Goal: Task Accomplishment & Management: Manage account settings

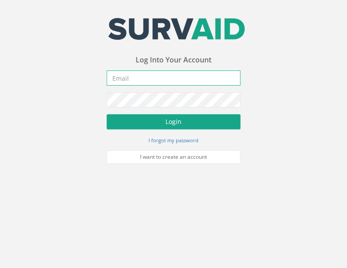
type input "[PERSON_NAME][EMAIL_ADDRESS][PERSON_NAME][DOMAIN_NAME]"
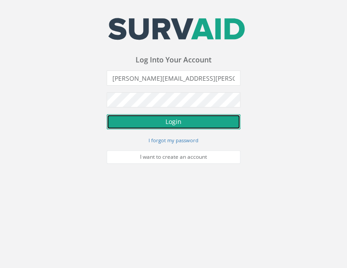
click at [183, 120] on button "Login" at bounding box center [174, 121] width 134 height 15
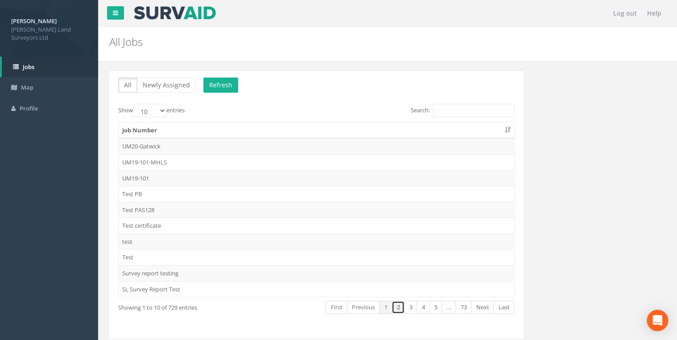
click at [346, 267] on link "2" at bounding box center [397, 307] width 13 height 13
click at [346, 267] on link "3" at bounding box center [410, 307] width 13 height 13
click at [346, 267] on link "4" at bounding box center [422, 307] width 13 height 13
click at [346, 267] on link "5" at bounding box center [435, 307] width 13 height 13
click at [135, 238] on td "62918" at bounding box center [316, 242] width 395 height 16
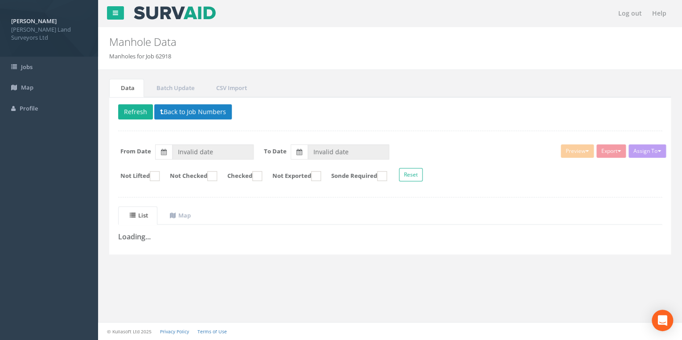
type input "[DATE]"
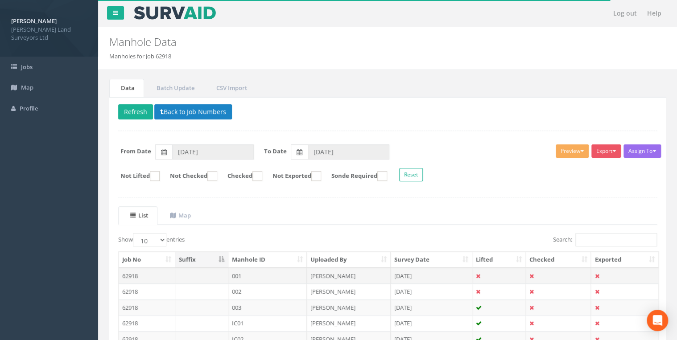
click at [131, 267] on td "62918" at bounding box center [147, 276] width 57 height 16
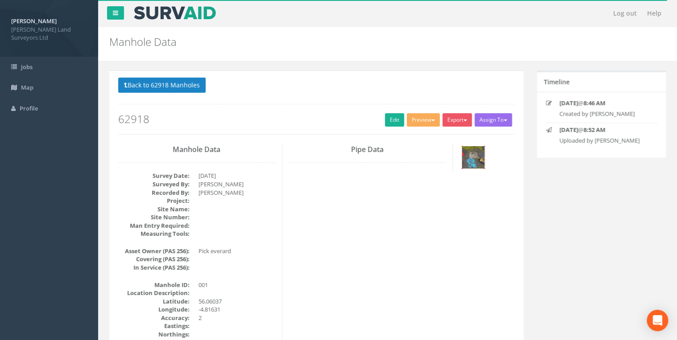
click at [346, 154] on img at bounding box center [473, 157] width 22 height 22
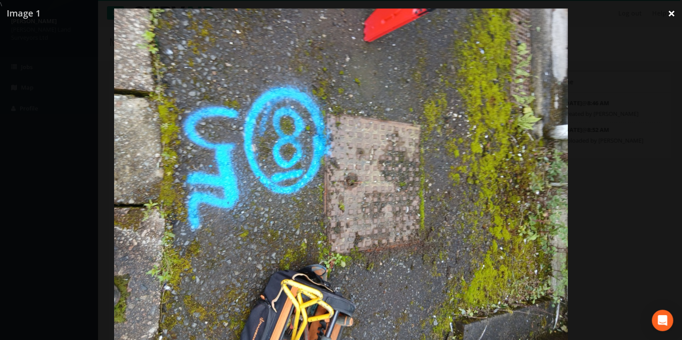
click at [346, 15] on link "×" at bounding box center [671, 13] width 21 height 27
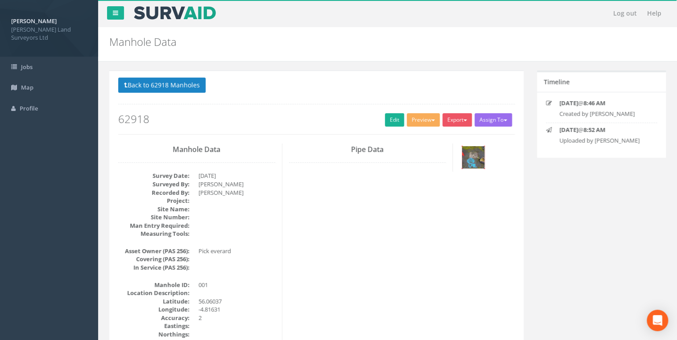
click at [346, 160] on img at bounding box center [473, 157] width 22 height 22
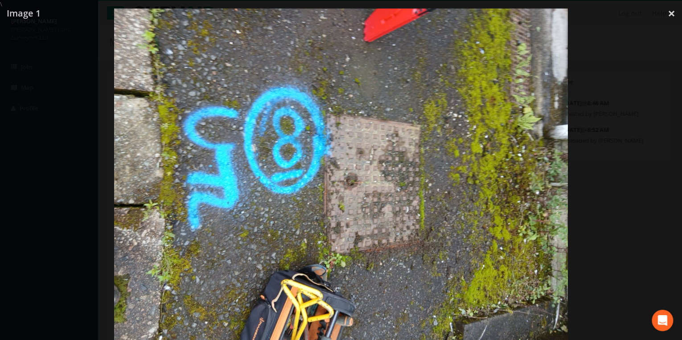
click at [346, 212] on img at bounding box center [340, 178] width 453 height 340
click at [346, 16] on div at bounding box center [341, 178] width 682 height 340
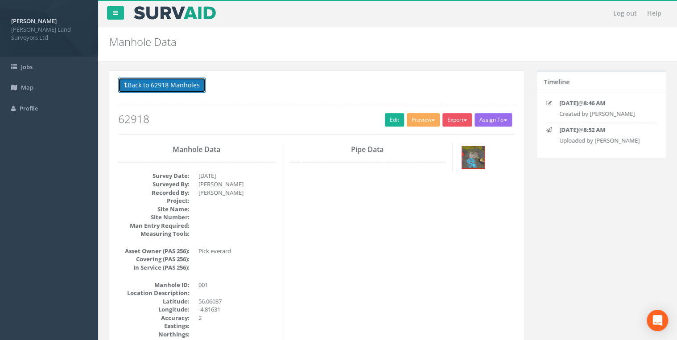
click at [187, 79] on button "Back to 62918 Manholes" at bounding box center [161, 85] width 87 height 15
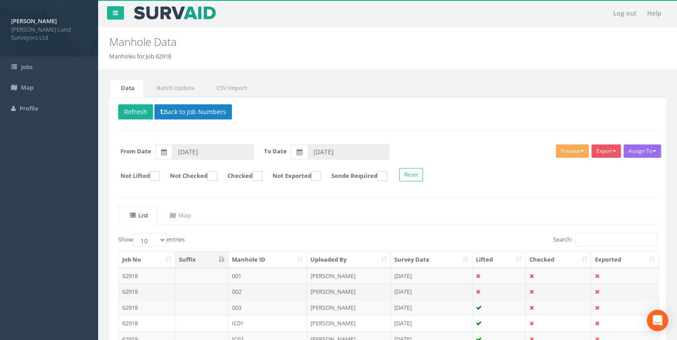
click at [239, 267] on td "002" at bounding box center [267, 291] width 79 height 16
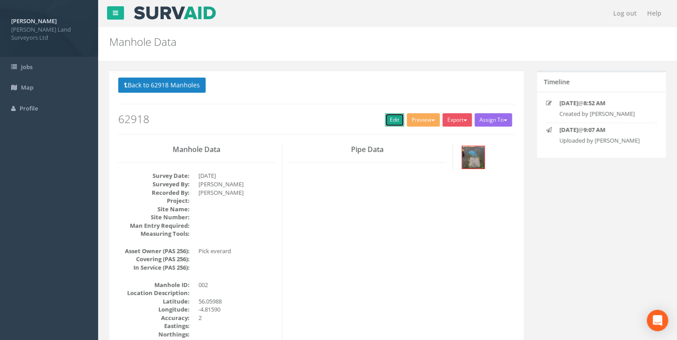
click at [346, 119] on link "Edit" at bounding box center [394, 119] width 19 height 13
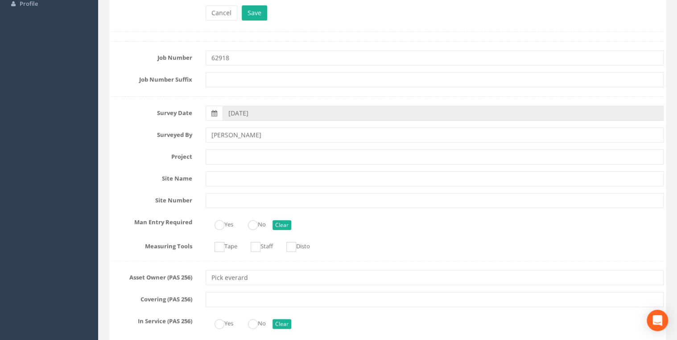
scroll to position [109, 0]
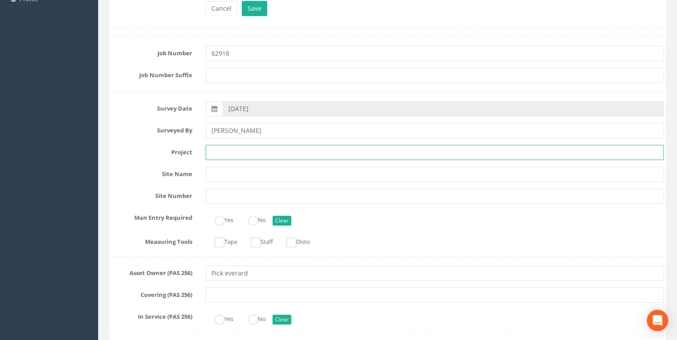
click at [324, 148] on input "text" at bounding box center [434, 152] width 458 height 15
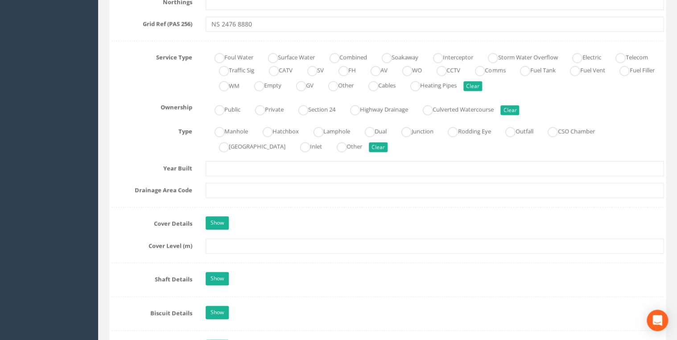
scroll to position [600, 0]
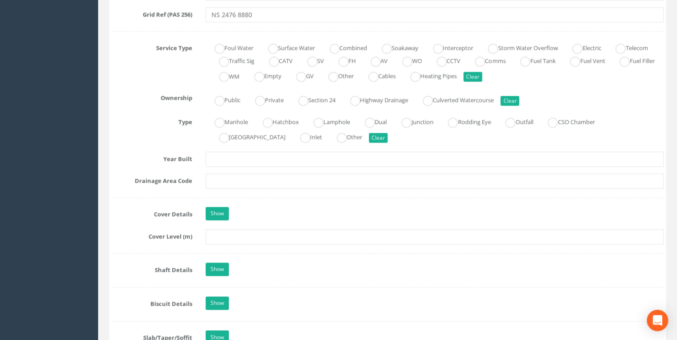
type input "62918 HMNB [PERSON_NAME]"
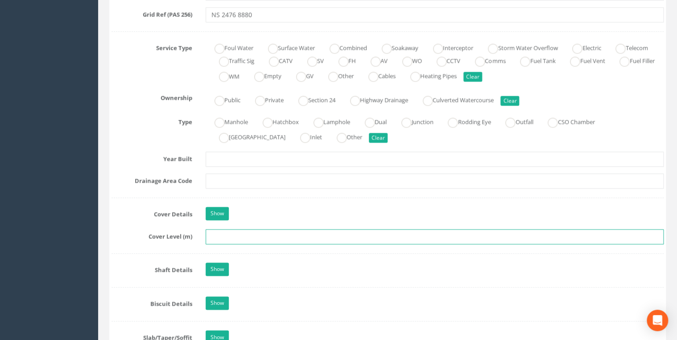
click at [287, 236] on input "text" at bounding box center [434, 236] width 458 height 15
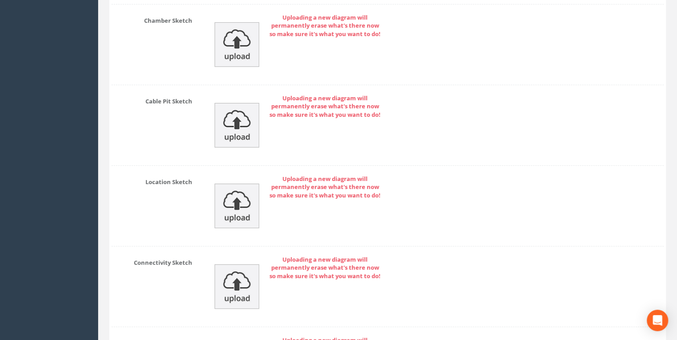
scroll to position [1772, 0]
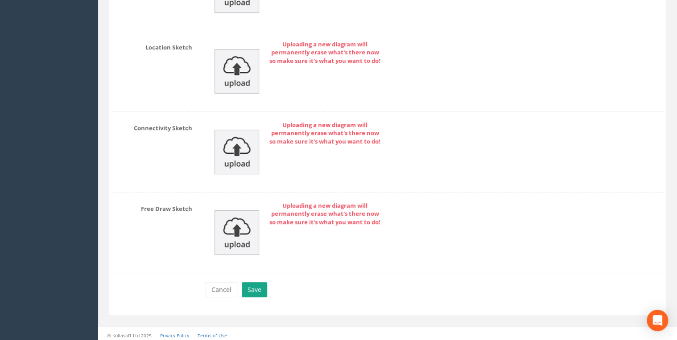
type input "17.39"
click at [257, 267] on button "Save" at bounding box center [254, 289] width 25 height 15
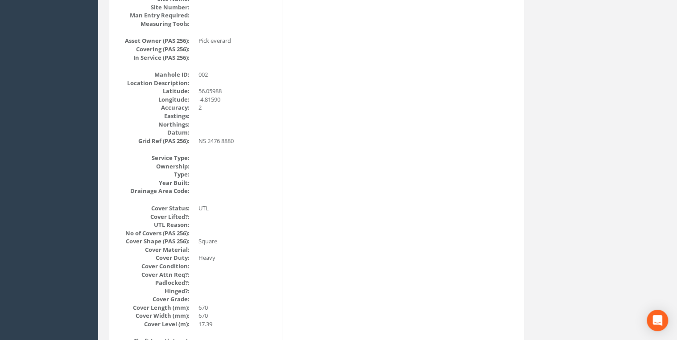
scroll to position [0, 0]
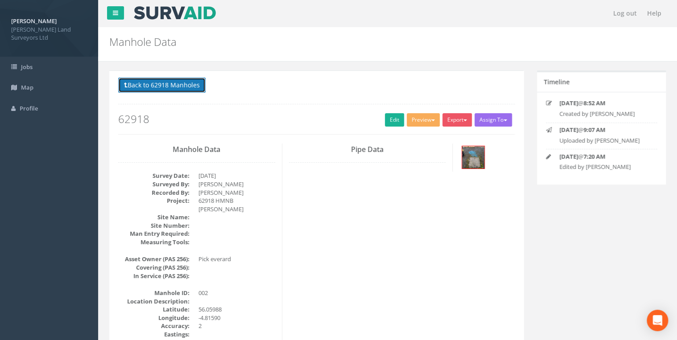
click at [174, 87] on button "Back to 62918 Manholes" at bounding box center [161, 85] width 87 height 15
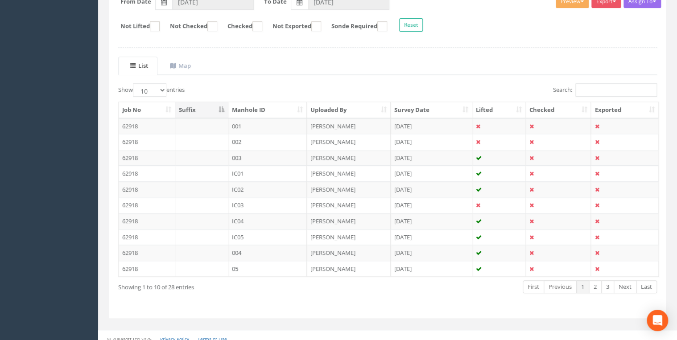
scroll to position [155, 0]
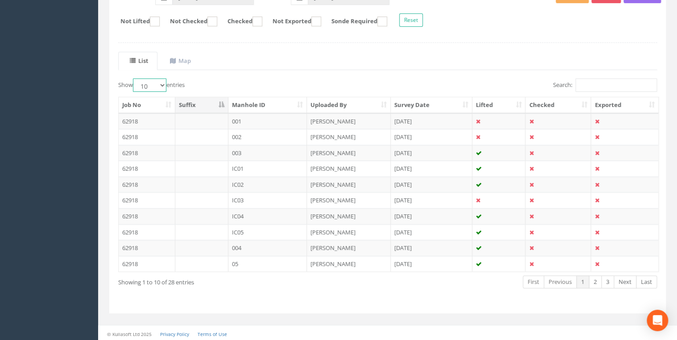
click at [162, 85] on select "10 25 50 100" at bounding box center [149, 84] width 33 height 13
select select "25"
click at [134, 78] on select "10 25 50 100" at bounding box center [149, 84] width 33 height 13
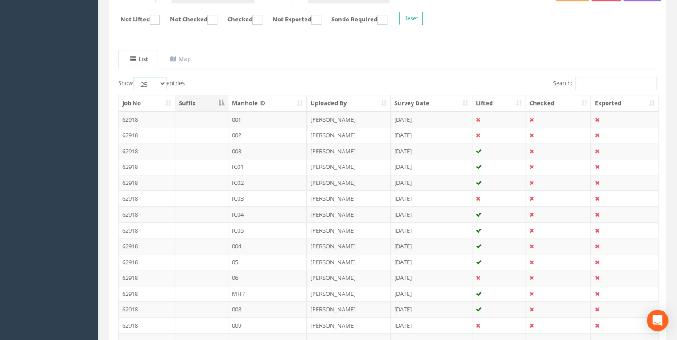
scroll to position [154, 0]
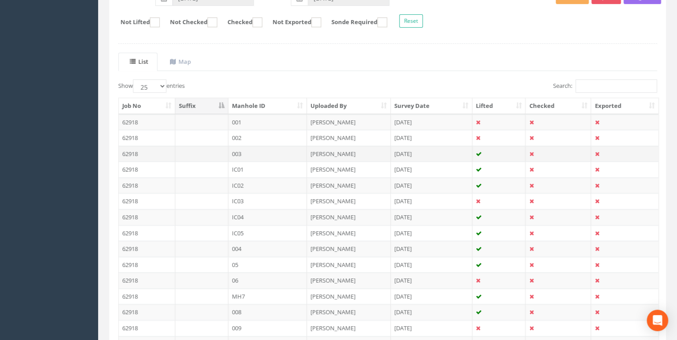
click at [230, 154] on td "003" at bounding box center [267, 154] width 79 height 16
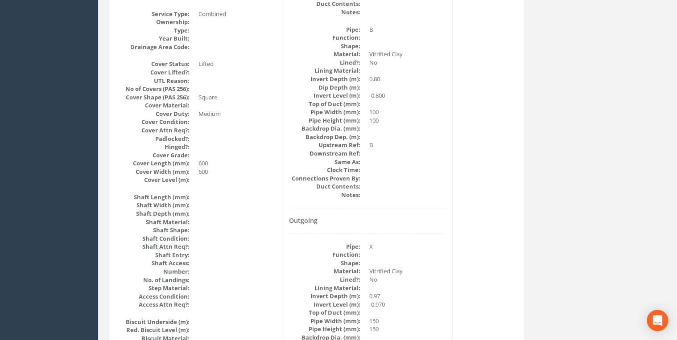
scroll to position [0, 0]
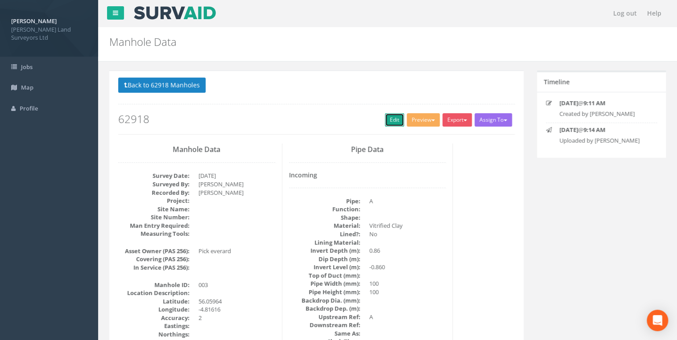
click at [346, 121] on link "Edit" at bounding box center [394, 119] width 19 height 13
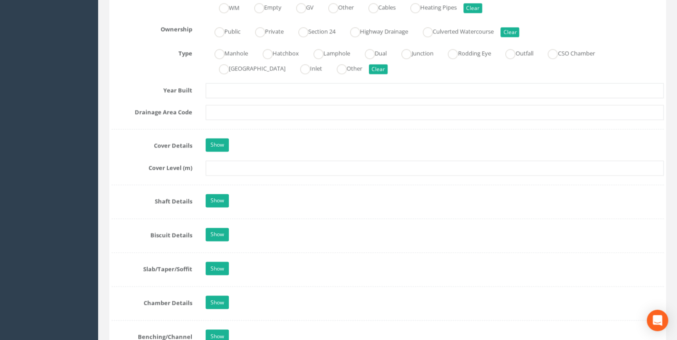
scroll to position [676, 0]
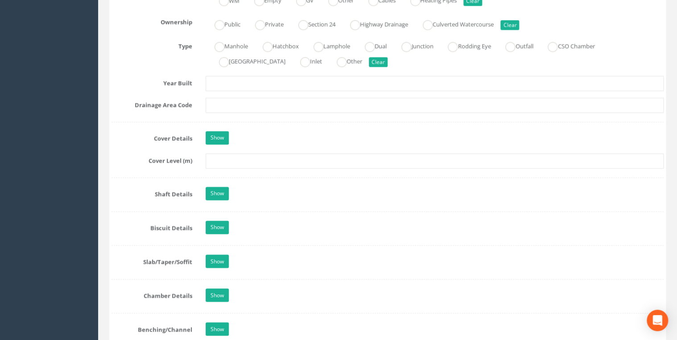
type input "62918 HMNB"
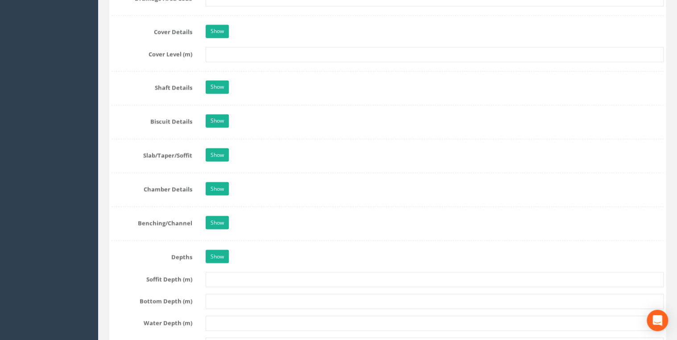
scroll to position [711, 0]
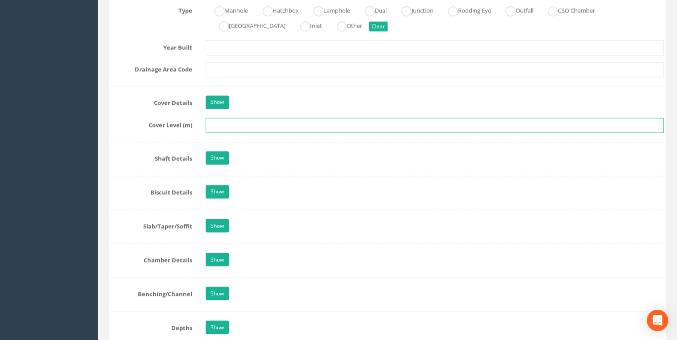
click at [287, 120] on input "text" at bounding box center [434, 125] width 458 height 15
type input "17.50"
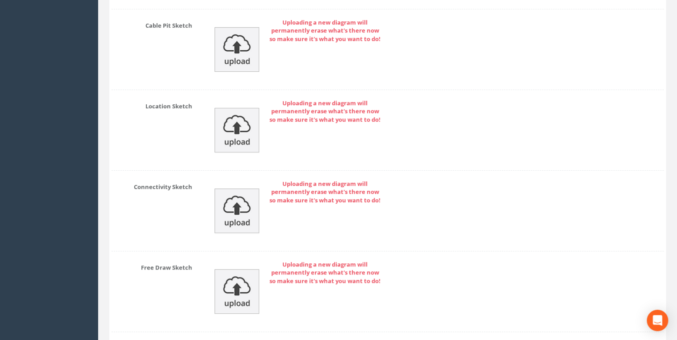
scroll to position [1845, 0]
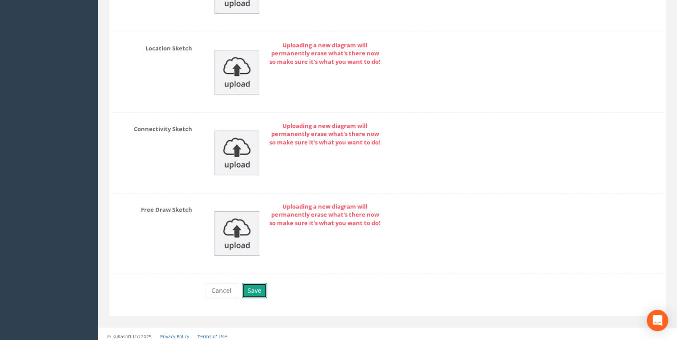
click at [257, 267] on button "Save" at bounding box center [254, 290] width 25 height 15
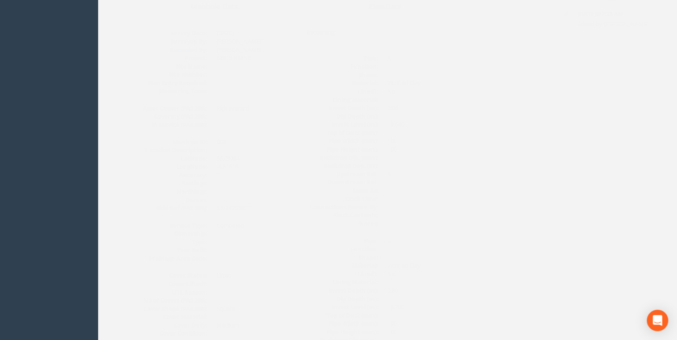
scroll to position [0, 0]
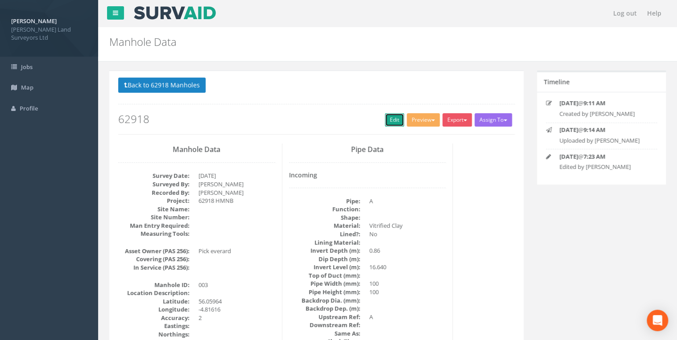
click at [346, 118] on link "Edit" at bounding box center [394, 119] width 19 height 13
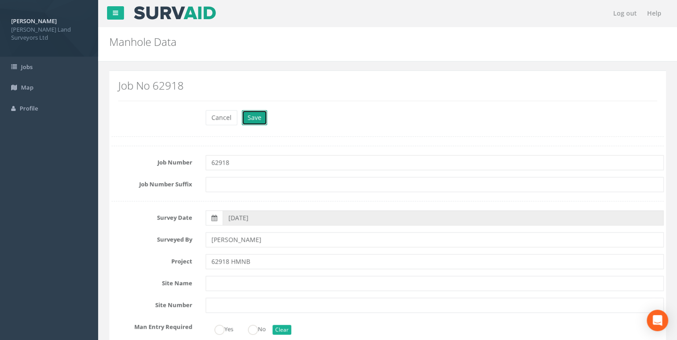
click at [258, 114] on button "Save" at bounding box center [254, 117] width 25 height 15
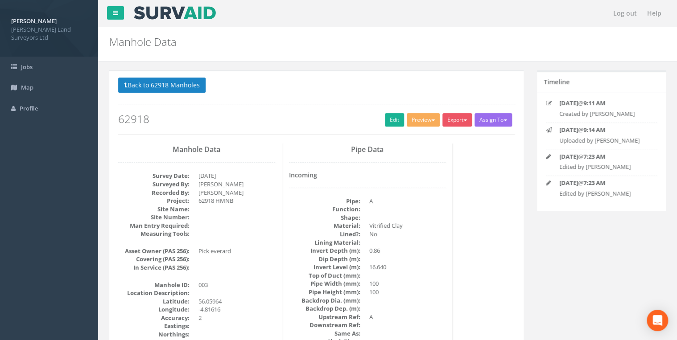
click at [156, 93] on p "Back to 62918 Manholes Back to Map" at bounding box center [316, 86] width 396 height 17
click at [162, 84] on button "Back to 62918 Manholes" at bounding box center [161, 85] width 87 height 15
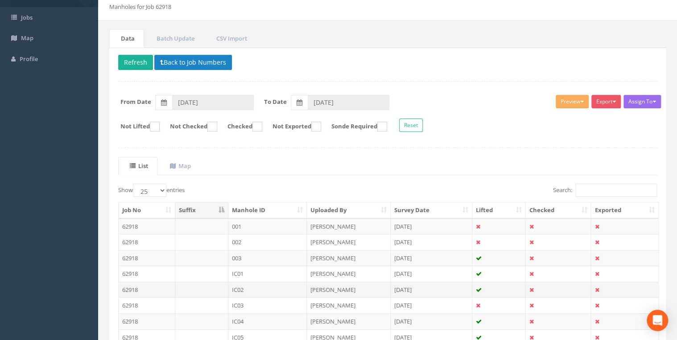
scroll to position [71, 0]
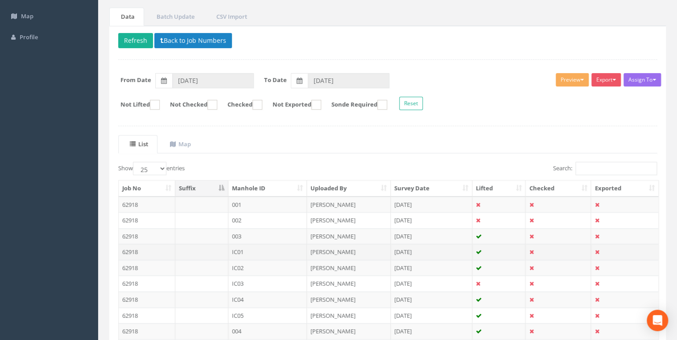
click at [246, 246] on td "IC01" at bounding box center [267, 252] width 79 height 16
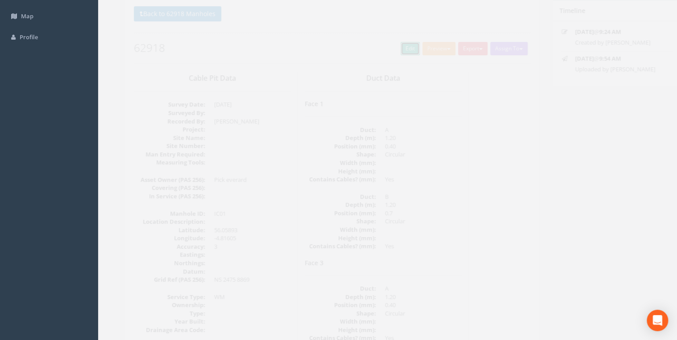
click at [346, 52] on link "Edit" at bounding box center [394, 48] width 19 height 13
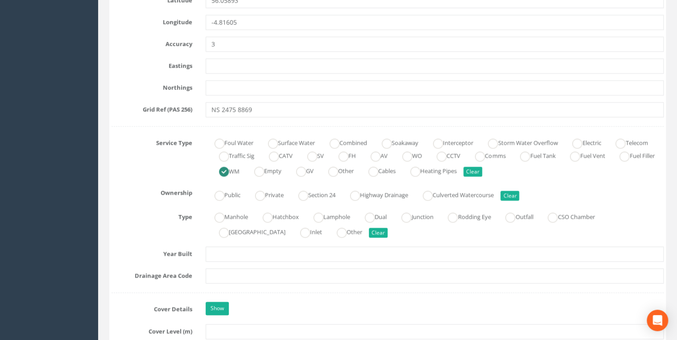
scroll to position [570, 0]
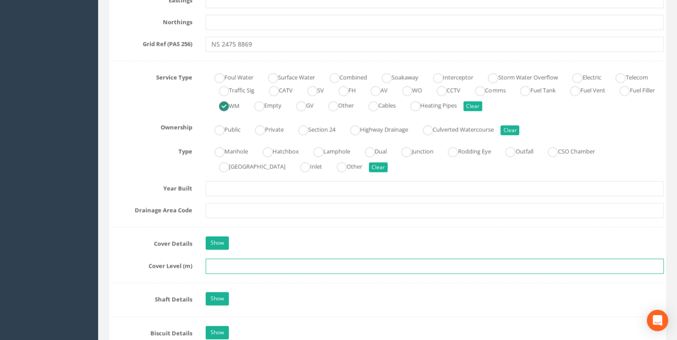
click at [306, 263] on input "text" at bounding box center [434, 265] width 458 height 15
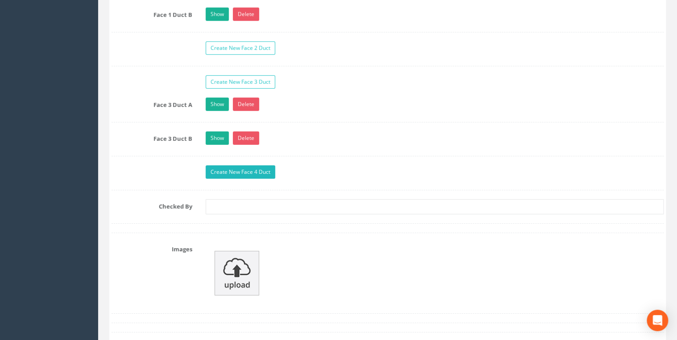
scroll to position [1319, 0]
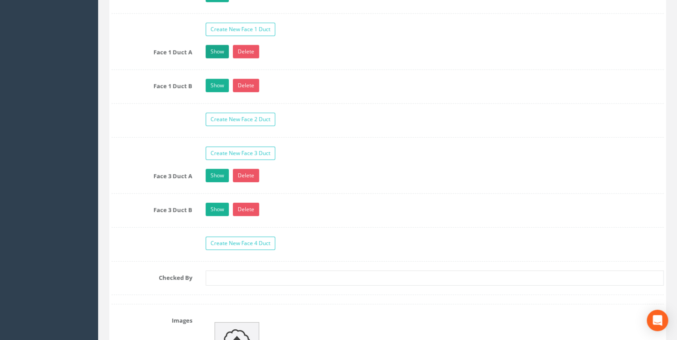
type input "20.37"
click at [222, 45] on link "Show" at bounding box center [216, 51] width 23 height 13
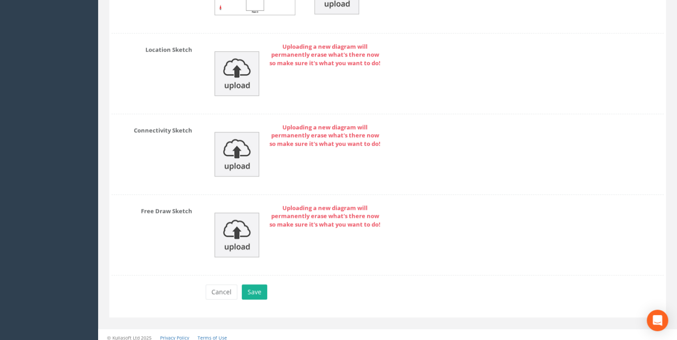
scroll to position [2091, 0]
click at [260, 267] on button "Save" at bounding box center [254, 290] width 25 height 15
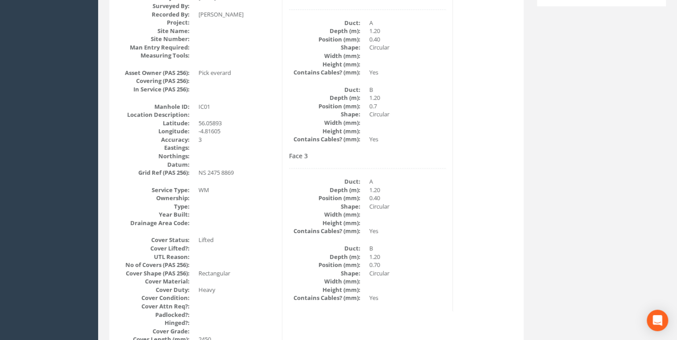
scroll to position [0, 0]
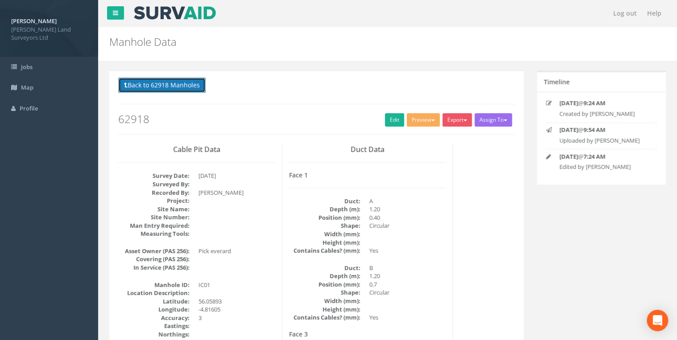
click at [168, 86] on button "Back to 62918 Manholes" at bounding box center [161, 85] width 87 height 15
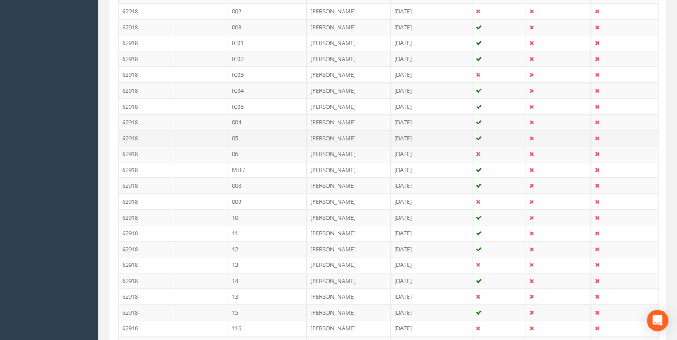
scroll to position [214, 0]
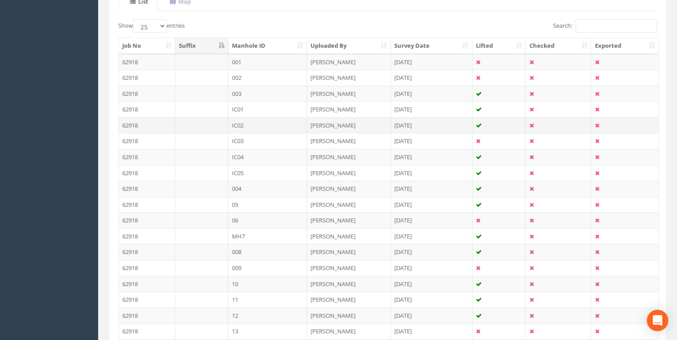
click at [246, 121] on td "IC02" at bounding box center [267, 125] width 79 height 16
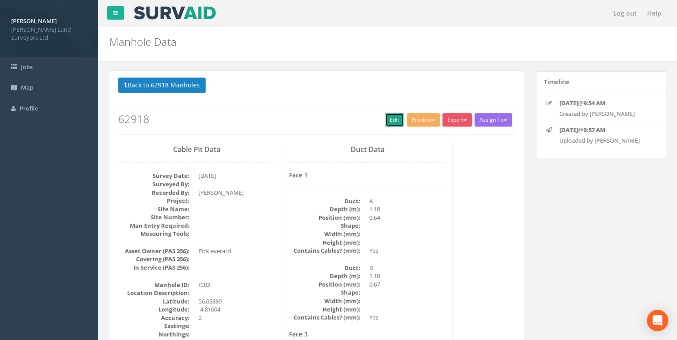
click at [346, 122] on link "Edit" at bounding box center [394, 119] width 19 height 13
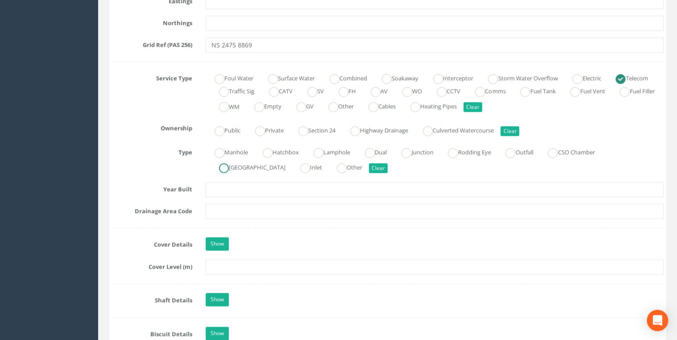
scroll to position [570, 0]
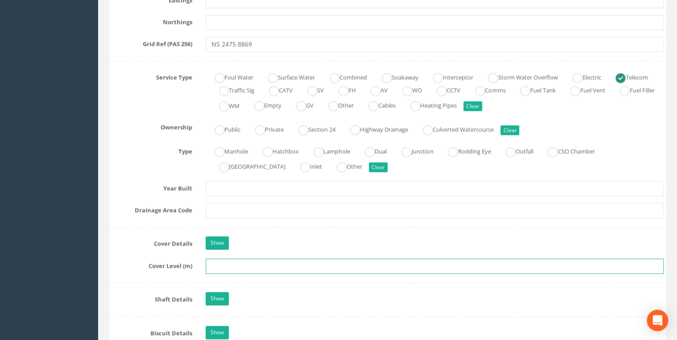
click at [251, 266] on input "text" at bounding box center [434, 265] width 458 height 15
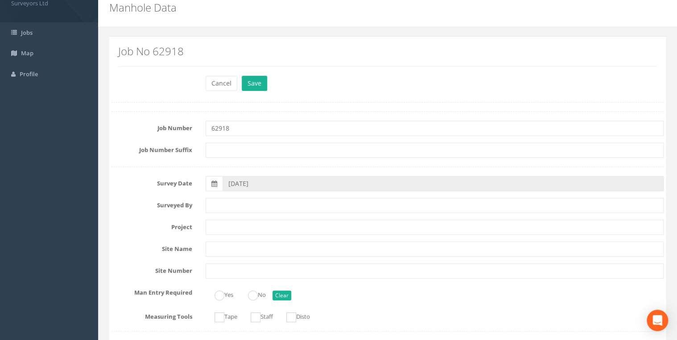
scroll to position [0, 0]
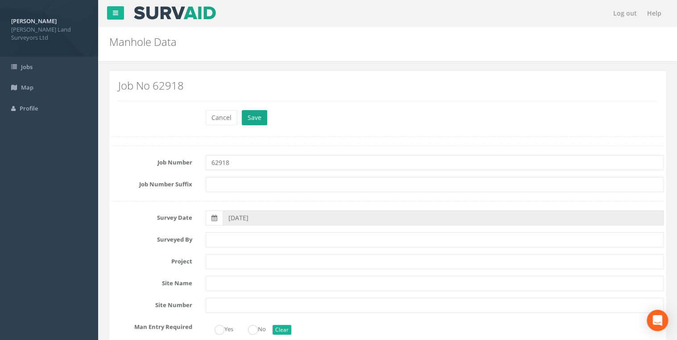
type input "20.49"
click at [251, 117] on button "Save" at bounding box center [254, 117] width 25 height 15
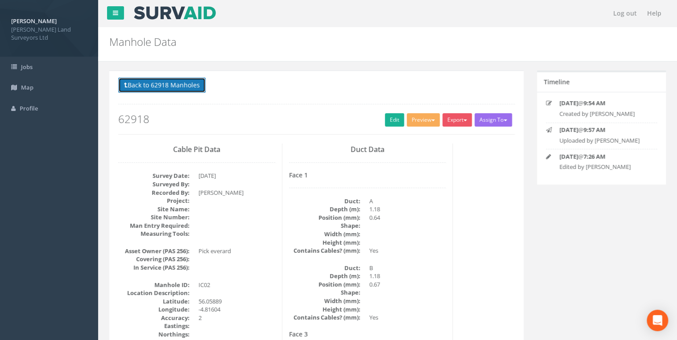
click at [152, 86] on button "Back to 62918 Manholes" at bounding box center [161, 85] width 87 height 15
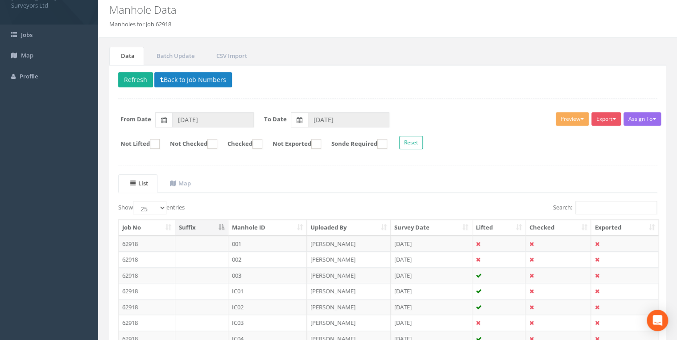
scroll to position [143, 0]
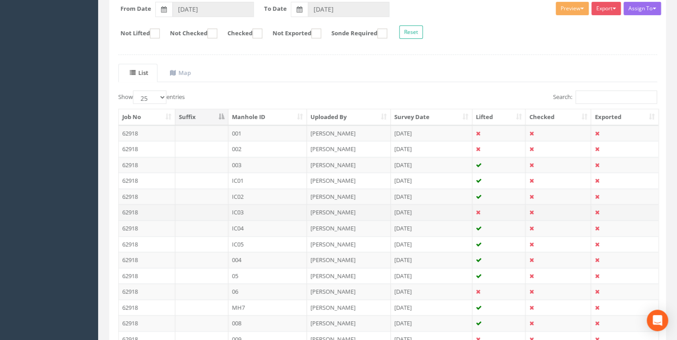
click at [246, 208] on td "IC03" at bounding box center [267, 212] width 79 height 16
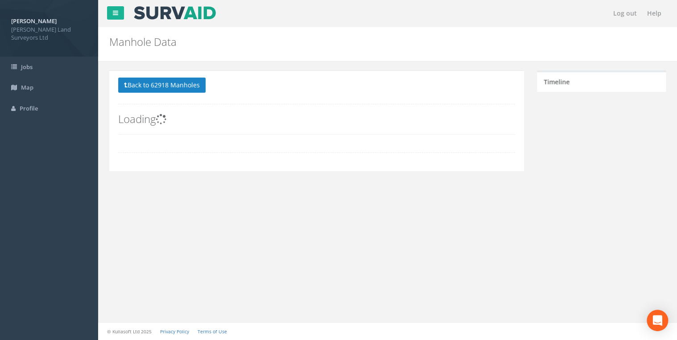
scroll to position [0, 0]
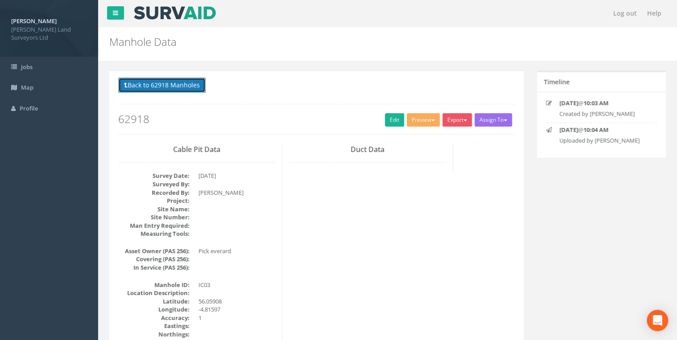
click at [162, 87] on button "Back to 62918 Manholes" at bounding box center [161, 85] width 87 height 15
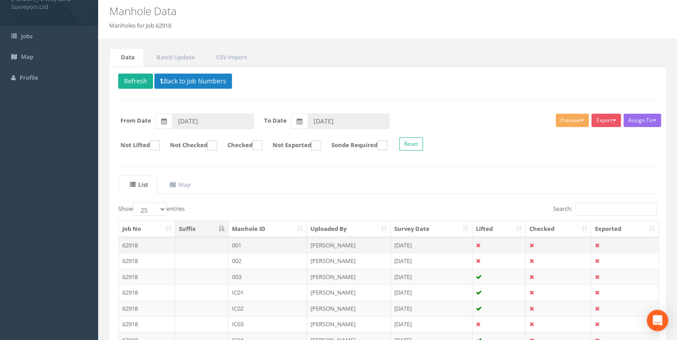
scroll to position [71, 0]
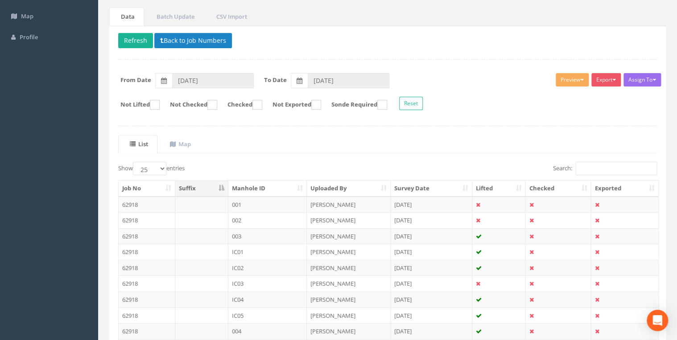
click at [235, 267] on td "IC02" at bounding box center [267, 268] width 79 height 16
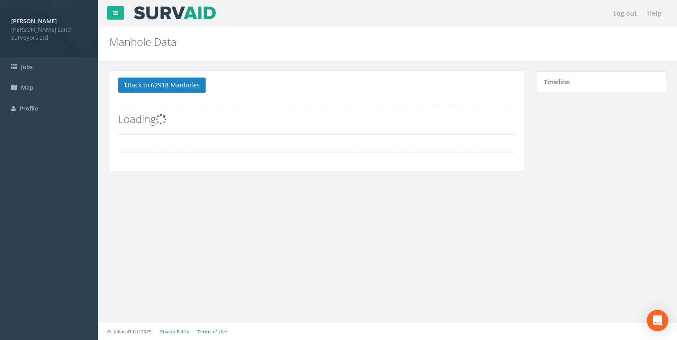
scroll to position [0, 0]
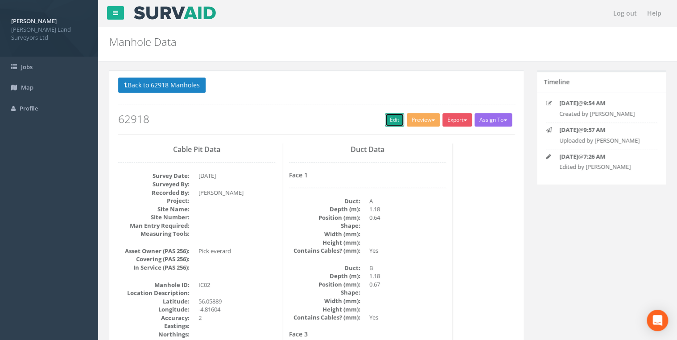
click at [346, 117] on link "Edit" at bounding box center [394, 119] width 19 height 13
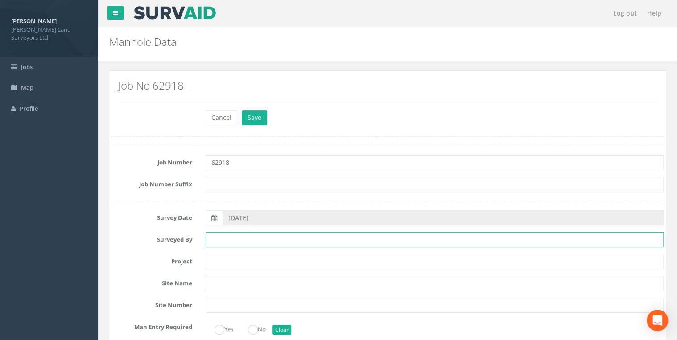
click at [271, 238] on input "text" at bounding box center [434, 239] width 458 height 15
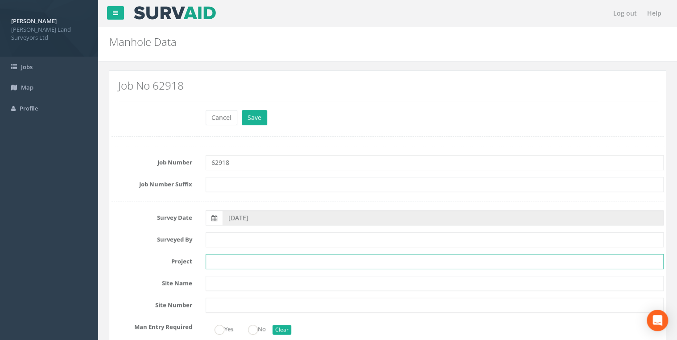
click at [271, 260] on input "text" at bounding box center [434, 261] width 458 height 15
type input "62918 HMNB [PERSON_NAME]"
click at [251, 110] on button "Save" at bounding box center [254, 117] width 25 height 15
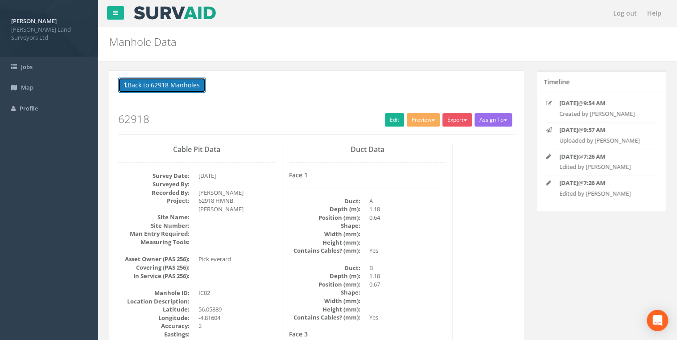
click at [168, 86] on button "Back to 62918 Manholes" at bounding box center [161, 85] width 87 height 15
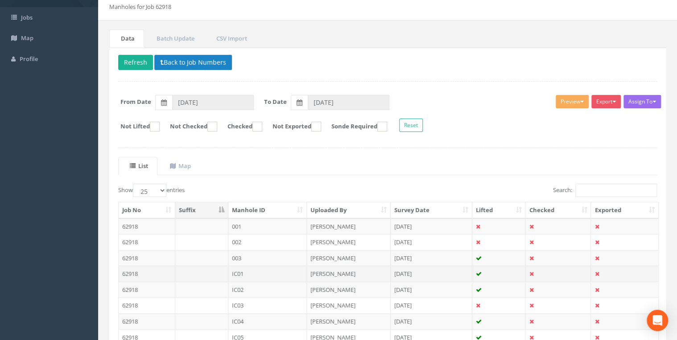
scroll to position [71, 0]
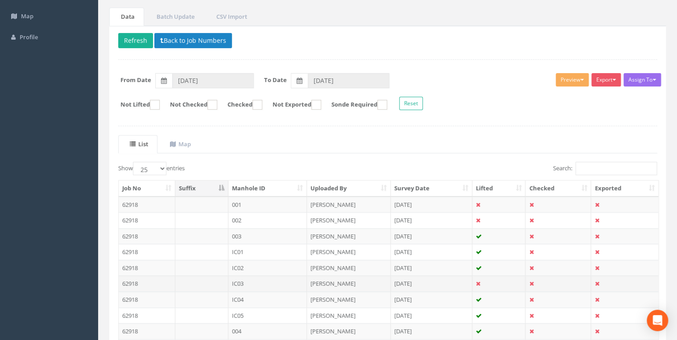
click at [251, 267] on td "IC03" at bounding box center [267, 283] width 79 height 16
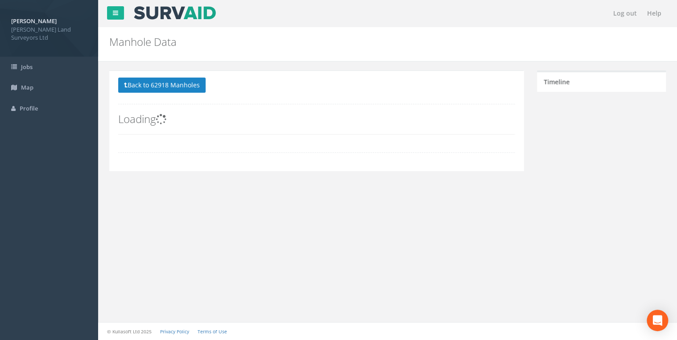
scroll to position [0, 0]
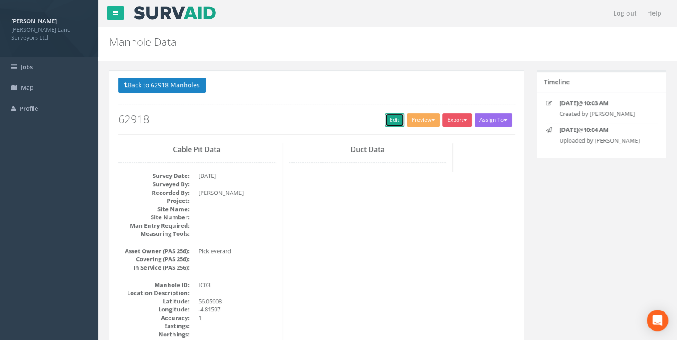
click at [346, 121] on link "Edit" at bounding box center [394, 119] width 19 height 13
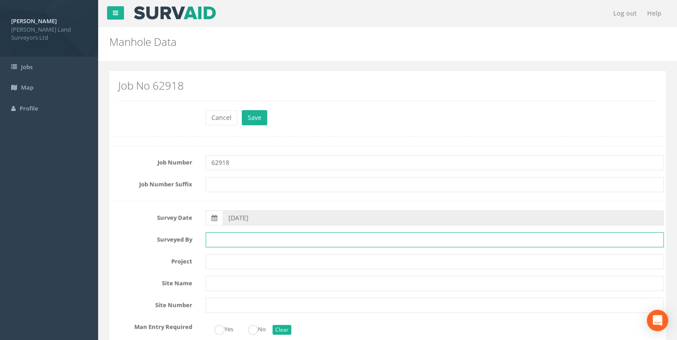
click at [241, 236] on input "text" at bounding box center [434, 239] width 458 height 15
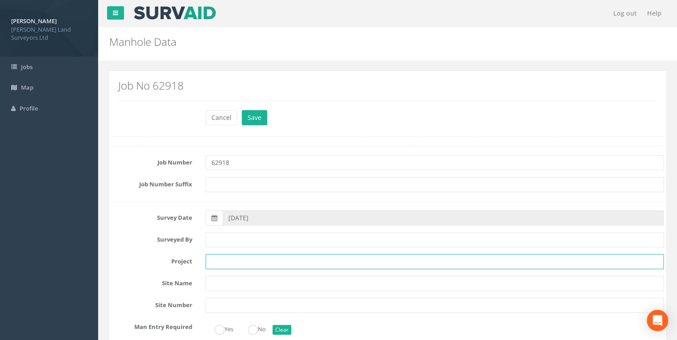
click at [237, 262] on input "text" at bounding box center [434, 261] width 458 height 15
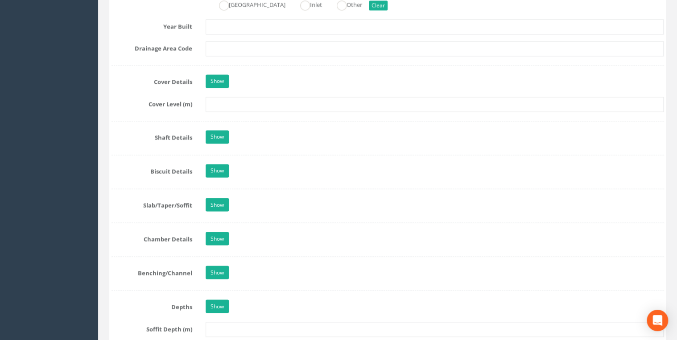
scroll to position [749, 0]
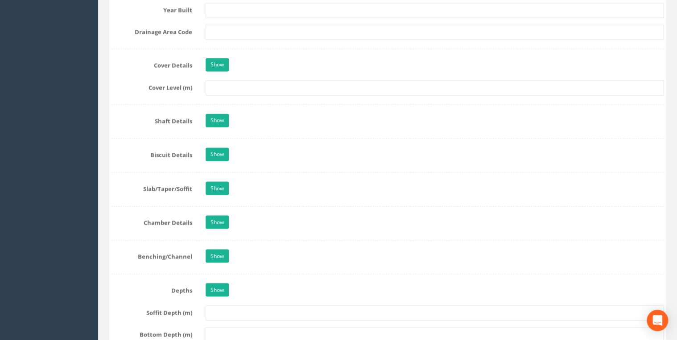
type input "62918 HMNB [PERSON_NAME]"
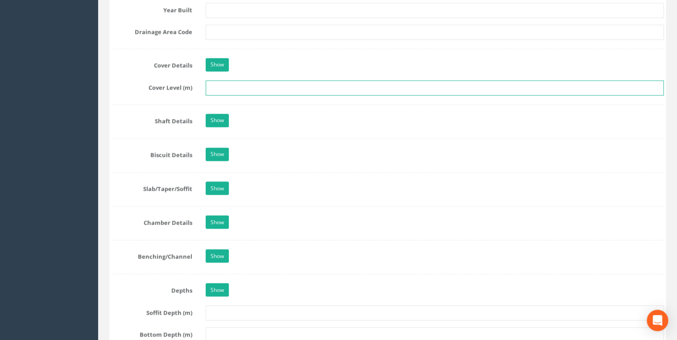
click at [226, 87] on input "text" at bounding box center [434, 87] width 458 height 15
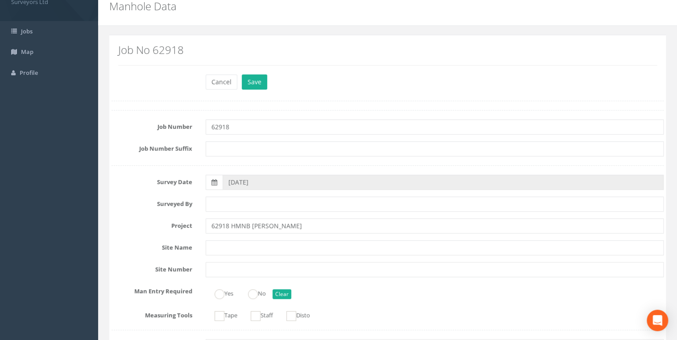
scroll to position [0, 0]
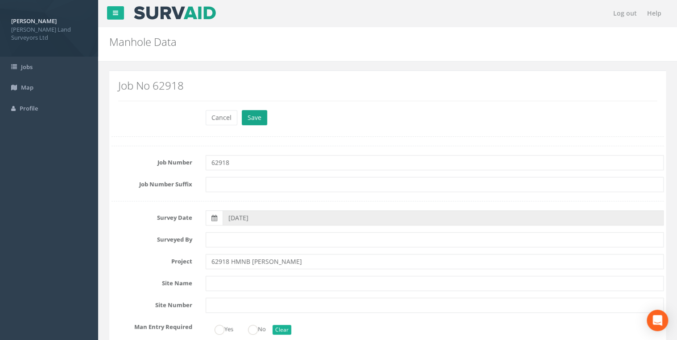
type input "20.53"
click at [254, 117] on button "Save" at bounding box center [254, 117] width 25 height 15
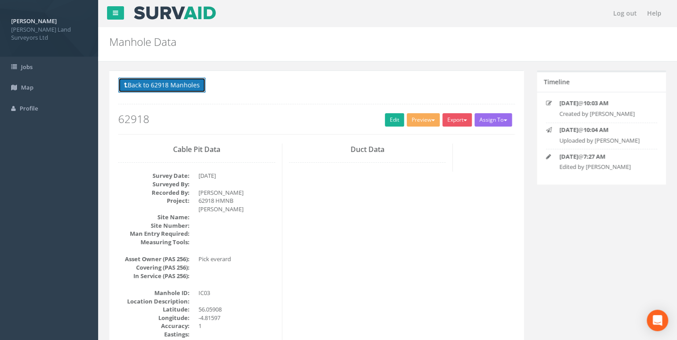
click at [175, 85] on button "Back to 62918 Manholes" at bounding box center [161, 85] width 87 height 15
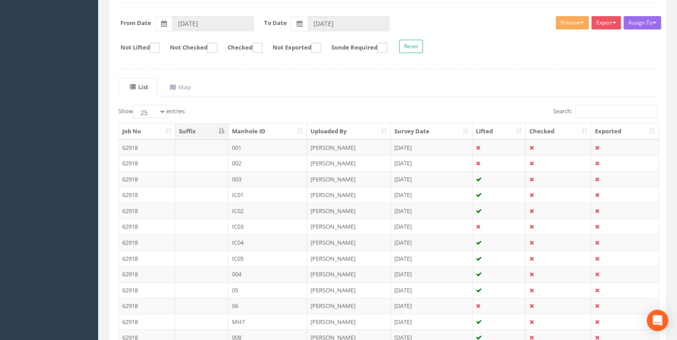
scroll to position [143, 0]
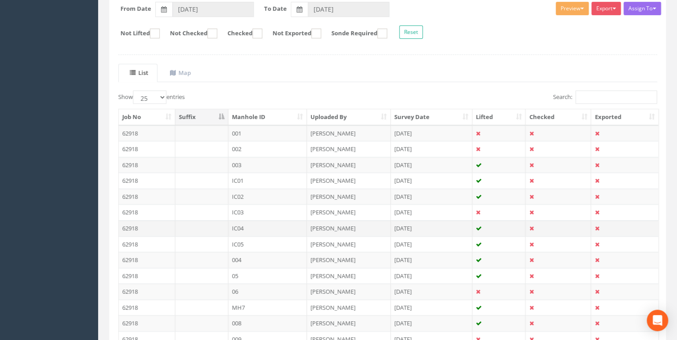
click at [244, 228] on td "IC04" at bounding box center [267, 228] width 79 height 16
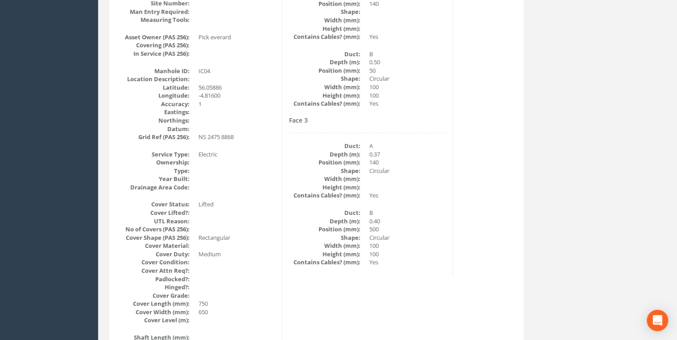
scroll to position [71, 0]
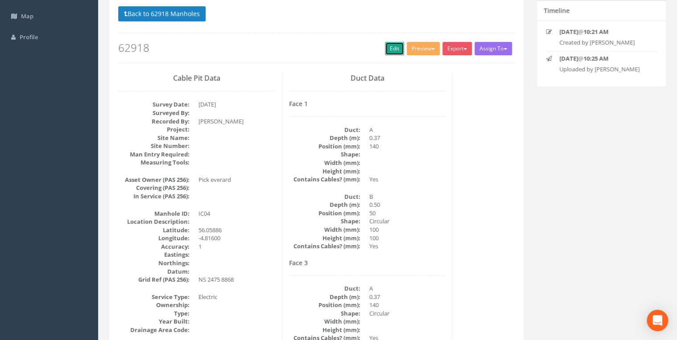
click at [346, 50] on link "Edit" at bounding box center [394, 48] width 19 height 13
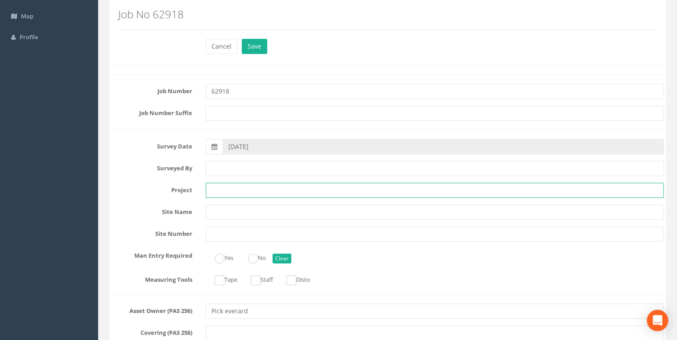
click at [269, 193] on input "text" at bounding box center [434, 190] width 458 height 15
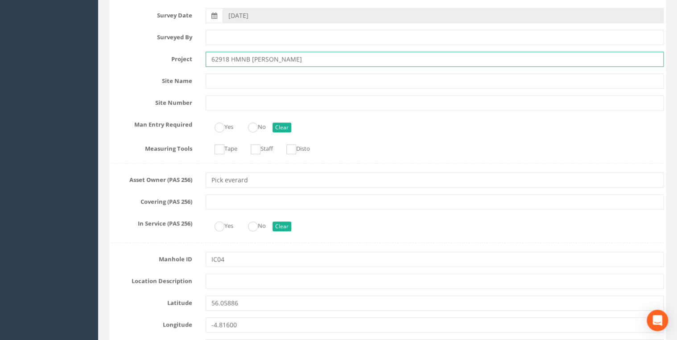
scroll to position [214, 0]
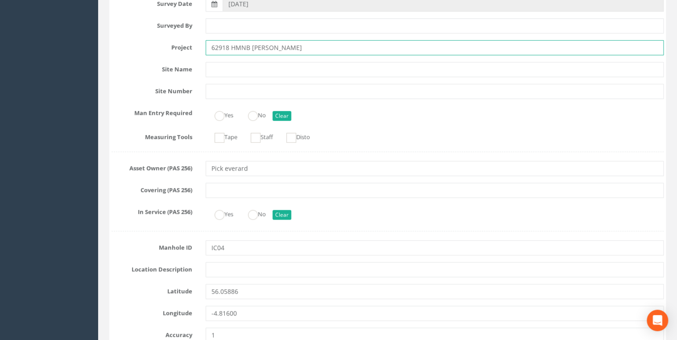
type input "62918 HMNB [PERSON_NAME]"
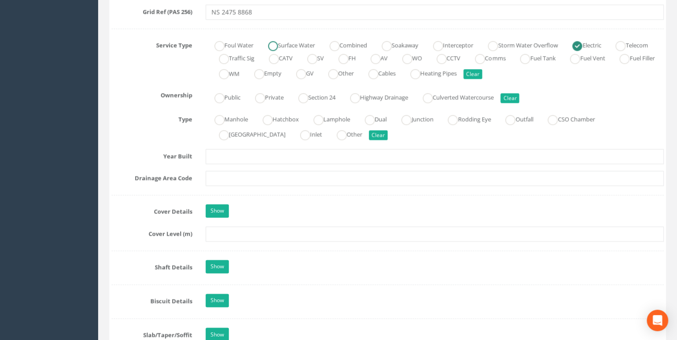
scroll to position [606, 0]
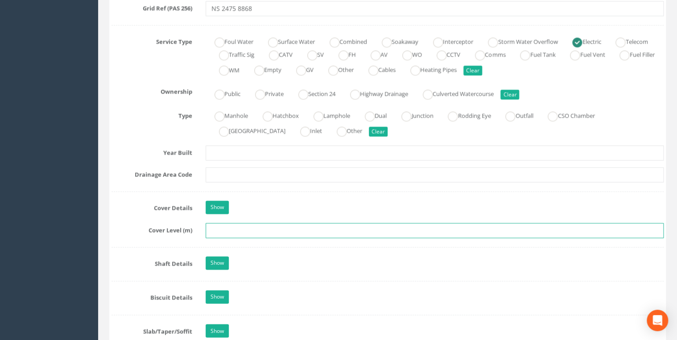
click at [276, 230] on input "text" at bounding box center [434, 230] width 458 height 15
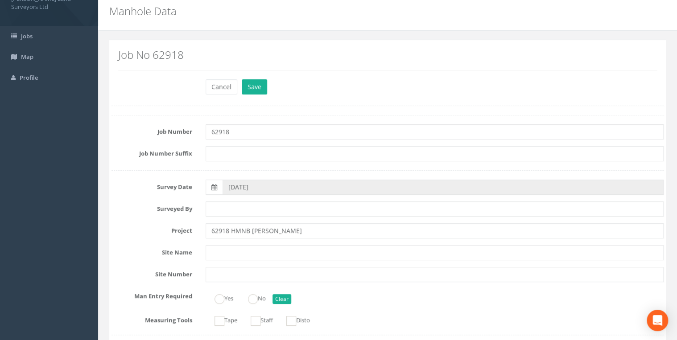
scroll to position [0, 0]
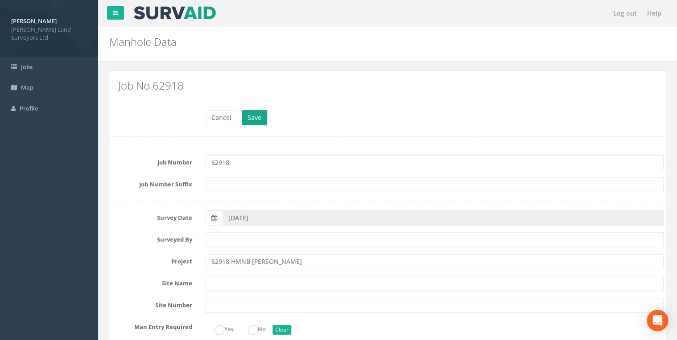
type input "20.58"
click at [259, 121] on button "Save" at bounding box center [254, 117] width 25 height 15
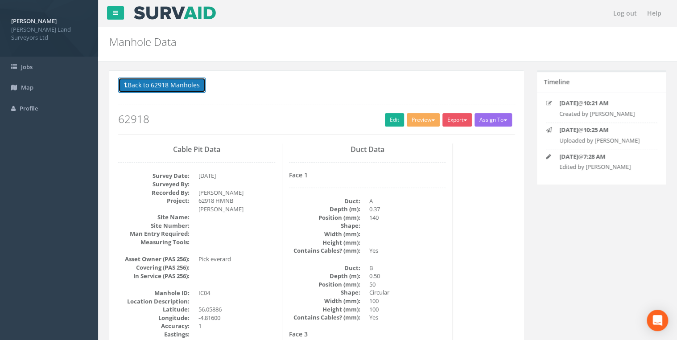
click at [185, 85] on button "Back to 62918 Manholes" at bounding box center [161, 85] width 87 height 15
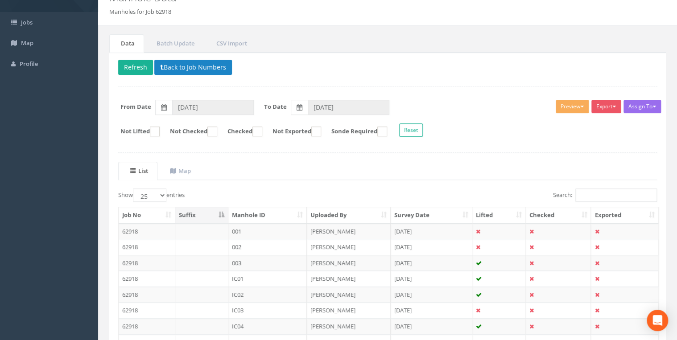
scroll to position [107, 0]
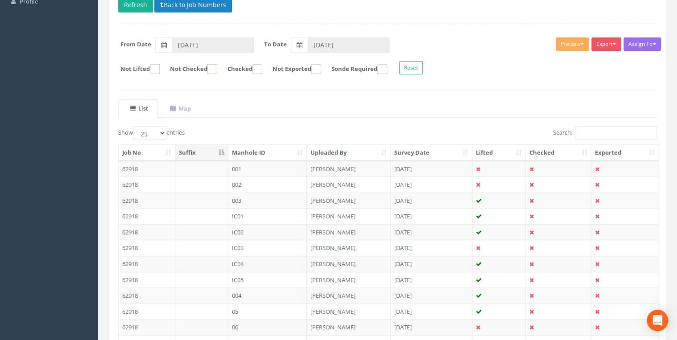
click at [231, 267] on td "IC05" at bounding box center [267, 280] width 79 height 16
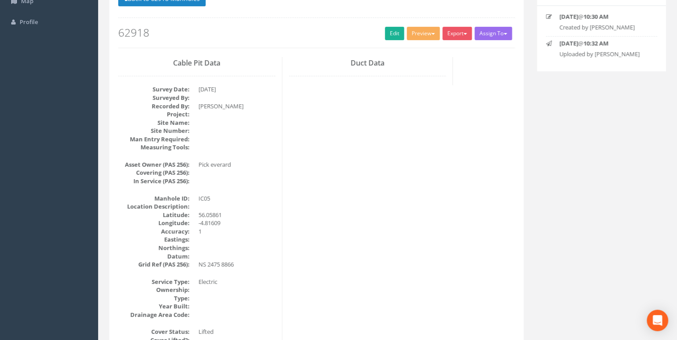
scroll to position [0, 0]
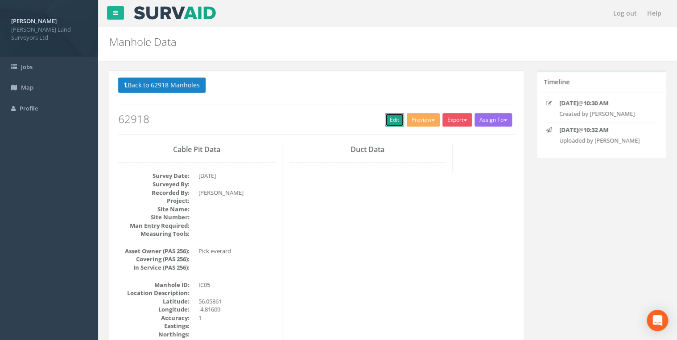
click at [346, 116] on link "Edit" at bounding box center [394, 119] width 19 height 13
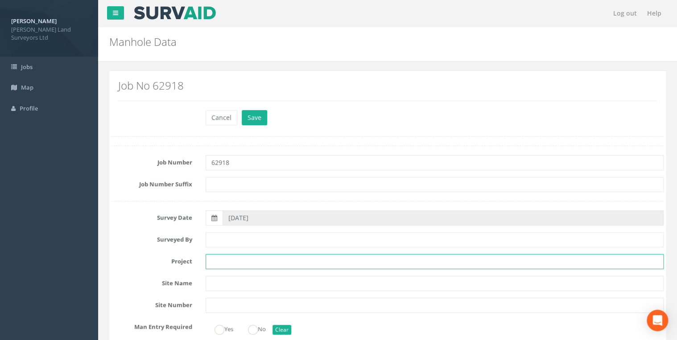
click at [222, 256] on input "text" at bounding box center [434, 261] width 458 height 15
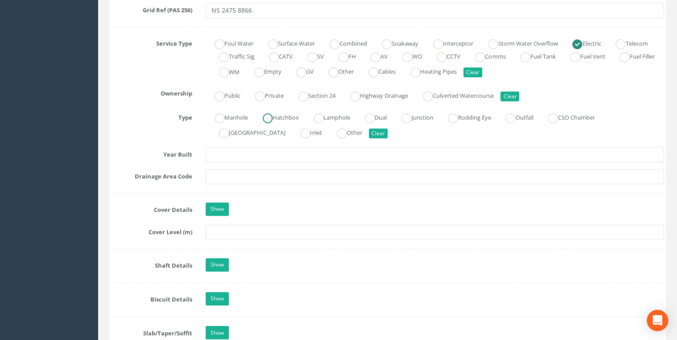
scroll to position [606, 0]
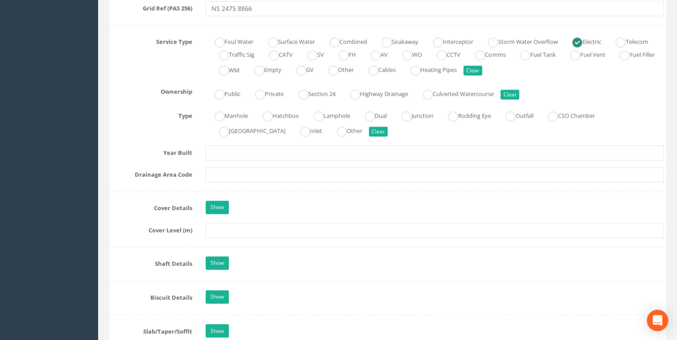
type input "62918 HMNB [PERSON_NAME]"
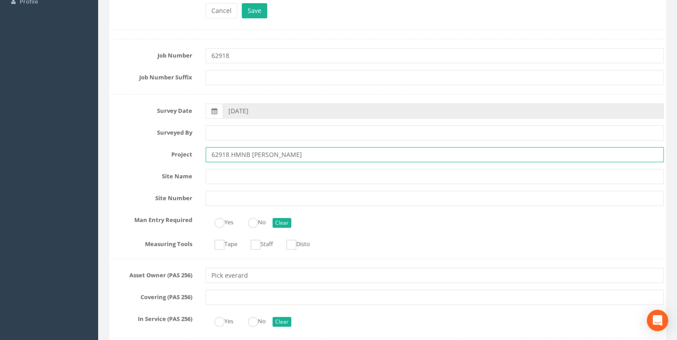
scroll to position [0, 0]
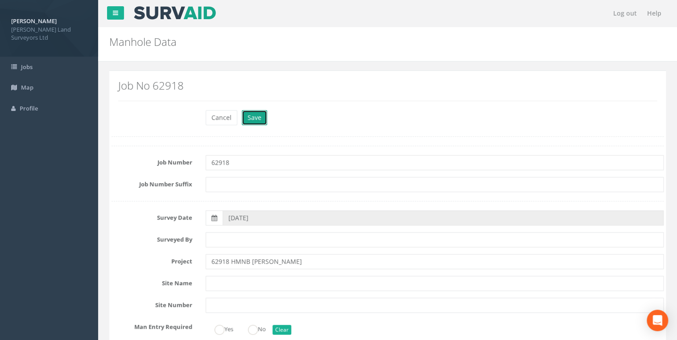
click at [260, 119] on button "Save" at bounding box center [254, 117] width 25 height 15
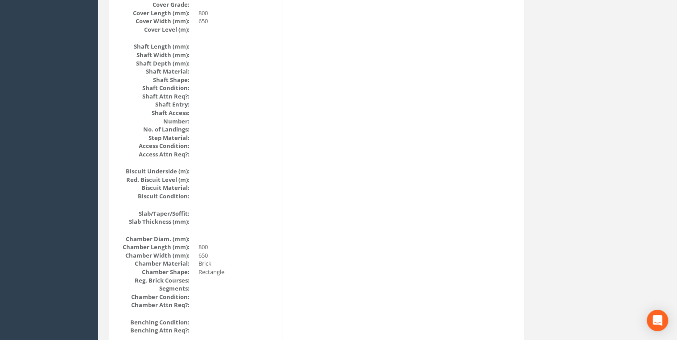
scroll to position [428, 0]
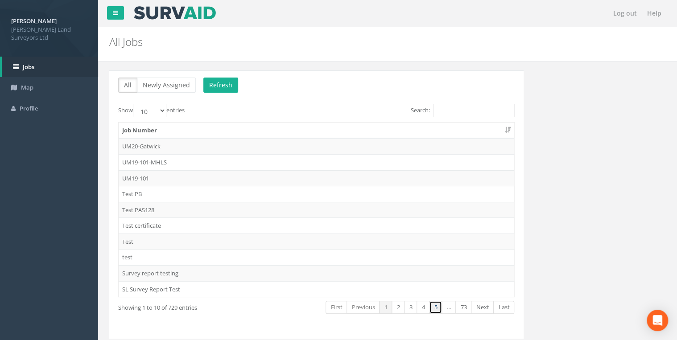
click at [346, 267] on link "5" at bounding box center [435, 307] width 13 height 13
click at [139, 240] on td "62918" at bounding box center [316, 242] width 395 height 16
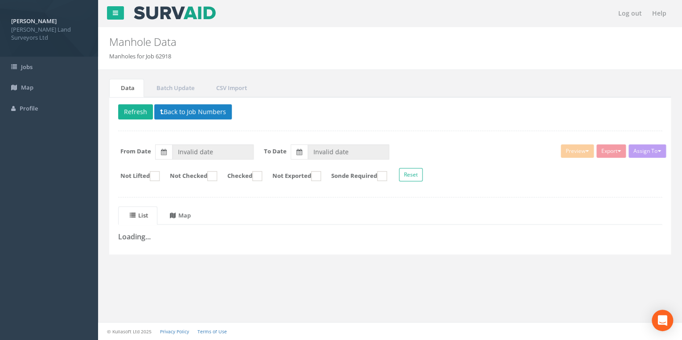
type input "[DATE]"
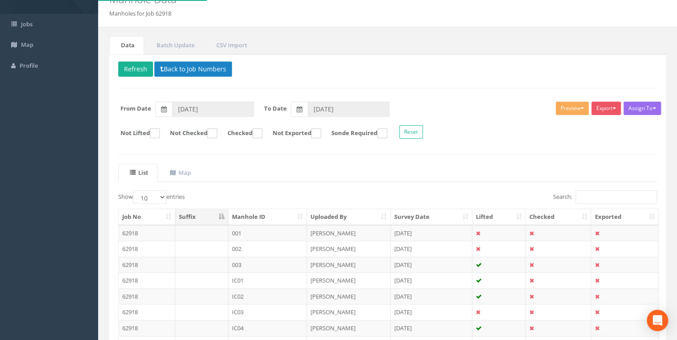
scroll to position [107, 0]
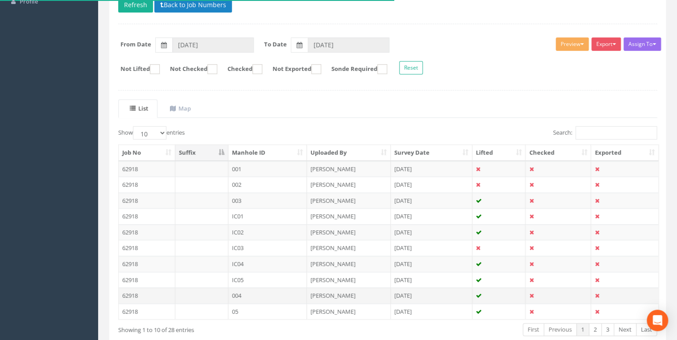
click at [243, 267] on td "004" at bounding box center [267, 295] width 79 height 16
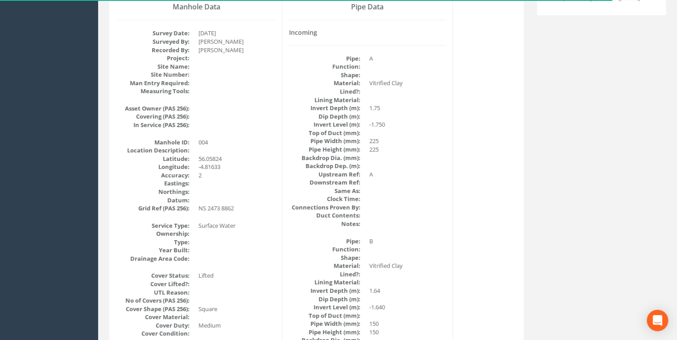
scroll to position [0, 0]
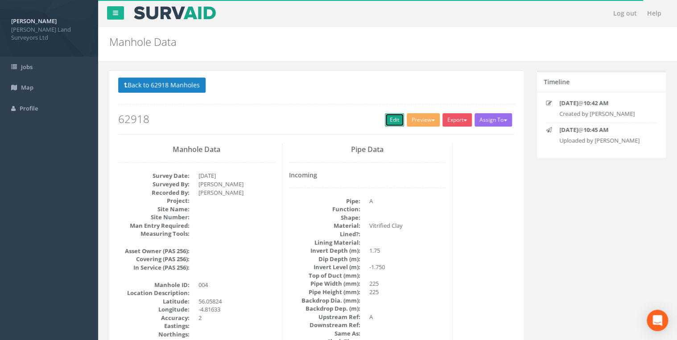
click at [346, 116] on link "Edit" at bounding box center [394, 119] width 19 height 13
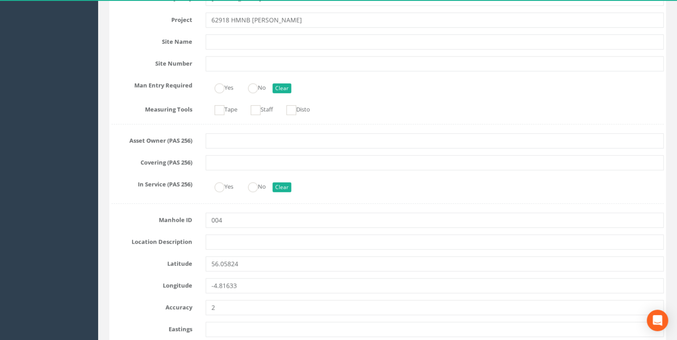
scroll to position [250, 0]
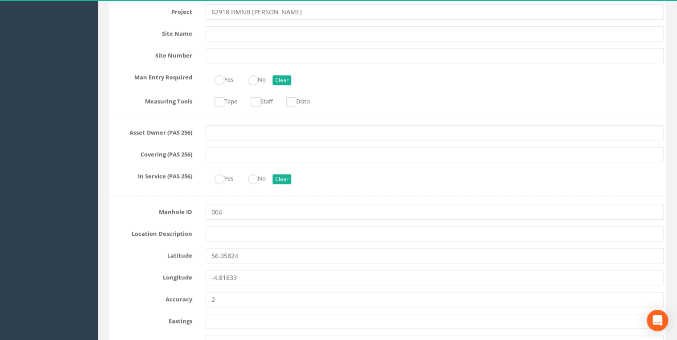
type input "62918 HMNB [PERSON_NAME]"
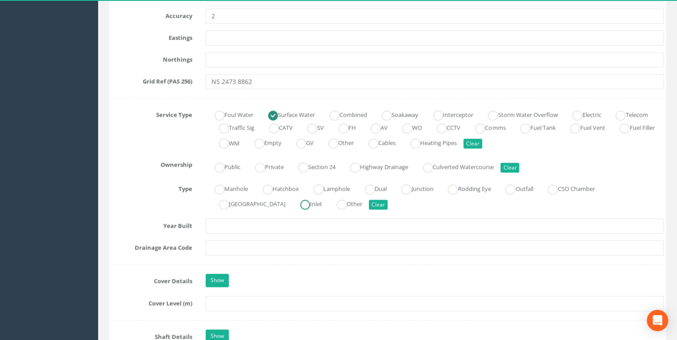
scroll to position [535, 0]
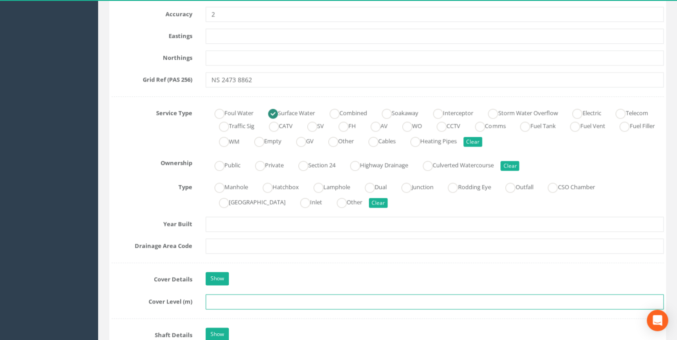
click at [257, 267] on input "text" at bounding box center [434, 301] width 458 height 15
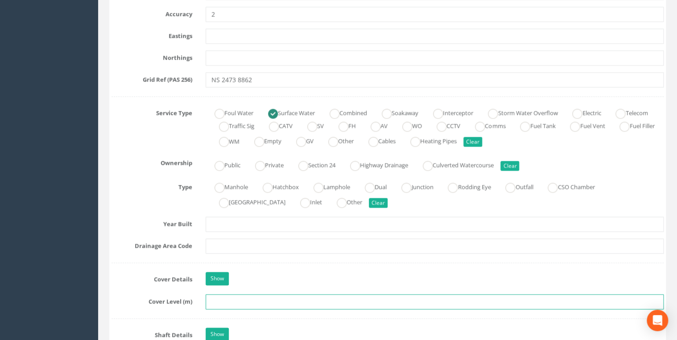
click at [278, 267] on input "text" at bounding box center [434, 301] width 458 height 15
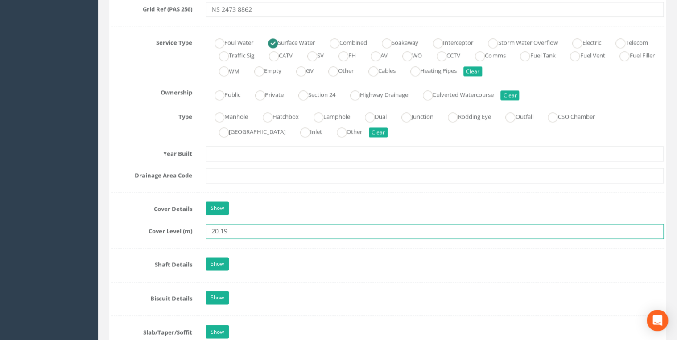
scroll to position [606, 0]
type input "20.19"
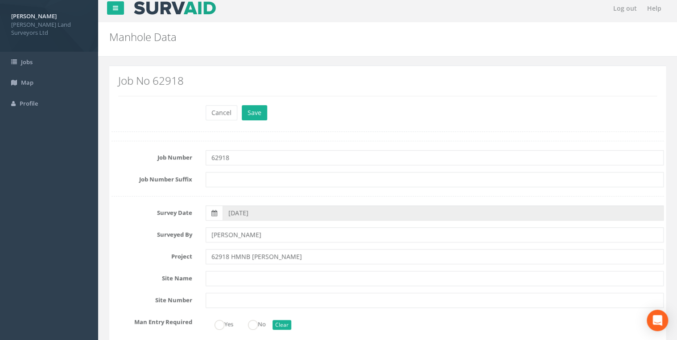
scroll to position [0, 0]
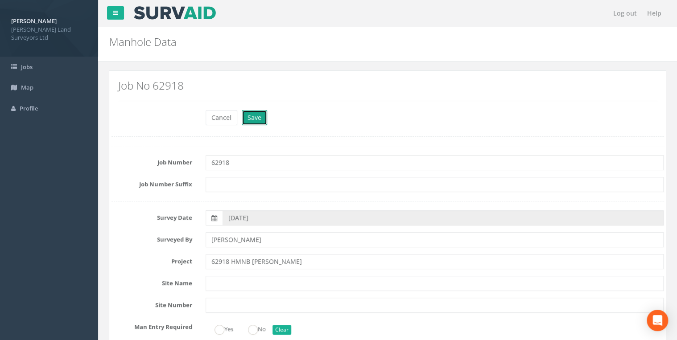
click at [263, 115] on button "Save" at bounding box center [254, 117] width 25 height 15
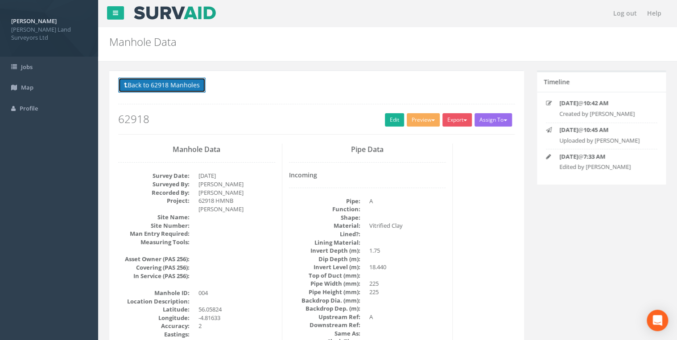
click at [171, 85] on button "Back to 62918 Manholes" at bounding box center [161, 85] width 87 height 15
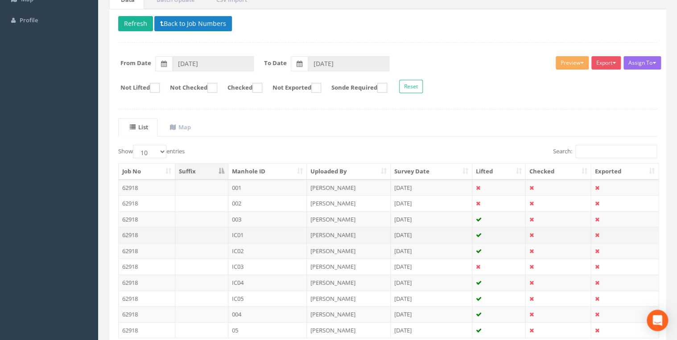
scroll to position [143, 0]
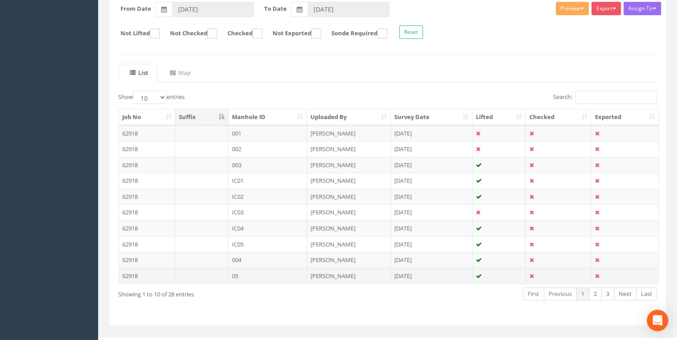
click at [238, 267] on td "05" at bounding box center [267, 276] width 79 height 16
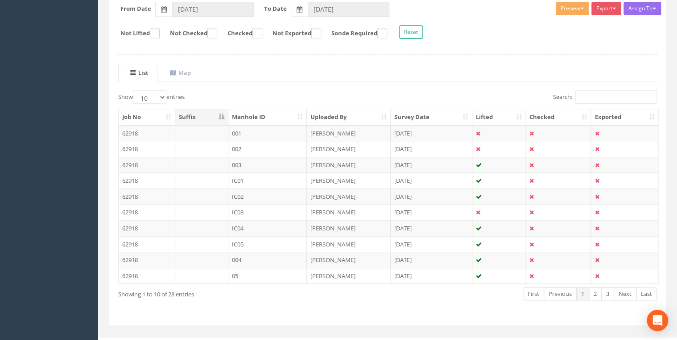
scroll to position [0, 0]
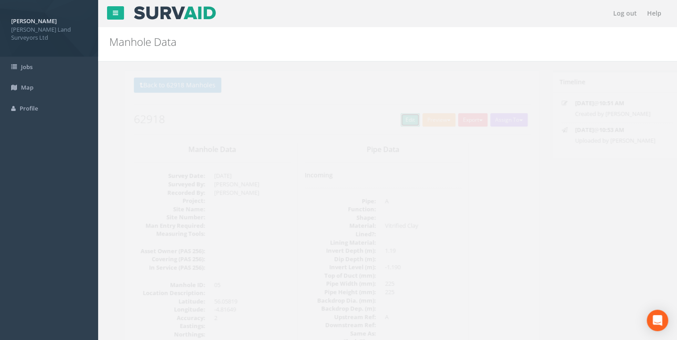
click at [346, 119] on link "Edit" at bounding box center [394, 119] width 19 height 13
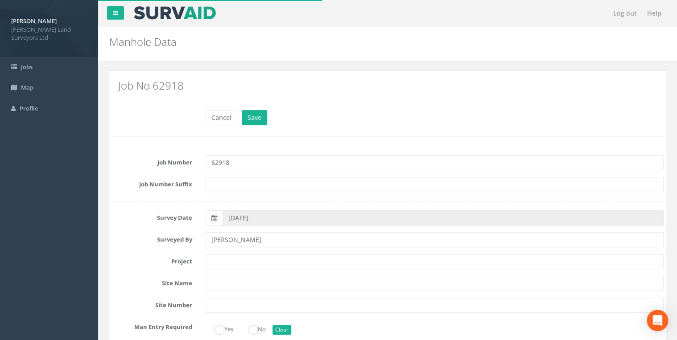
scroll to position [36, 0]
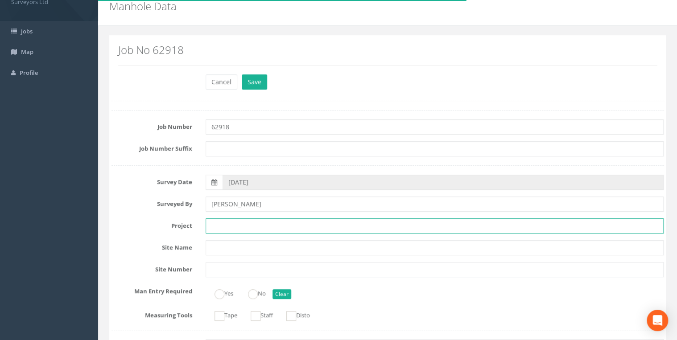
click at [254, 228] on input "text" at bounding box center [434, 225] width 458 height 15
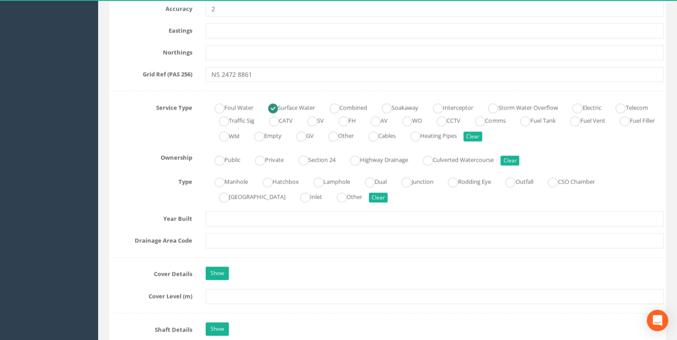
scroll to position [606, 0]
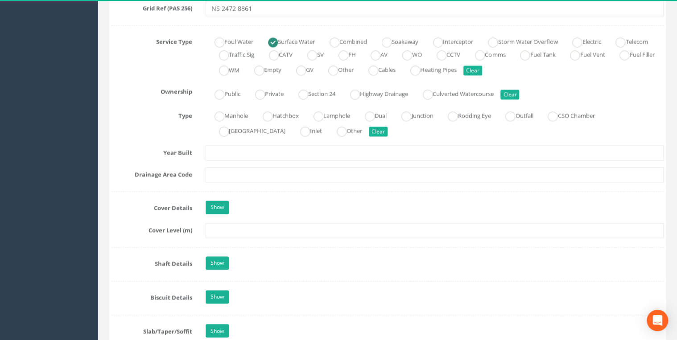
type input "62918 HMNB [PERSON_NAME]"
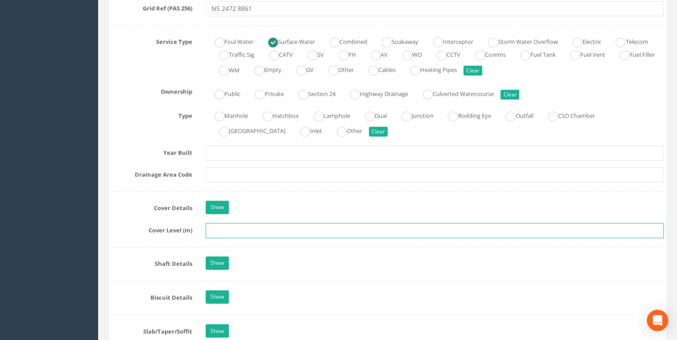
click at [299, 232] on input "text" at bounding box center [434, 230] width 458 height 15
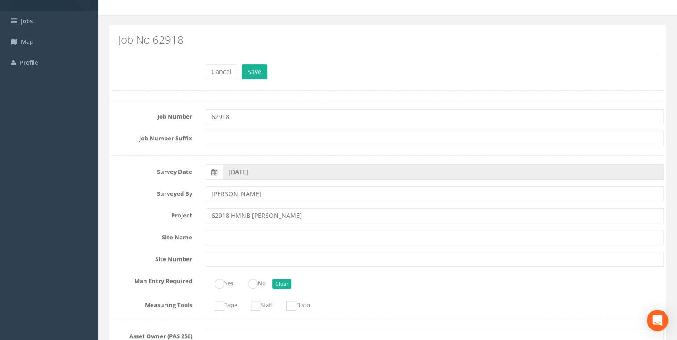
scroll to position [0, 0]
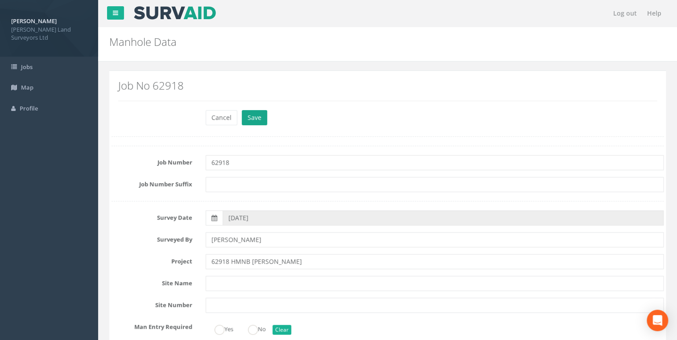
type input "19.44"
click at [260, 116] on button "Save" at bounding box center [254, 117] width 25 height 15
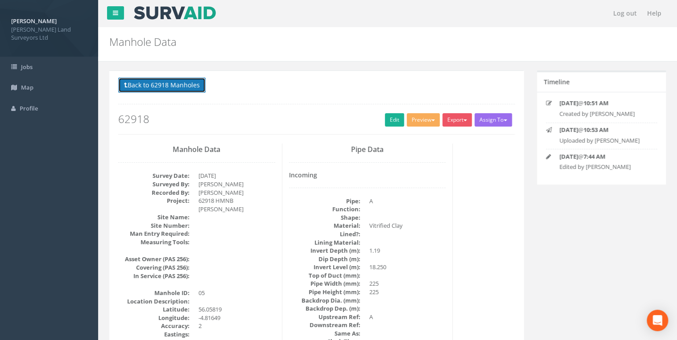
click at [175, 84] on button "Back to 62918 Manholes" at bounding box center [161, 85] width 87 height 15
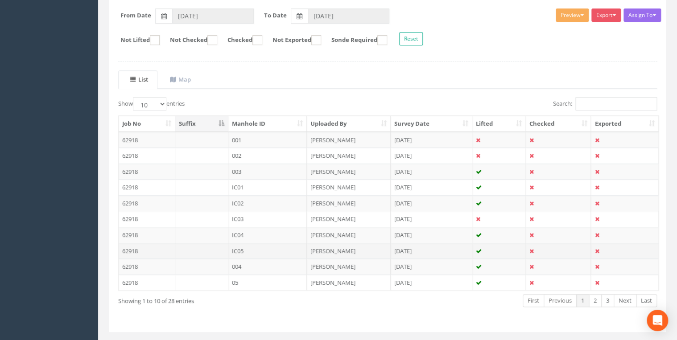
scroll to position [155, 0]
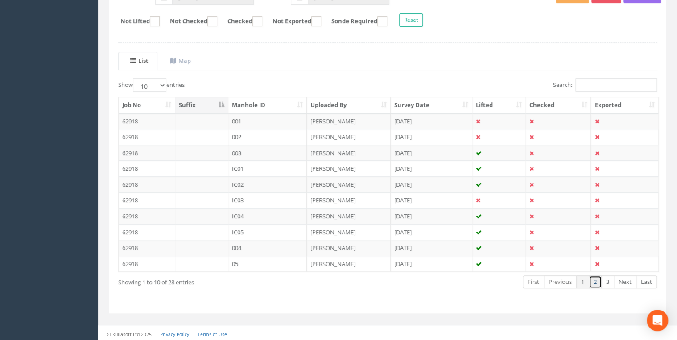
click at [346, 267] on link "2" at bounding box center [594, 281] width 13 height 13
click at [241, 121] on td "06" at bounding box center [267, 121] width 79 height 16
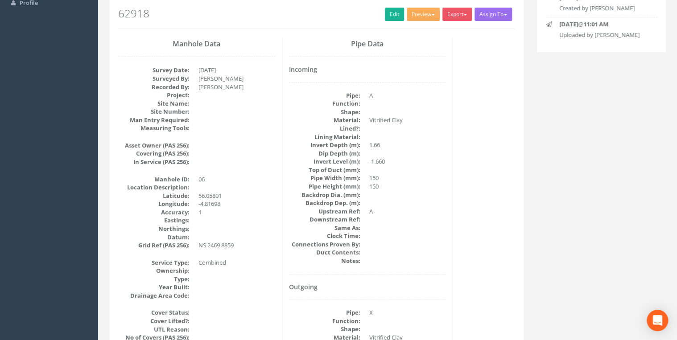
scroll to position [107, 0]
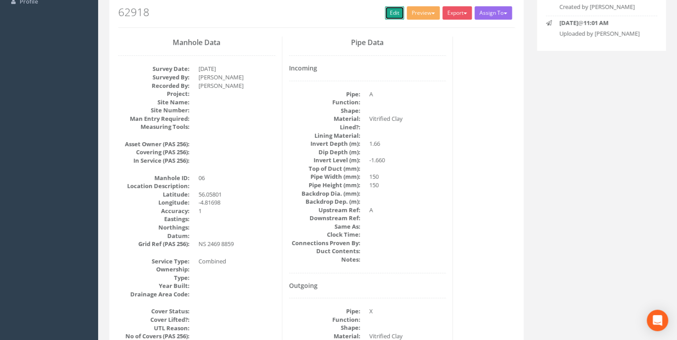
click at [346, 11] on link "Edit" at bounding box center [394, 12] width 19 height 13
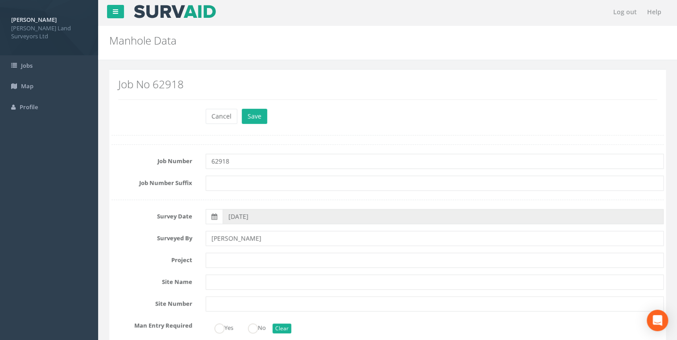
scroll to position [0, 0]
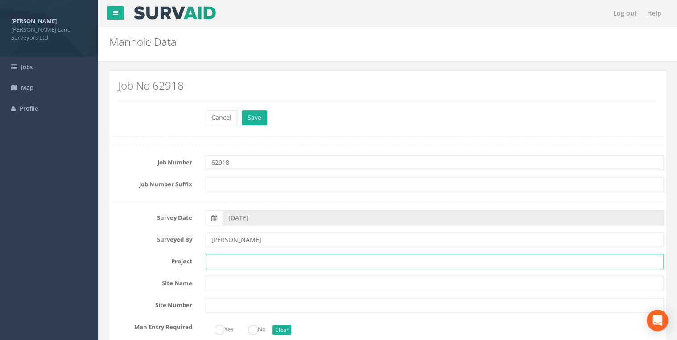
click at [282, 260] on input "text" at bounding box center [434, 261] width 458 height 15
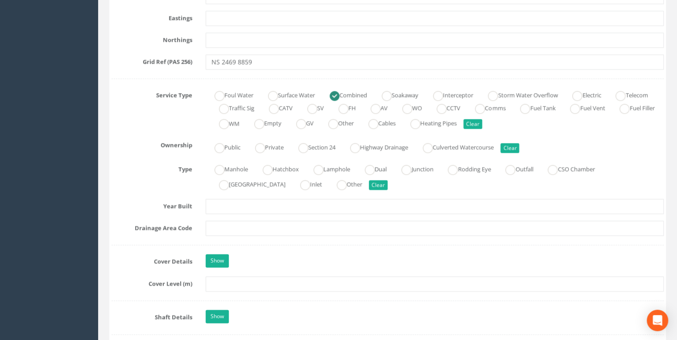
scroll to position [570, 0]
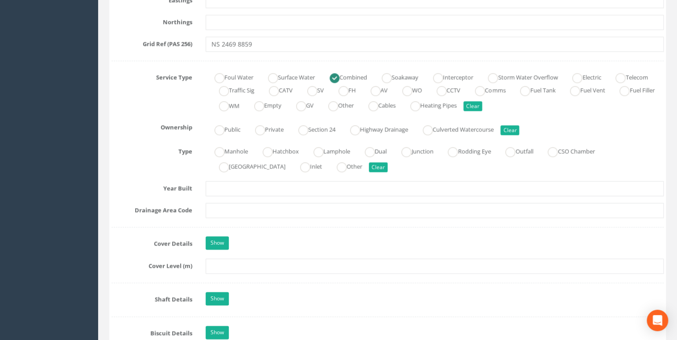
type input "62918 HMNB [PERSON_NAME]"
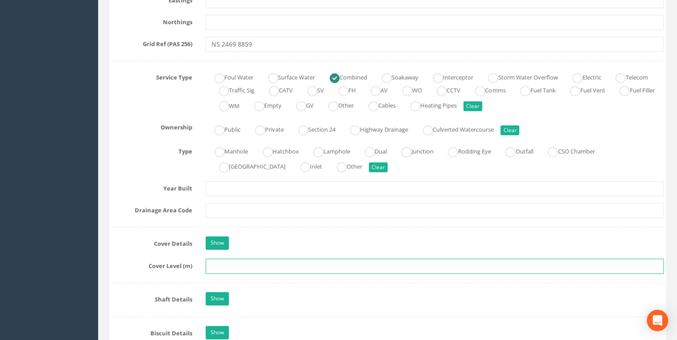
click at [289, 264] on input "text" at bounding box center [434, 265] width 458 height 15
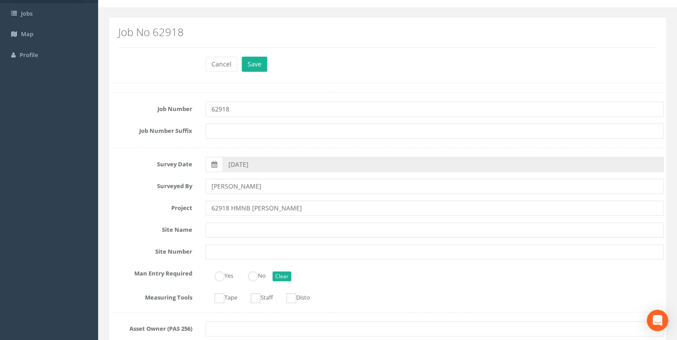
scroll to position [0, 0]
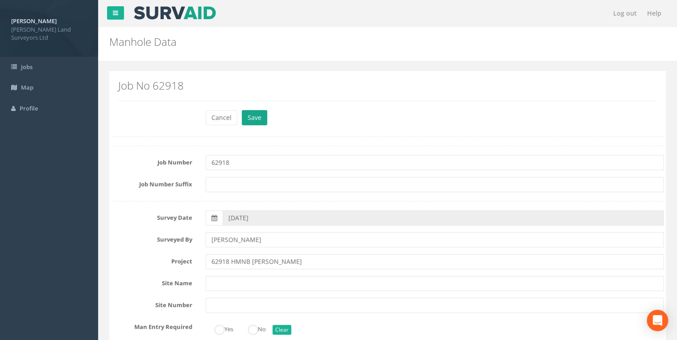
type input "15.70"
click at [264, 115] on button "Save" at bounding box center [254, 117] width 25 height 15
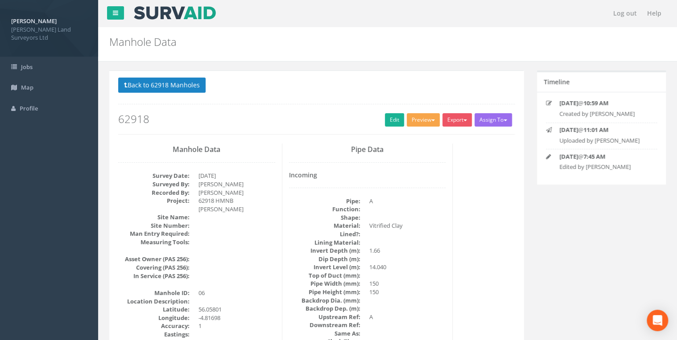
click at [346, 120] on button "Preview" at bounding box center [422, 119] width 33 height 13
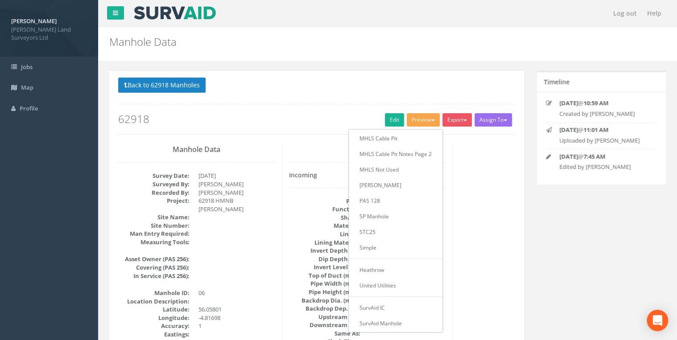
click at [336, 109] on div "Back to 62918 Manholes Back to Map Assign To Utility Mapping No Companies Added…" at bounding box center [316, 106] width 396 height 57
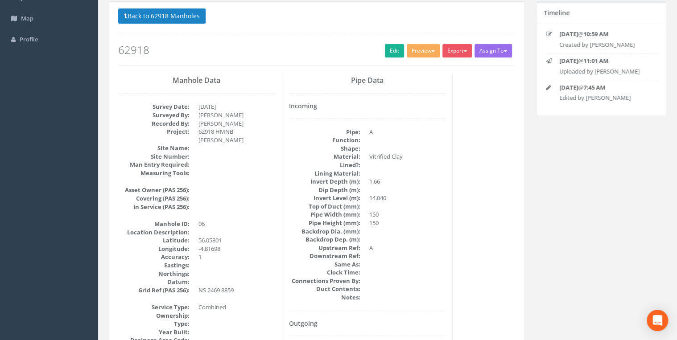
scroll to position [36, 0]
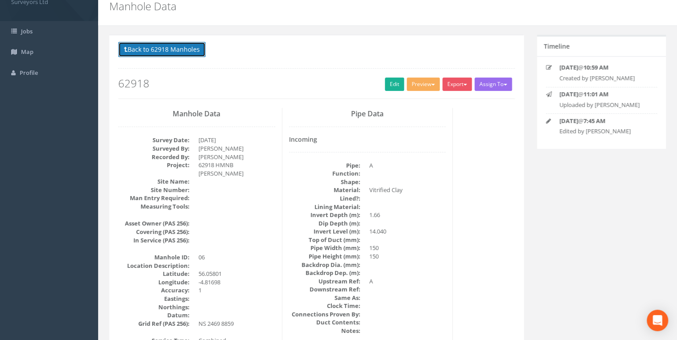
click at [184, 52] on button "Back to 62918 Manholes" at bounding box center [161, 49] width 87 height 15
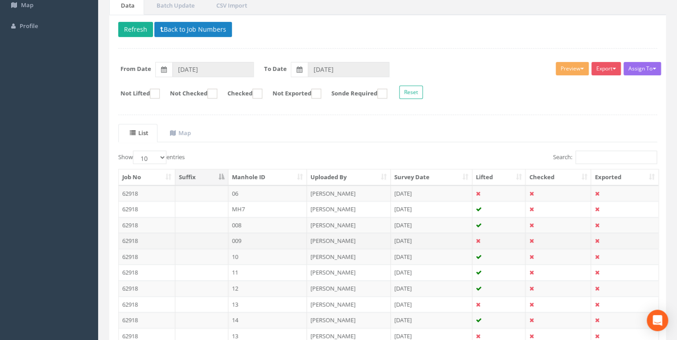
scroll to position [155, 0]
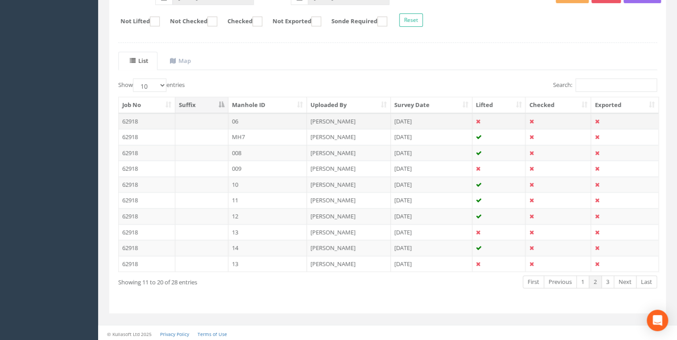
click at [346, 120] on td at bounding box center [498, 121] width 53 height 16
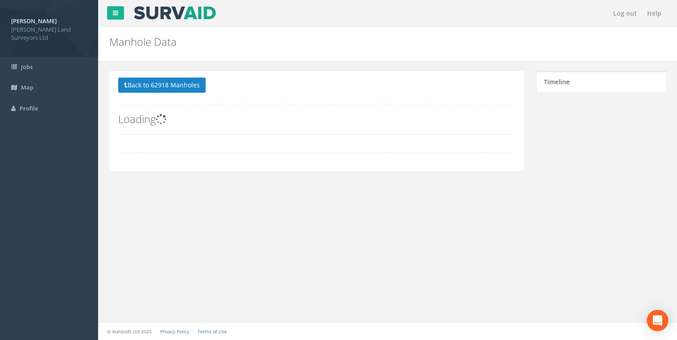
scroll to position [0, 0]
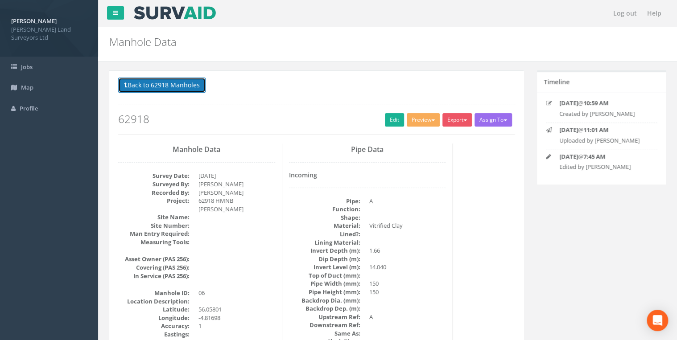
click at [173, 84] on button "Back to 62918 Manholes" at bounding box center [161, 85] width 87 height 15
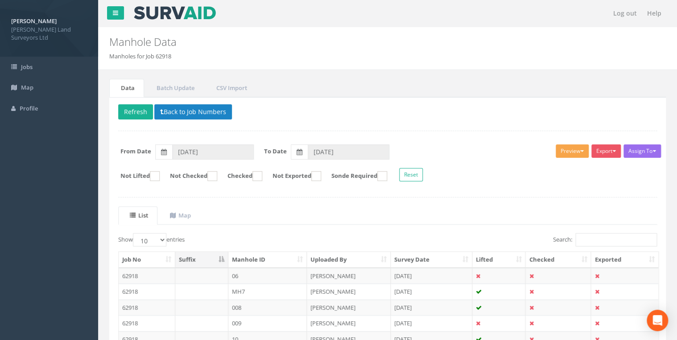
click at [346, 152] on button "Preview" at bounding box center [571, 150] width 33 height 13
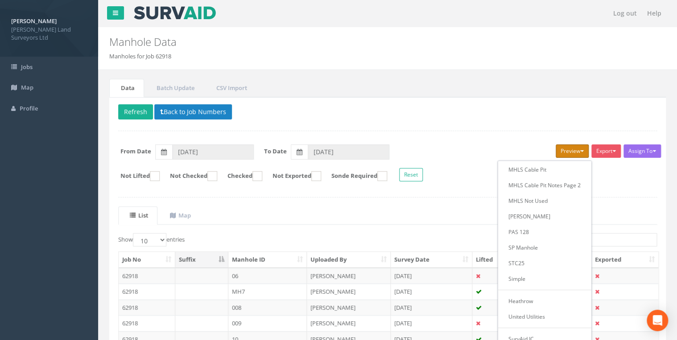
click at [346, 152] on button "Preview" at bounding box center [571, 150] width 33 height 13
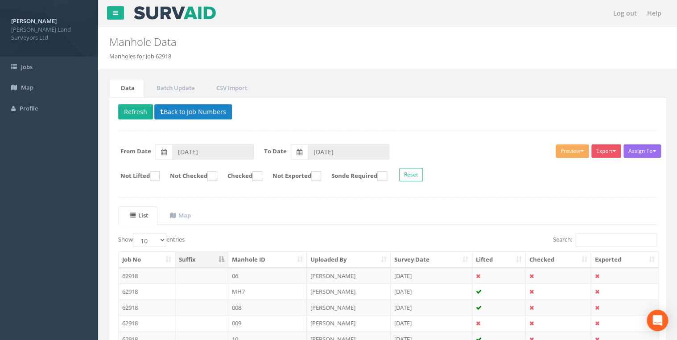
click at [346, 259] on th "Lifted" at bounding box center [498, 260] width 53 height 16
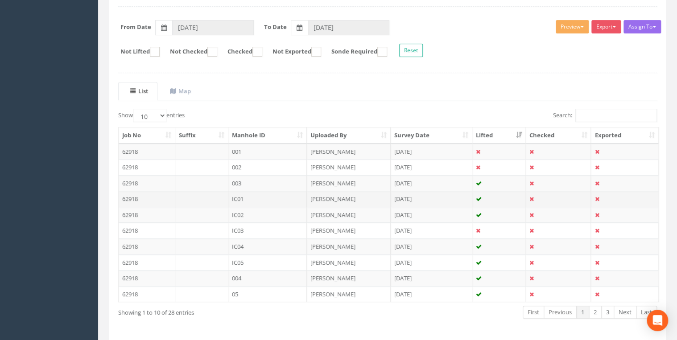
scroll to position [155, 0]
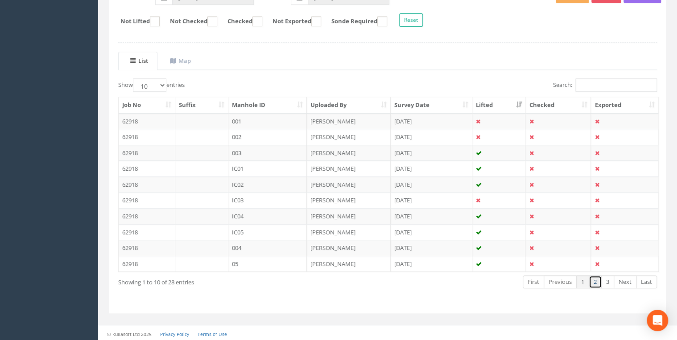
click at [346, 267] on link "2" at bounding box center [594, 281] width 13 height 13
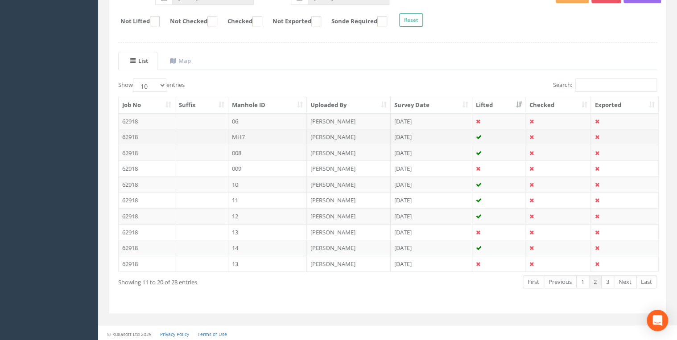
click at [258, 133] on td "MH7" at bounding box center [267, 137] width 79 height 16
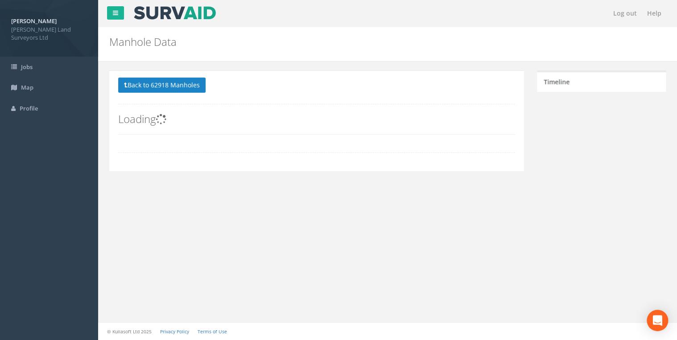
scroll to position [0, 0]
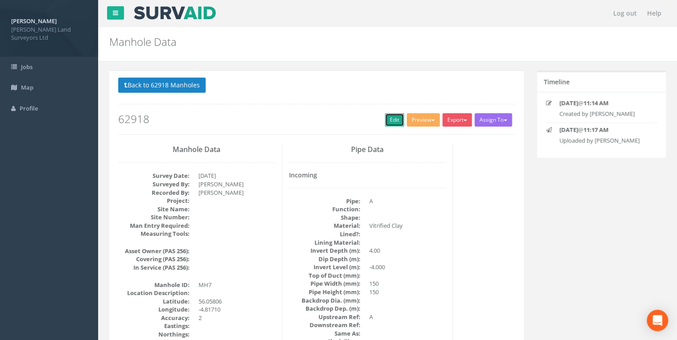
click at [346, 122] on link "Edit" at bounding box center [394, 119] width 19 height 13
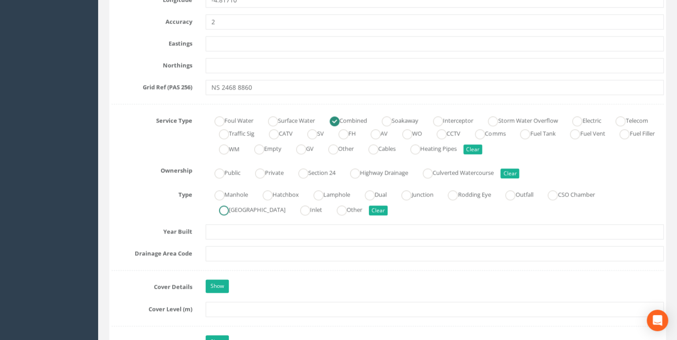
scroll to position [535, 0]
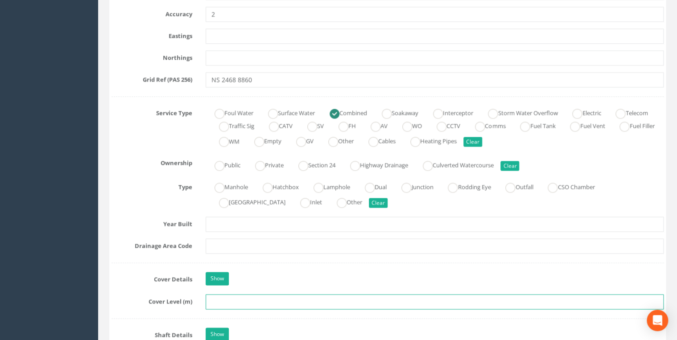
click at [265, 267] on input "text" at bounding box center [434, 301] width 458 height 15
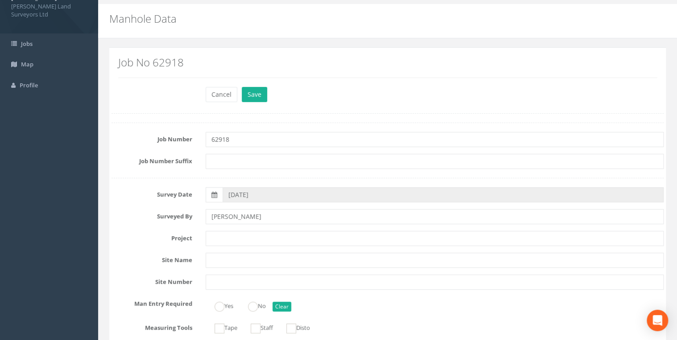
scroll to position [36, 0]
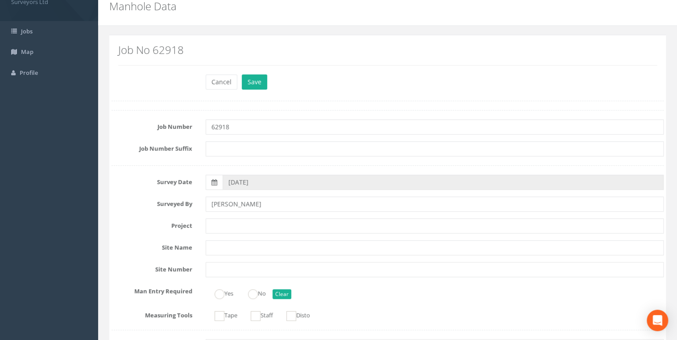
type input "15.37"
click at [263, 224] on input "text" at bounding box center [434, 225] width 458 height 15
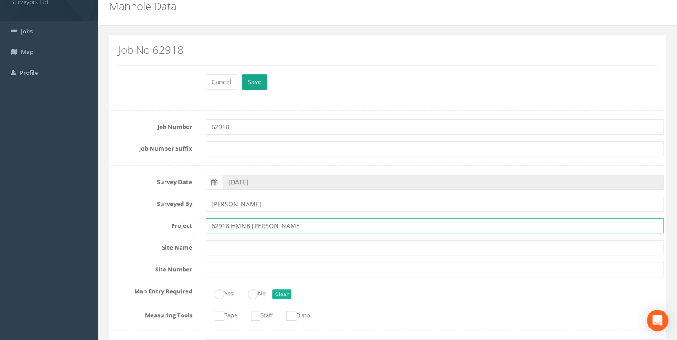
type input "62918 HMNB [PERSON_NAME]"
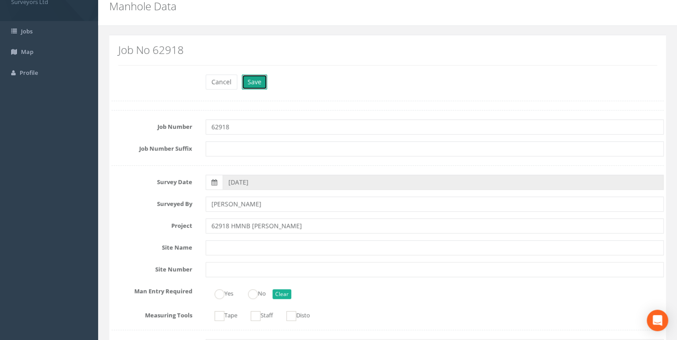
click at [260, 79] on button "Save" at bounding box center [254, 81] width 25 height 15
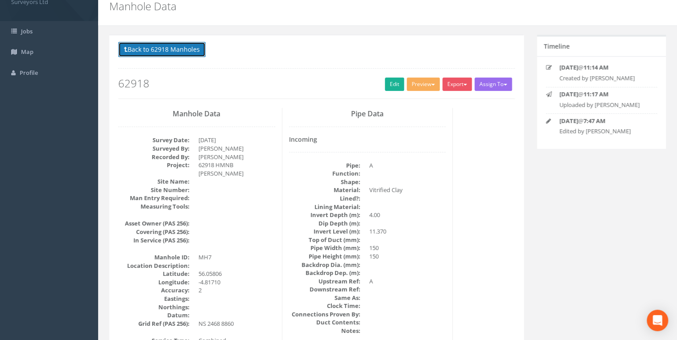
click at [186, 52] on button "Back to 62918 Manholes" at bounding box center [161, 49] width 87 height 15
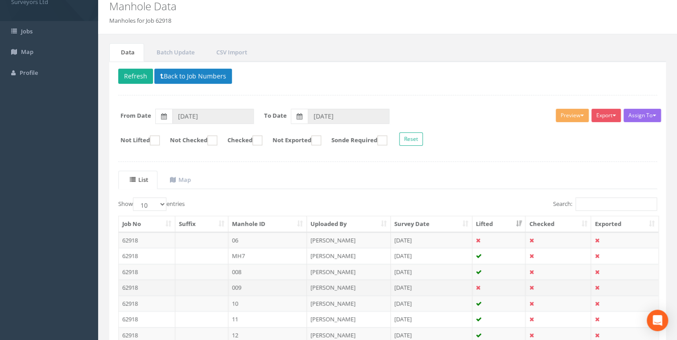
scroll to position [107, 0]
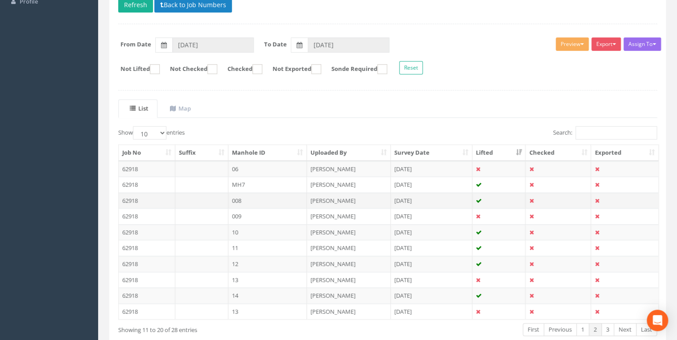
click at [243, 200] on td "008" at bounding box center [267, 201] width 79 height 16
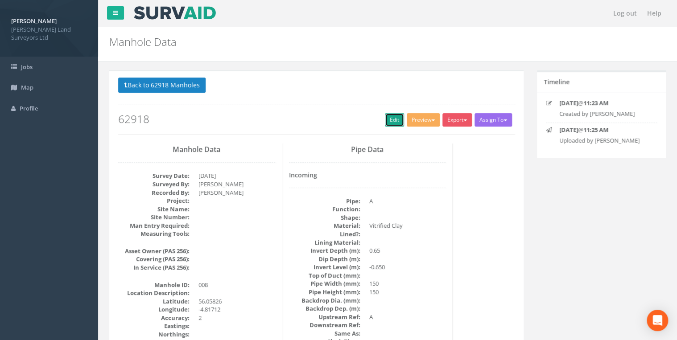
click at [346, 125] on link "Edit" at bounding box center [394, 119] width 19 height 13
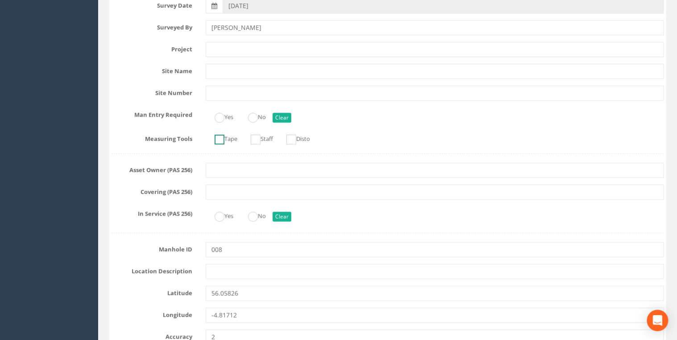
scroll to position [178, 0]
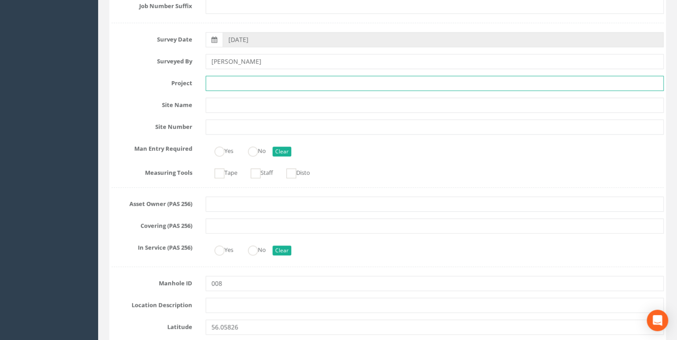
click at [251, 87] on input "text" at bounding box center [434, 83] width 458 height 15
type input "62918 HMNB [PERSON_NAME]"
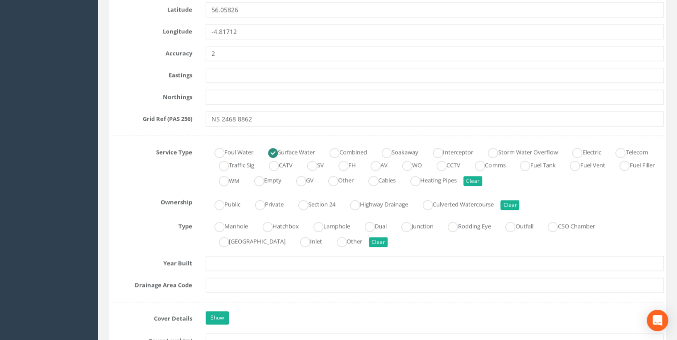
scroll to position [570, 0]
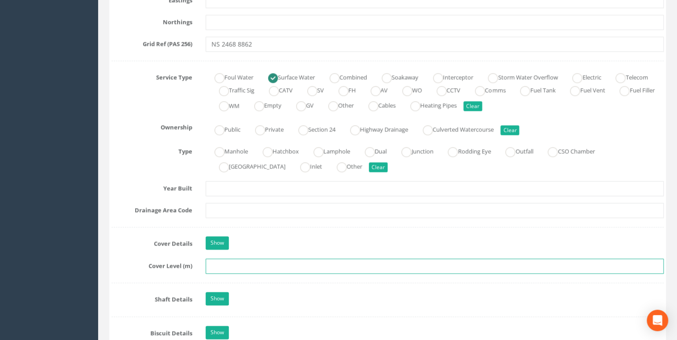
click at [276, 264] on input "text" at bounding box center [434, 265] width 458 height 15
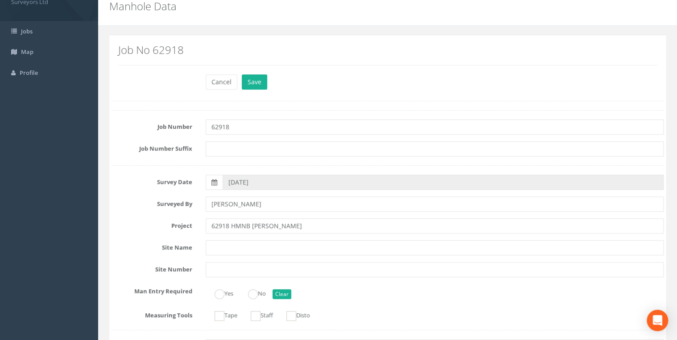
scroll to position [0, 0]
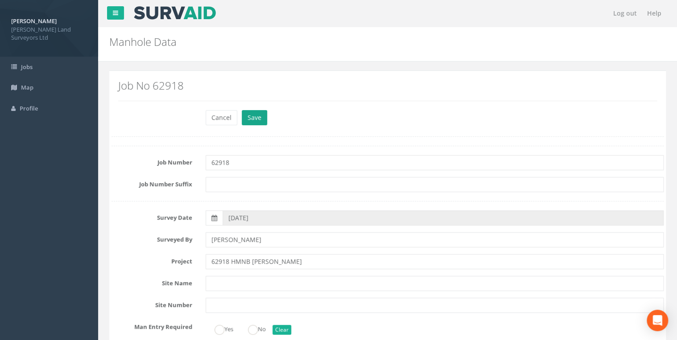
type input "12.88"
click at [258, 112] on button "Save" at bounding box center [254, 117] width 25 height 15
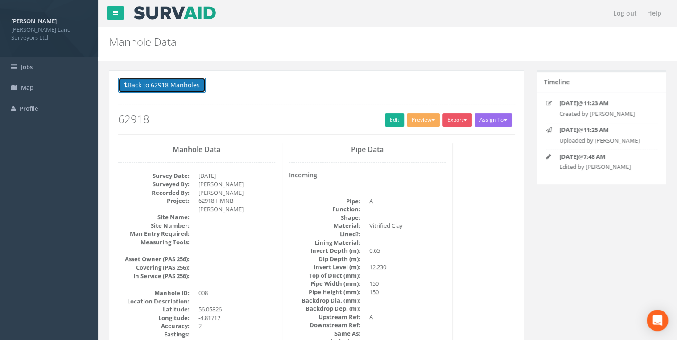
click at [180, 87] on button "Back to 62918 Manholes" at bounding box center [161, 85] width 87 height 15
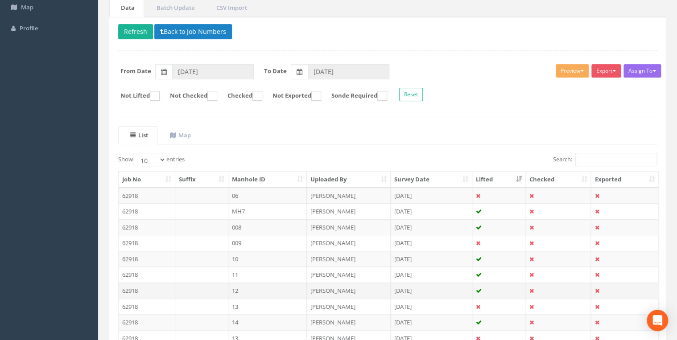
scroll to position [155, 0]
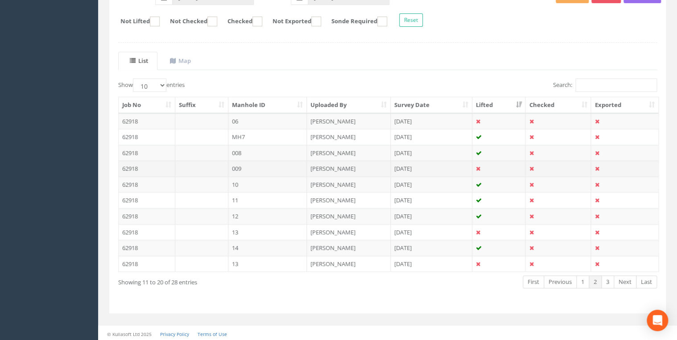
click at [243, 167] on td "009" at bounding box center [267, 168] width 79 height 16
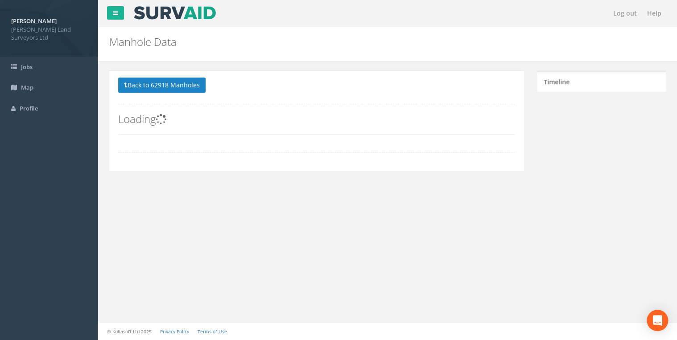
scroll to position [0, 0]
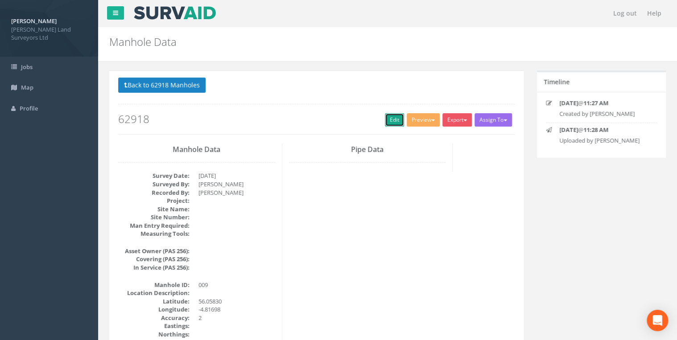
click at [346, 122] on link "Edit" at bounding box center [394, 119] width 19 height 13
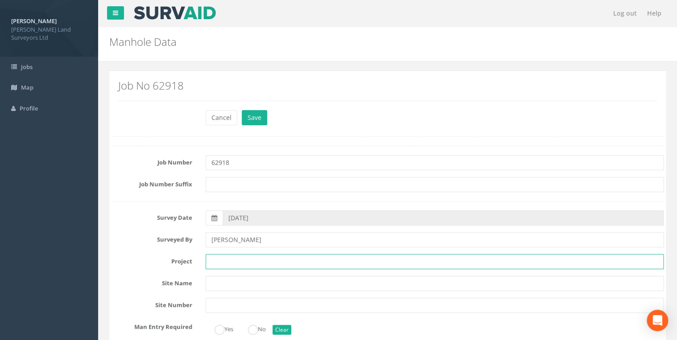
click at [248, 262] on input "text" at bounding box center [434, 261] width 458 height 15
type input "6"
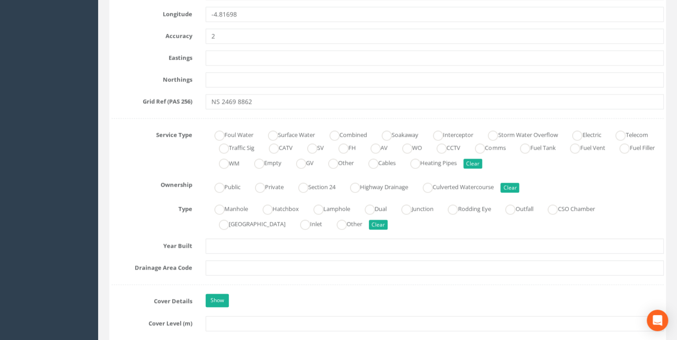
scroll to position [535, 0]
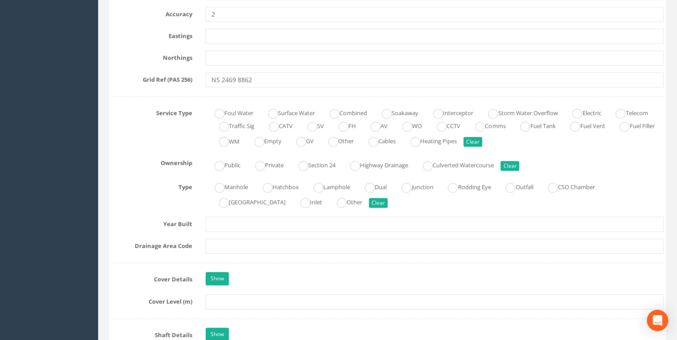
type input "62918 HMNB [PERSON_NAME]"
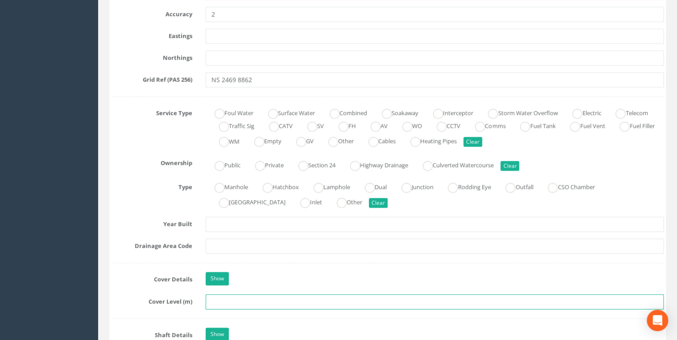
click at [255, 267] on input "text" at bounding box center [434, 301] width 458 height 15
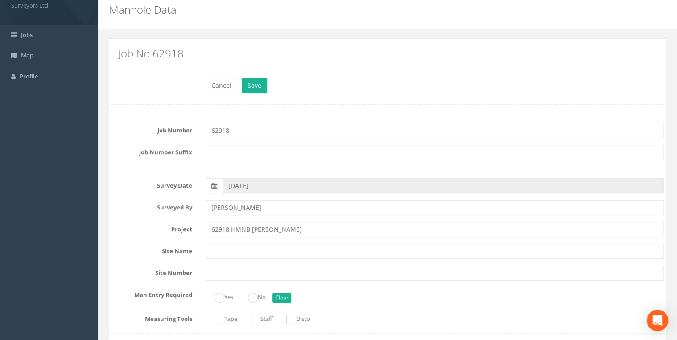
scroll to position [0, 0]
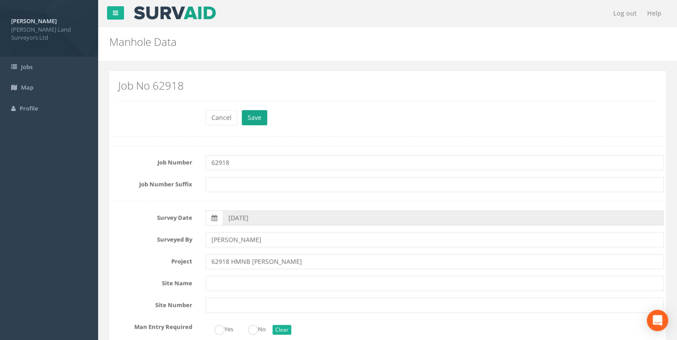
type input "12.89"
click at [256, 115] on button "Save" at bounding box center [254, 117] width 25 height 15
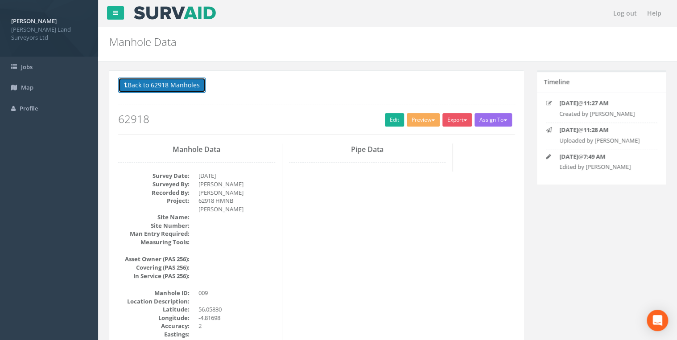
click at [146, 89] on button "Back to 62918 Manholes" at bounding box center [161, 85] width 87 height 15
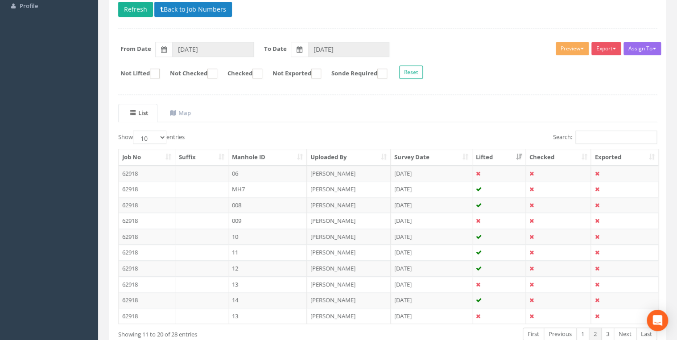
scroll to position [107, 0]
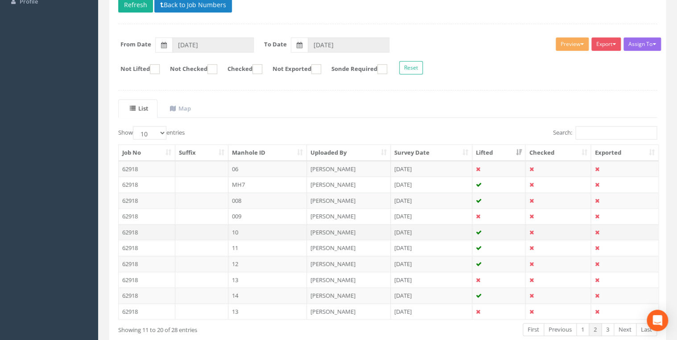
click at [233, 232] on td "10" at bounding box center [267, 232] width 79 height 16
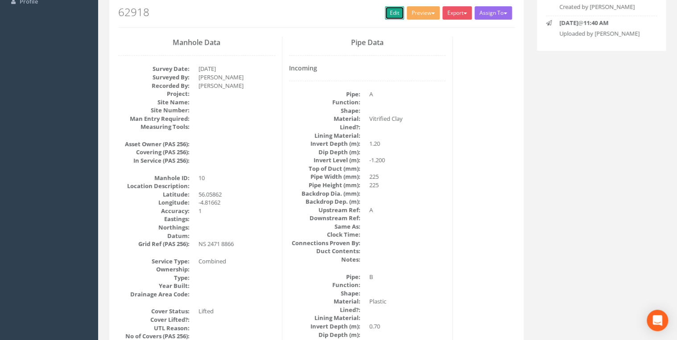
click at [346, 14] on link "Edit" at bounding box center [394, 12] width 19 height 13
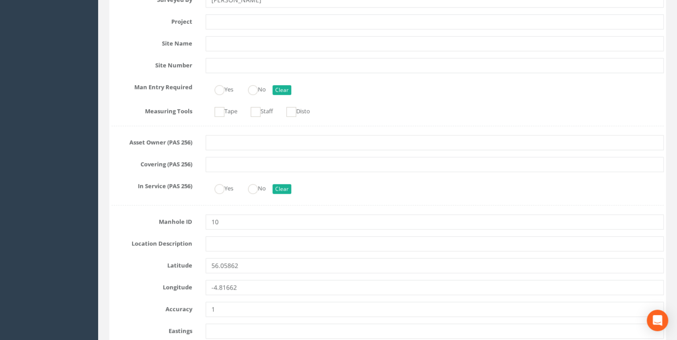
scroll to position [178, 0]
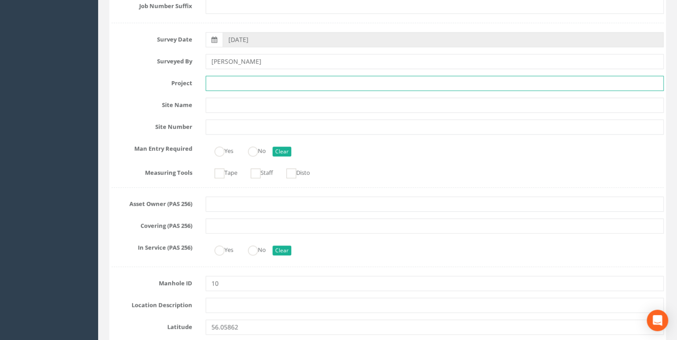
click at [250, 81] on input "text" at bounding box center [434, 83] width 458 height 15
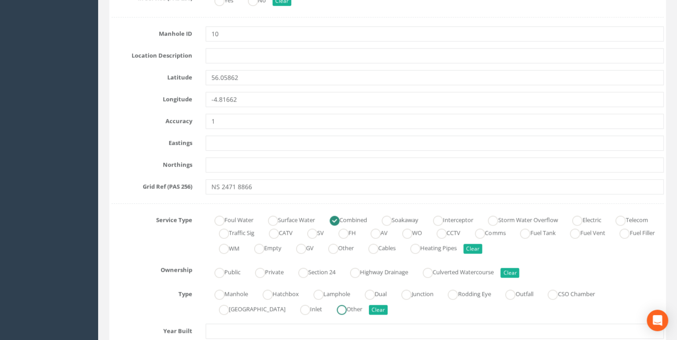
scroll to position [464, 0]
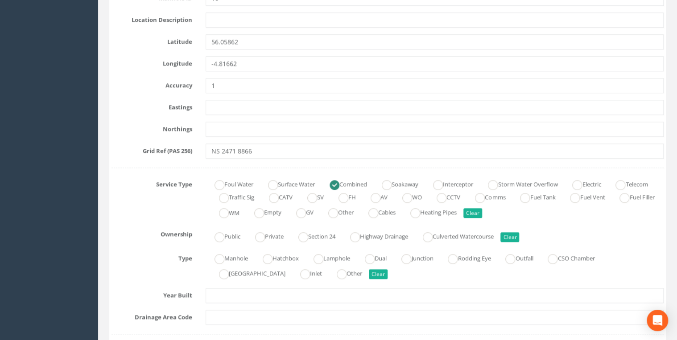
type input "62918 HMNB [PERSON_NAME]"
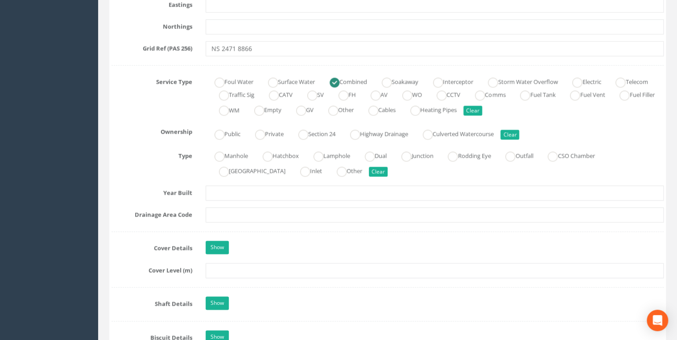
scroll to position [570, 0]
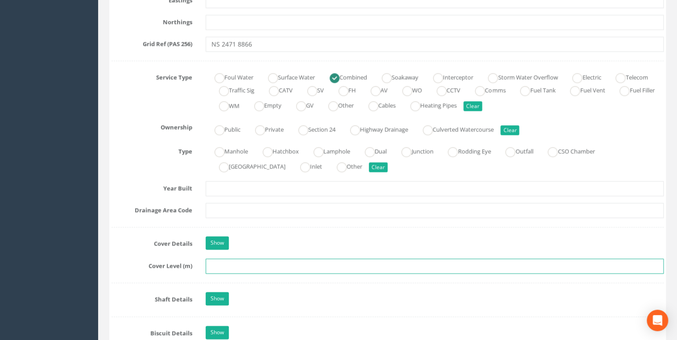
click at [265, 258] on input "text" at bounding box center [434, 265] width 458 height 15
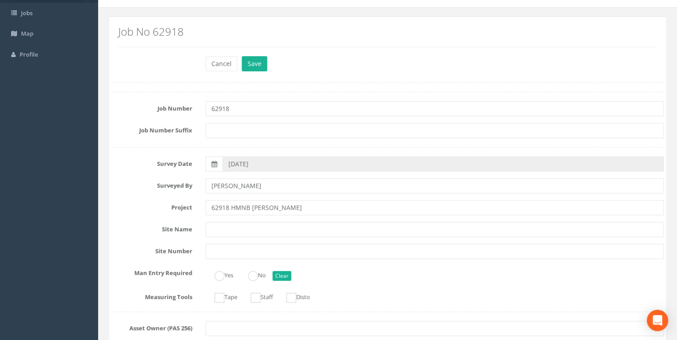
scroll to position [0, 0]
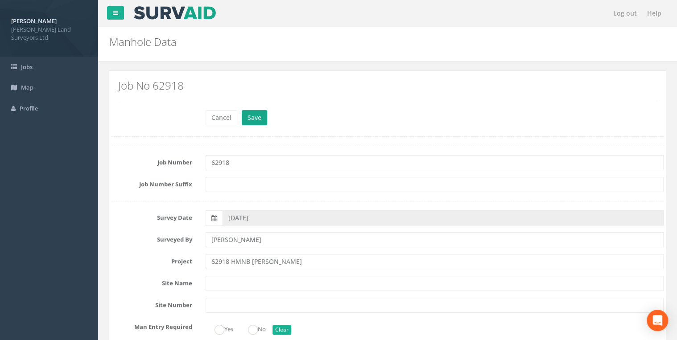
type input "16.03"
click at [256, 113] on button "Save" at bounding box center [254, 117] width 25 height 15
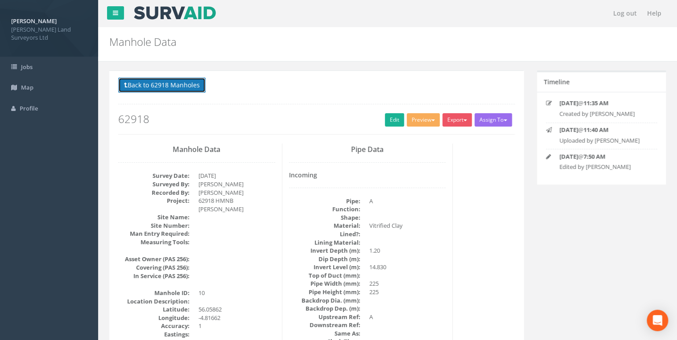
click at [183, 86] on button "Back to 62918 Manholes" at bounding box center [161, 85] width 87 height 15
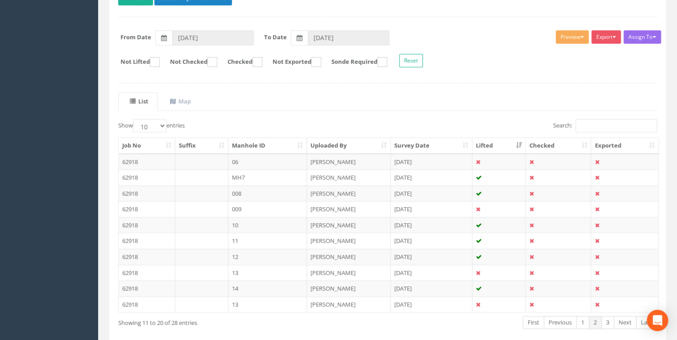
scroll to position [143, 0]
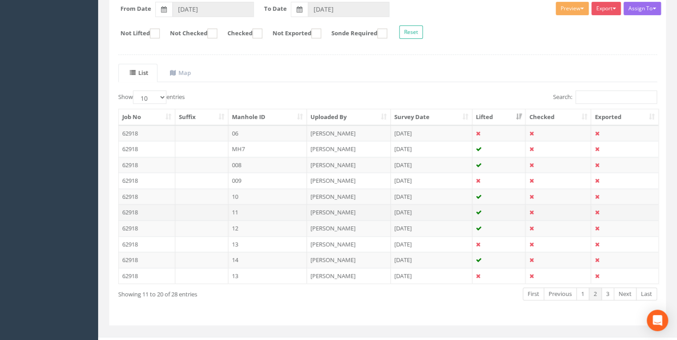
click at [242, 209] on td "11" at bounding box center [267, 212] width 79 height 16
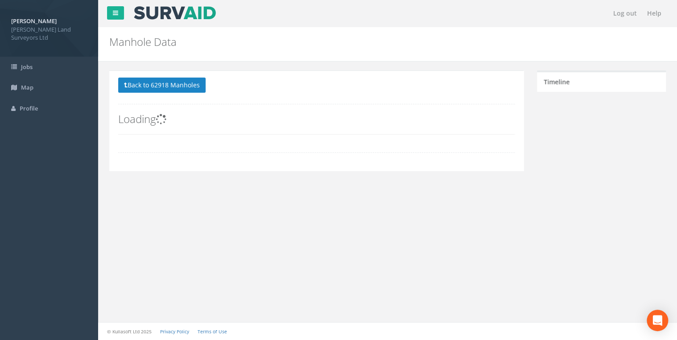
scroll to position [0, 0]
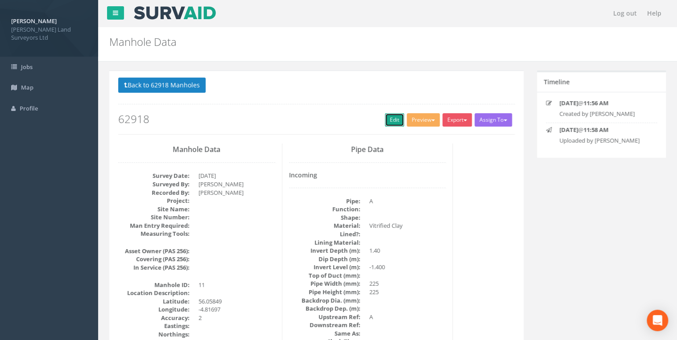
click at [346, 119] on link "Edit" at bounding box center [394, 119] width 19 height 13
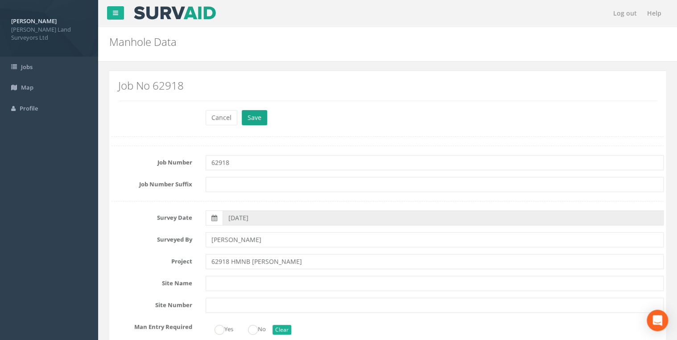
type input "62918 HMNB [PERSON_NAME]"
click at [261, 114] on button "Save" at bounding box center [254, 117] width 25 height 15
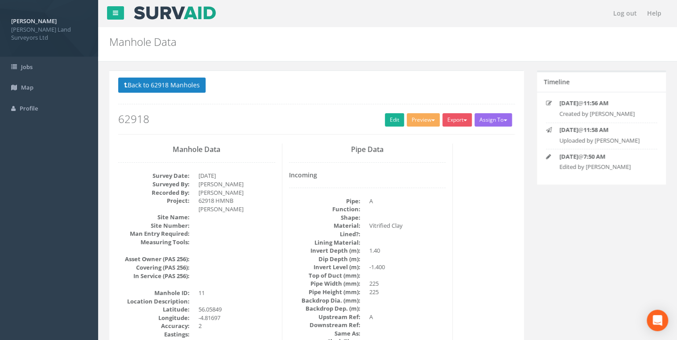
scroll to position [36, 0]
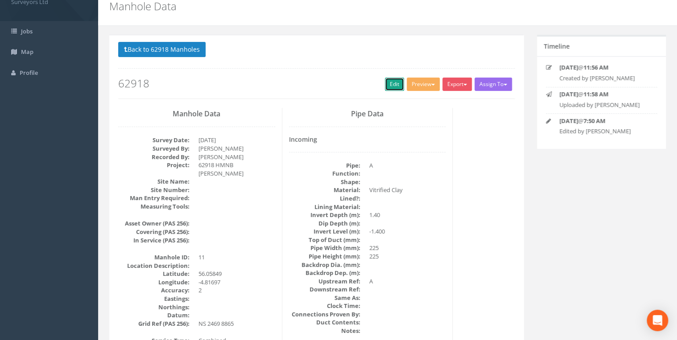
click at [346, 84] on link "Edit" at bounding box center [394, 84] width 19 height 13
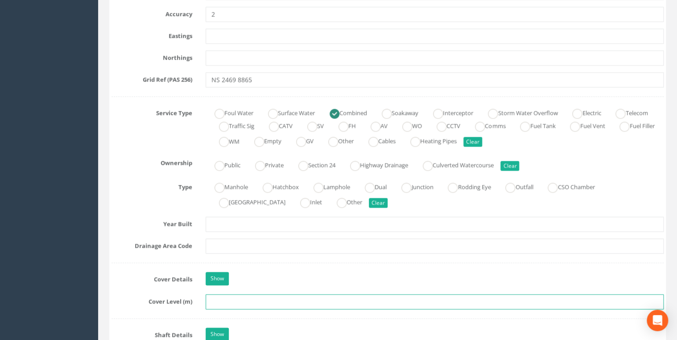
click at [252, 267] on input "text" at bounding box center [434, 301] width 458 height 15
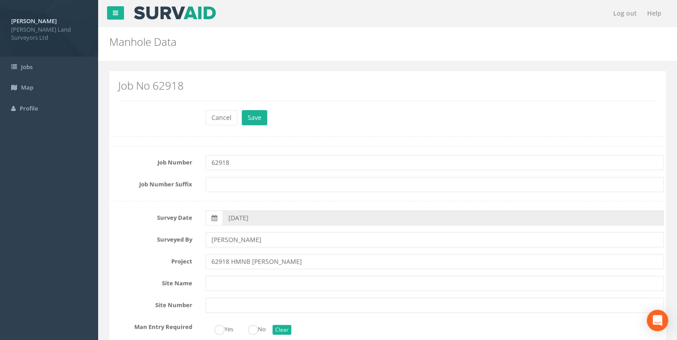
scroll to position [0, 0]
type input "15.95"
click at [262, 121] on button "Save" at bounding box center [254, 117] width 25 height 15
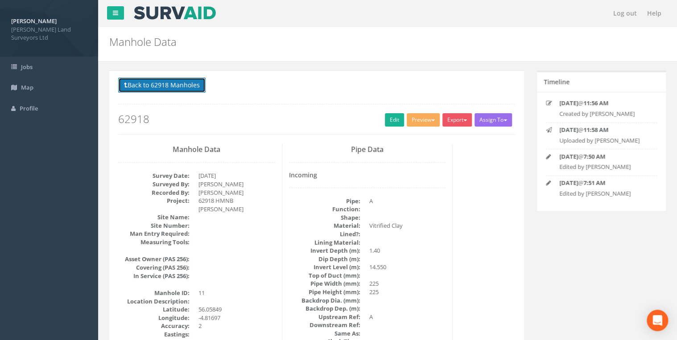
click at [194, 86] on button "Back to 62918 Manholes" at bounding box center [161, 85] width 87 height 15
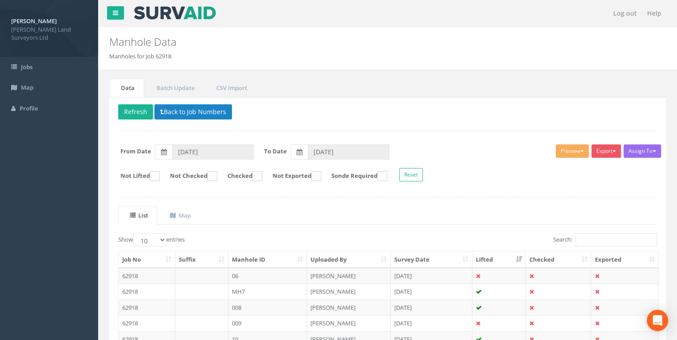
scroll to position [143, 0]
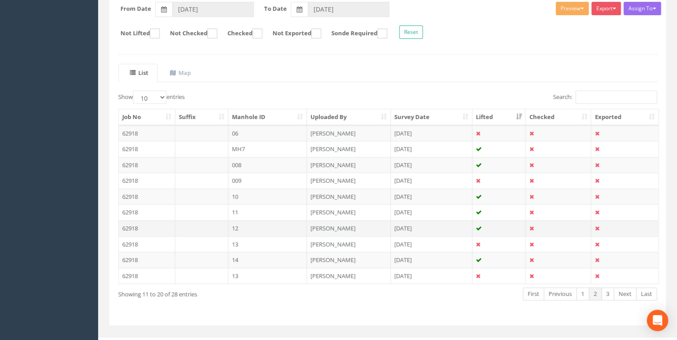
click at [241, 225] on td "12" at bounding box center [267, 228] width 79 height 16
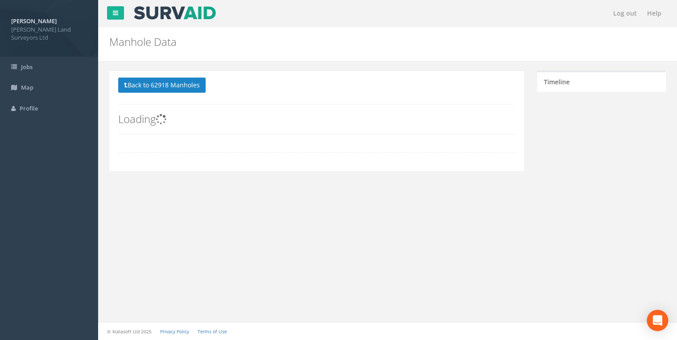
scroll to position [0, 0]
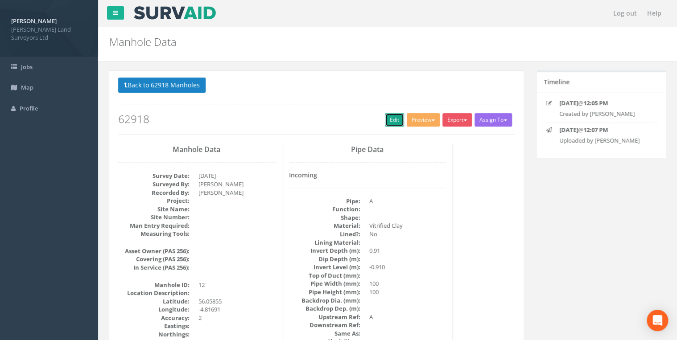
click at [346, 121] on link "Edit" at bounding box center [394, 119] width 19 height 13
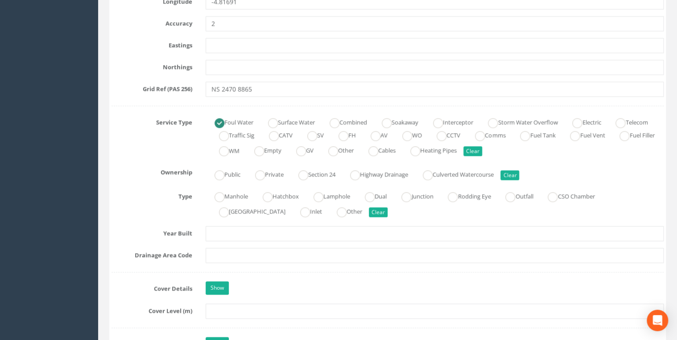
scroll to position [606, 0]
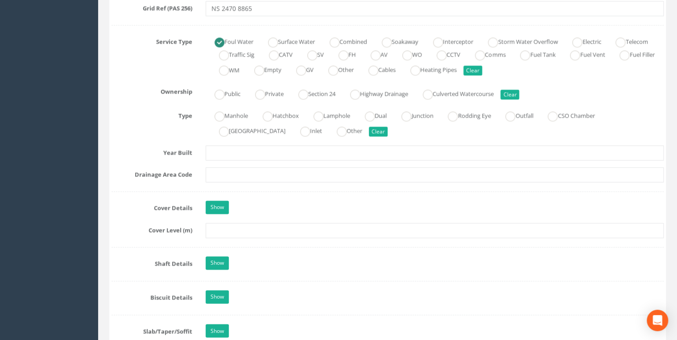
type input "62918 HMNB [PERSON_NAME]"
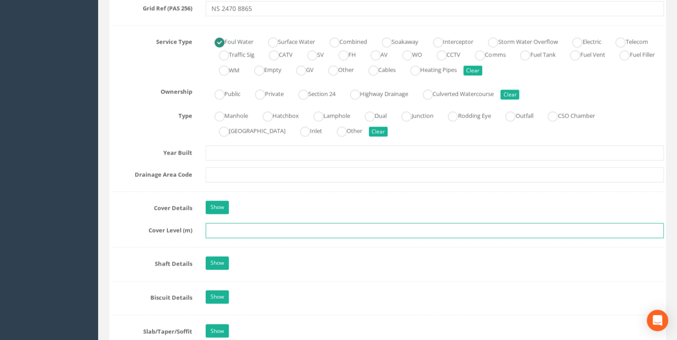
click at [279, 228] on input "text" at bounding box center [434, 230] width 458 height 15
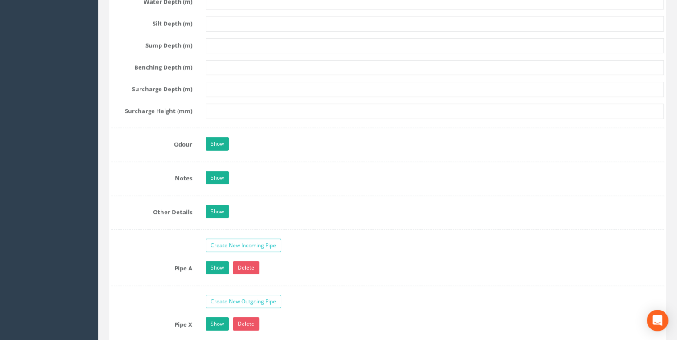
scroll to position [1105, 0]
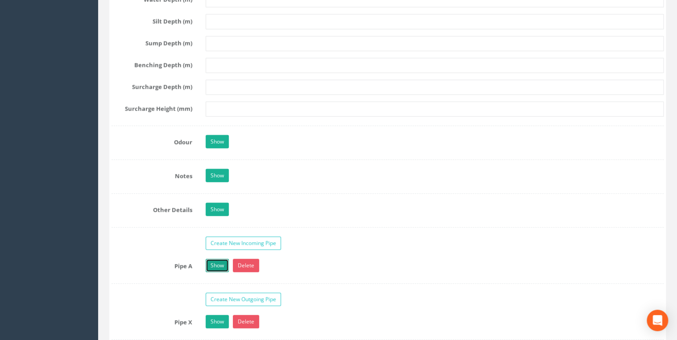
click at [217, 263] on link "Show" at bounding box center [216, 265] width 23 height 13
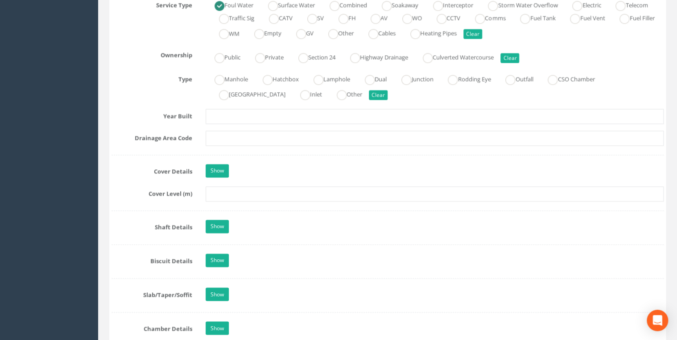
scroll to position [642, 0]
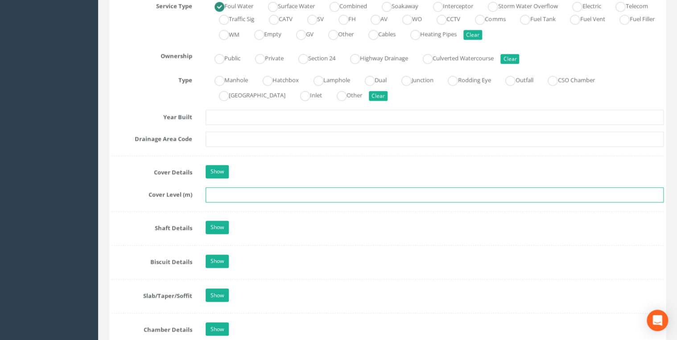
click at [255, 193] on input "text" at bounding box center [434, 194] width 458 height 15
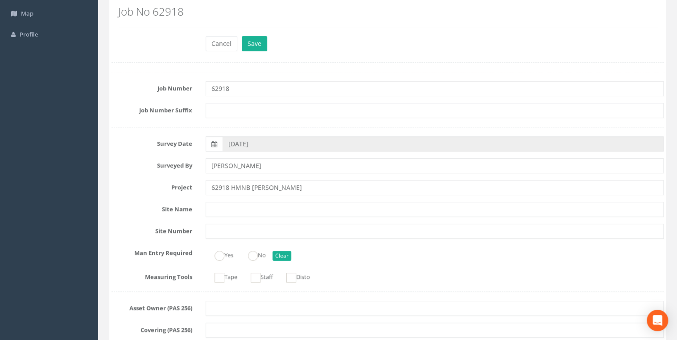
scroll to position [0, 0]
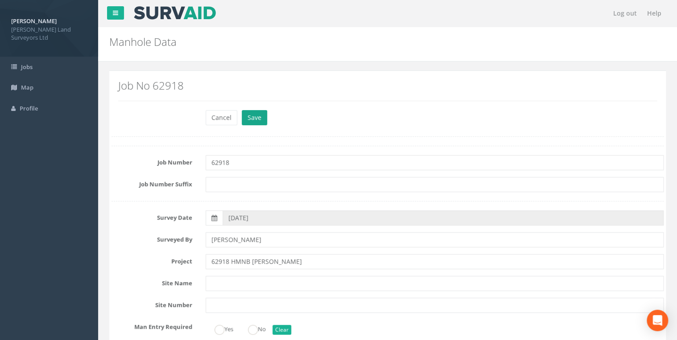
type input "15.37"
click at [260, 123] on button "Save" at bounding box center [254, 117] width 25 height 15
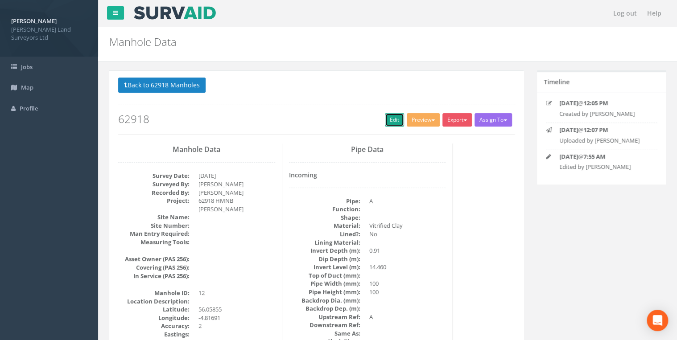
click at [346, 123] on link "Edit" at bounding box center [394, 119] width 19 height 13
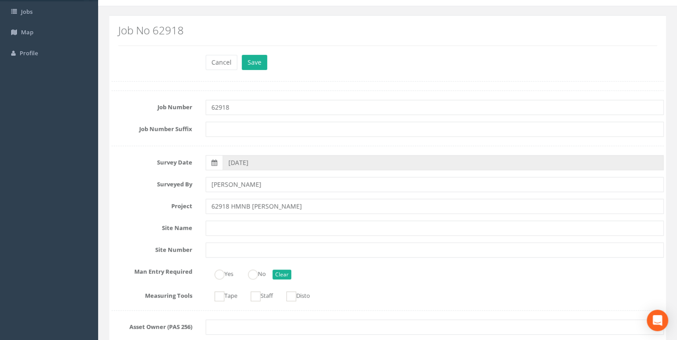
scroll to position [178, 0]
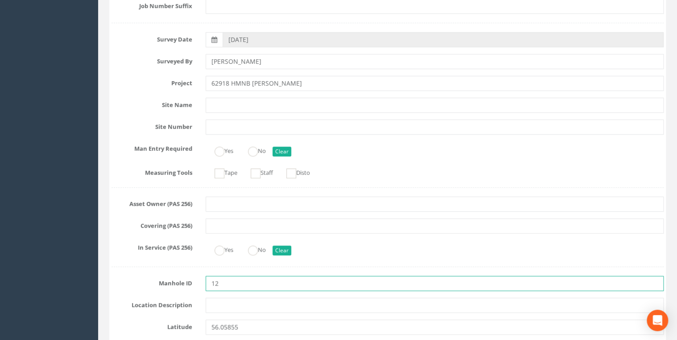
drag, startPoint x: 235, startPoint y: 285, endPoint x: 209, endPoint y: 283, distance: 26.4
click at [209, 267] on input "12" at bounding box center [434, 283] width 458 height 15
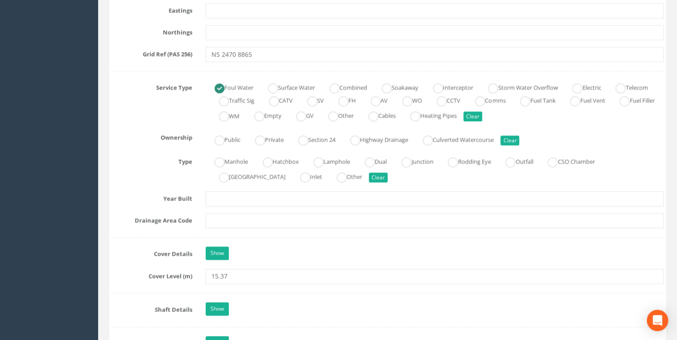
scroll to position [570, 0]
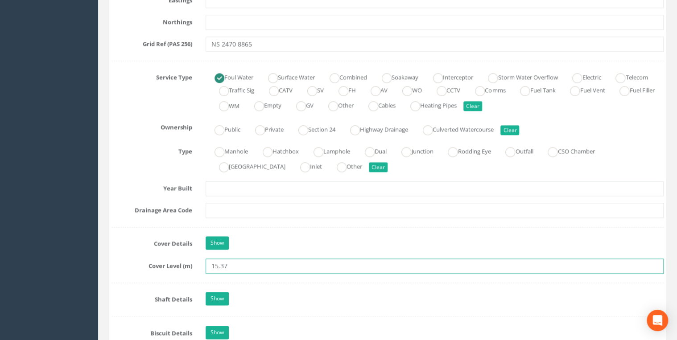
click at [235, 264] on input "15.37" at bounding box center [434, 265] width 458 height 15
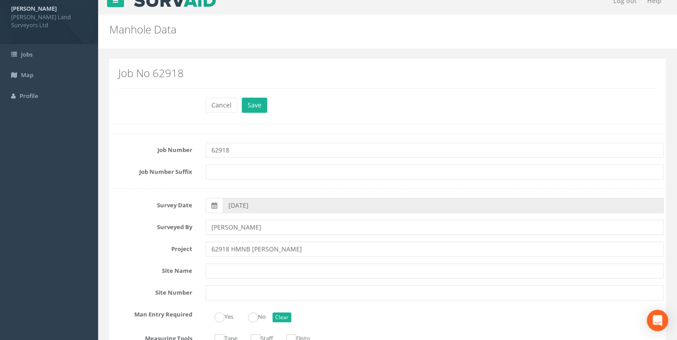
scroll to position [0, 0]
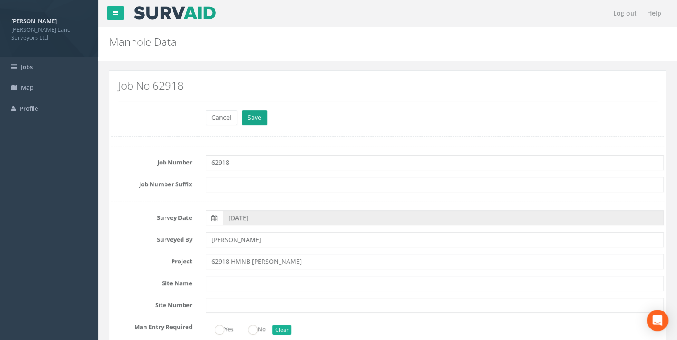
type input "15.98"
click at [250, 118] on button "Save" at bounding box center [254, 117] width 25 height 15
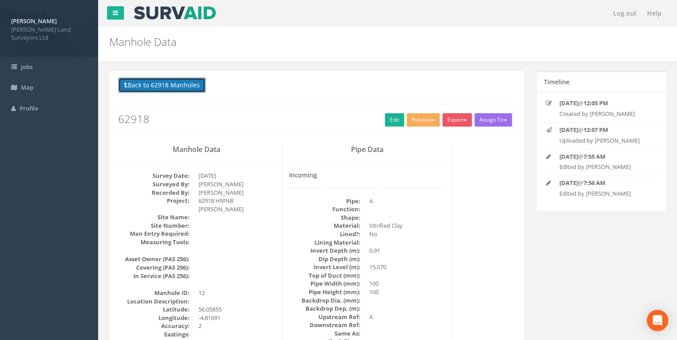
click at [162, 80] on button "Back to 62918 Manholes" at bounding box center [161, 85] width 87 height 15
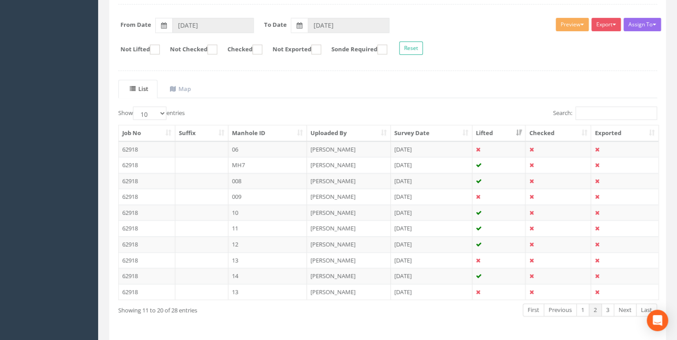
scroll to position [143, 0]
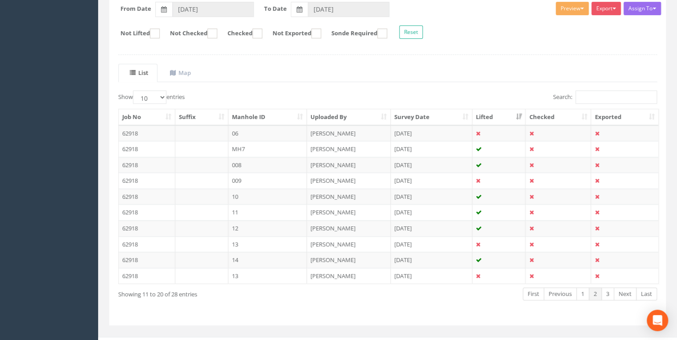
click at [232, 238] on td "13" at bounding box center [267, 244] width 79 height 16
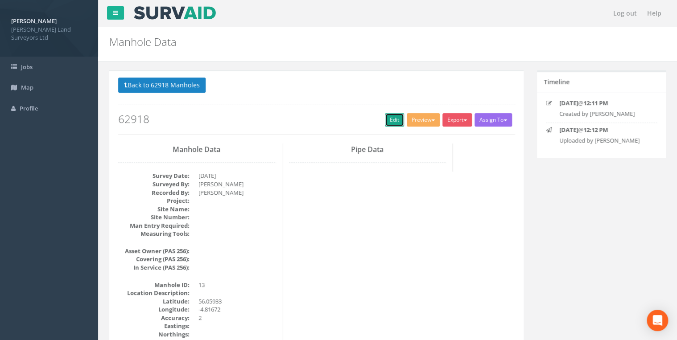
click at [346, 120] on link "Edit" at bounding box center [394, 119] width 19 height 13
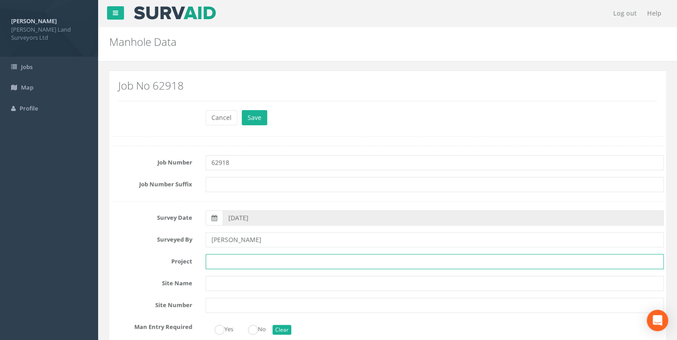
click at [291, 264] on input "text" at bounding box center [434, 261] width 458 height 15
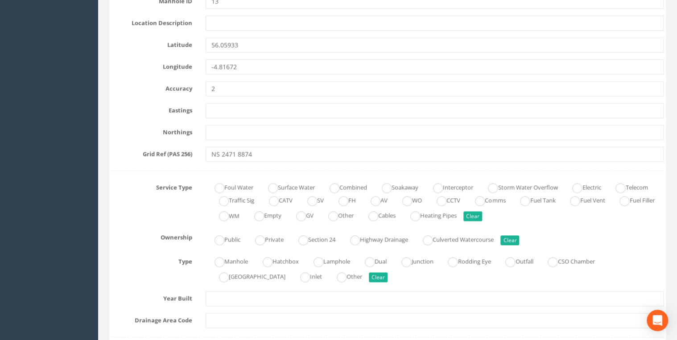
scroll to position [464, 0]
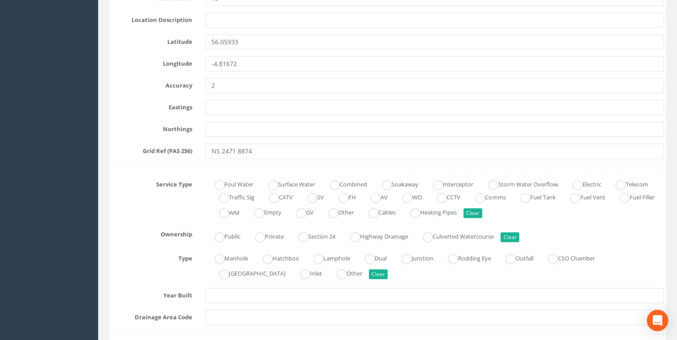
type input "62918 HMNB"
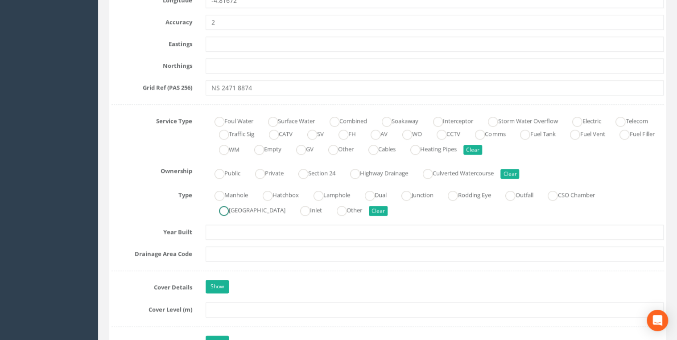
scroll to position [535, 0]
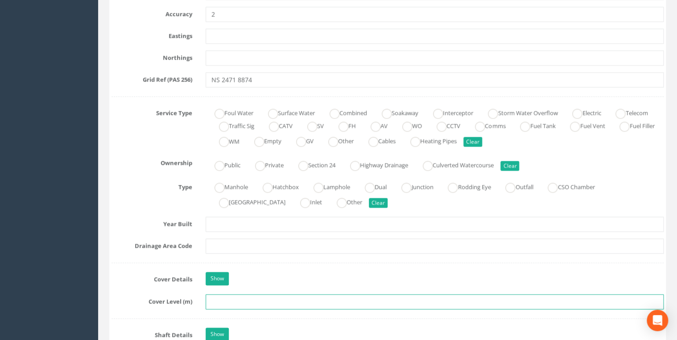
click at [247, 267] on input "text" at bounding box center [434, 301] width 458 height 15
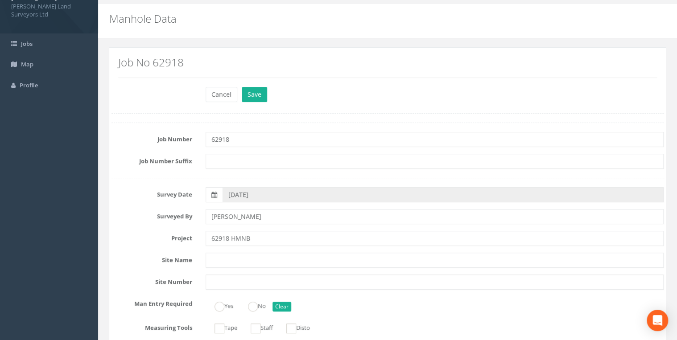
scroll to position [0, 0]
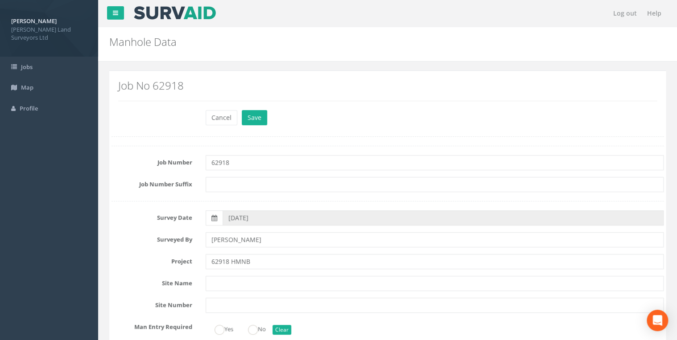
type input "14.47"
click at [257, 262] on input "62918 HMNB" at bounding box center [434, 261] width 458 height 15
type input "62918 HMNB [PERSON_NAME]"
click at [264, 120] on button "Save" at bounding box center [254, 117] width 25 height 15
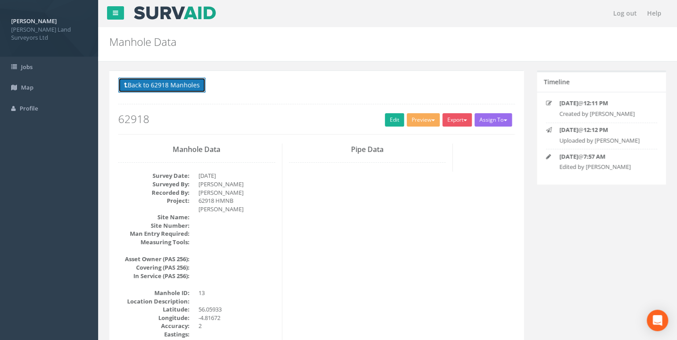
click at [187, 85] on button "Back to 62918 Manholes" at bounding box center [161, 85] width 87 height 15
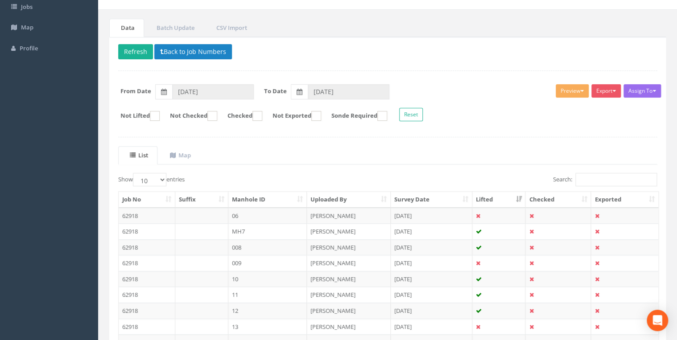
scroll to position [155, 0]
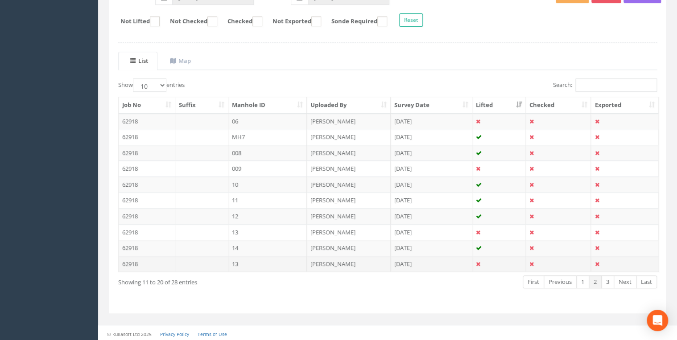
click at [241, 262] on td "13" at bounding box center [267, 264] width 79 height 16
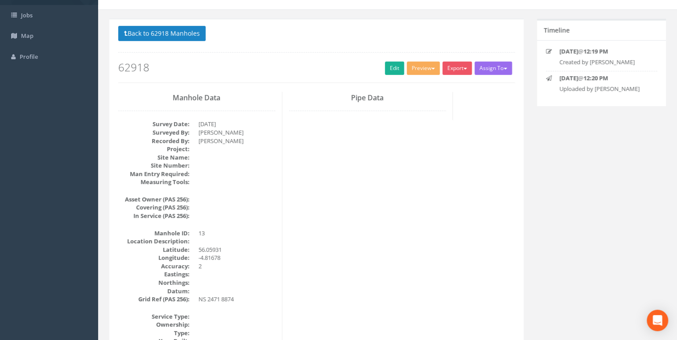
scroll to position [36, 0]
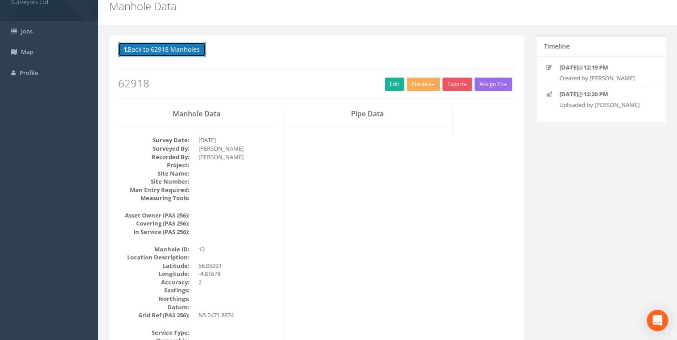
click at [180, 51] on button "Back to 62918 Manholes" at bounding box center [161, 49] width 87 height 15
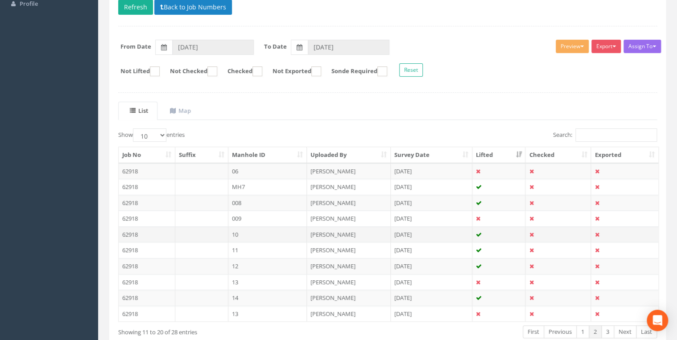
scroll to position [155, 0]
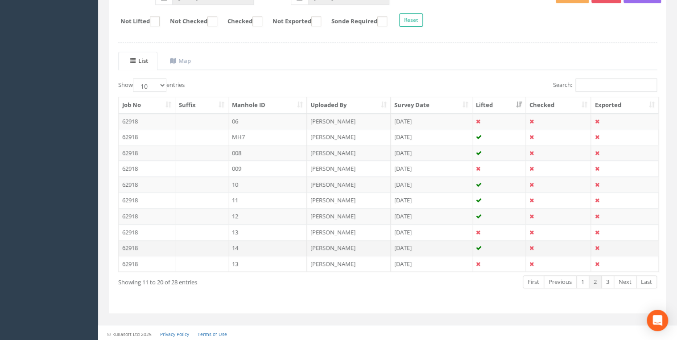
click at [239, 248] on td "14" at bounding box center [267, 248] width 79 height 16
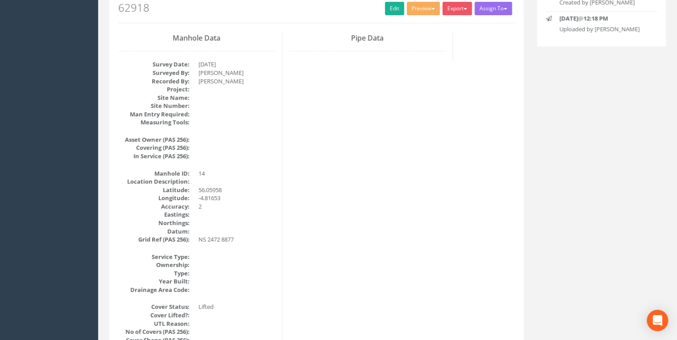
scroll to position [0, 0]
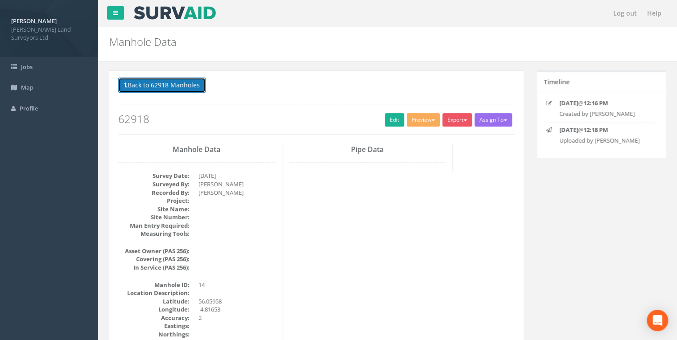
click at [195, 90] on button "Back to 62918 Manholes" at bounding box center [161, 85] width 87 height 15
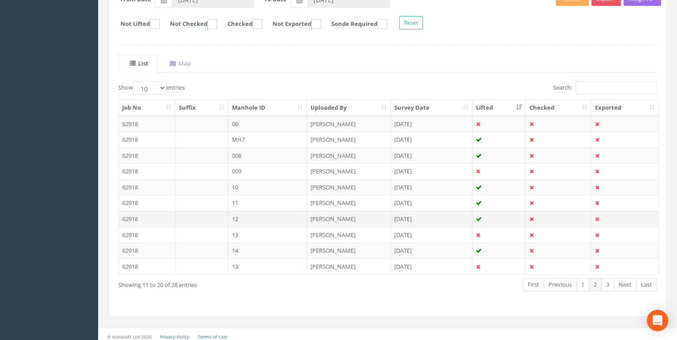
scroll to position [155, 0]
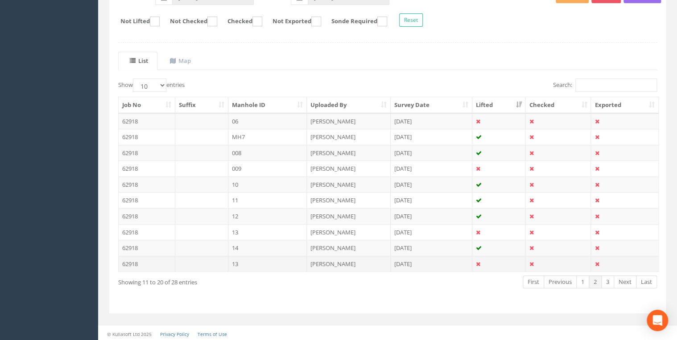
click at [239, 261] on td "13" at bounding box center [267, 264] width 79 height 16
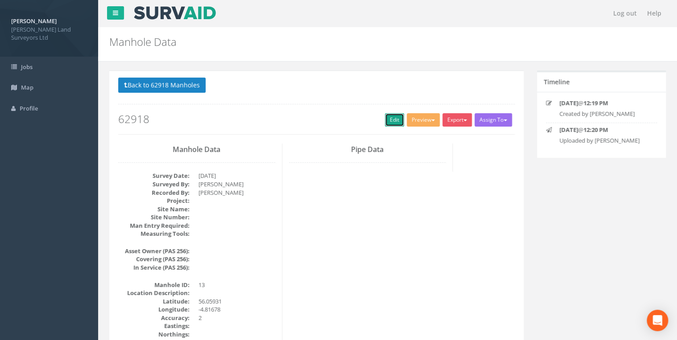
click at [346, 114] on link "Edit" at bounding box center [394, 119] width 19 height 13
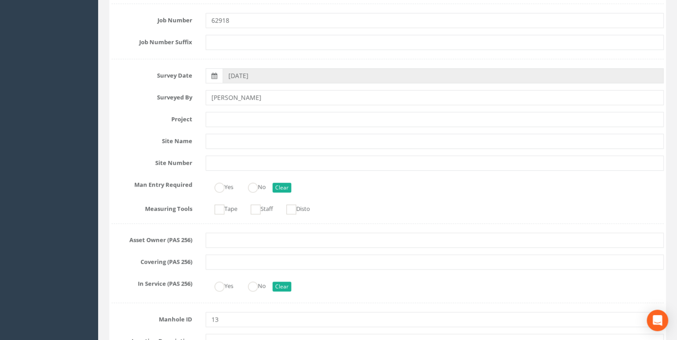
scroll to position [143, 0]
click at [262, 267] on input "13" at bounding box center [434, 319] width 458 height 15
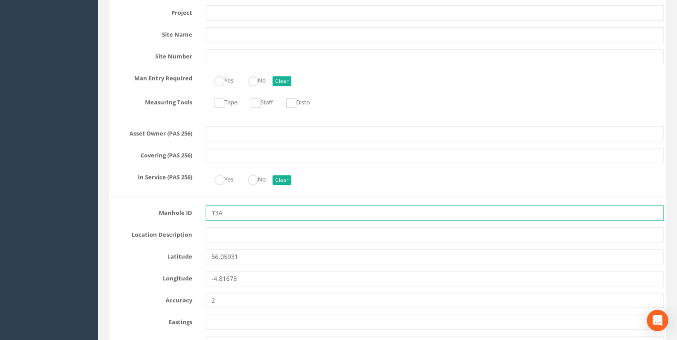
scroll to position [250, 0]
type input "13A"
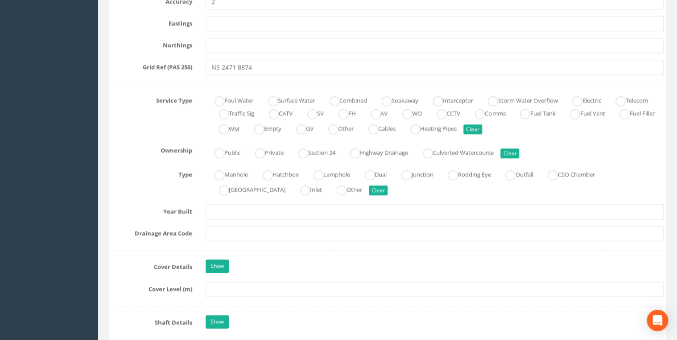
scroll to position [606, 0]
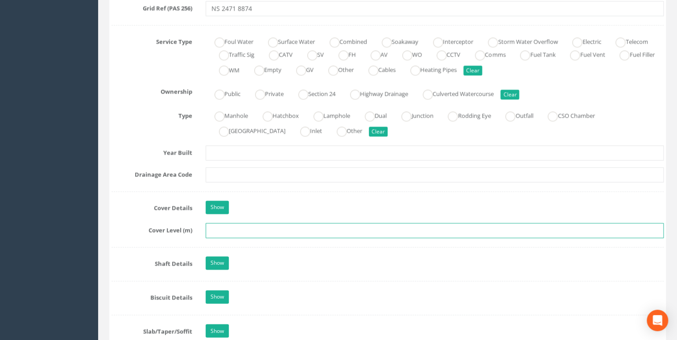
click at [228, 226] on input "text" at bounding box center [434, 230] width 458 height 15
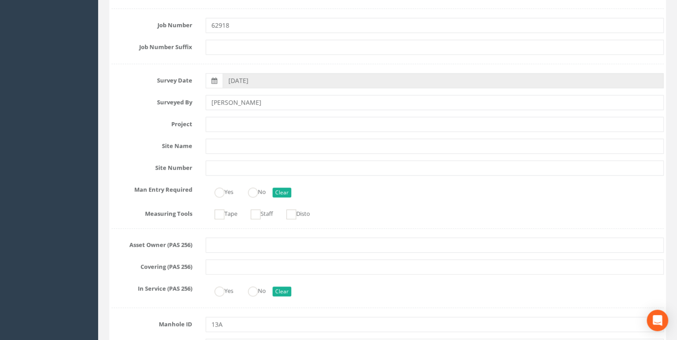
scroll to position [143, 0]
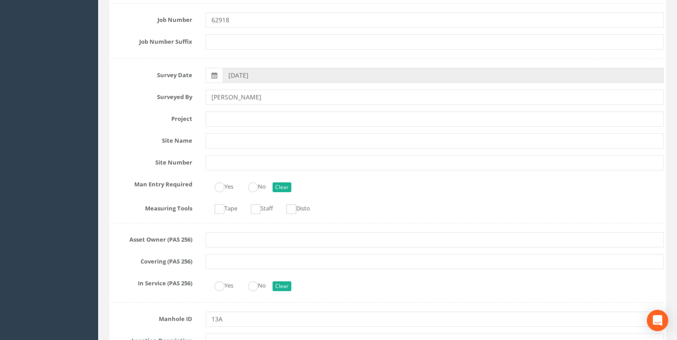
type input "14.33"
drag, startPoint x: 223, startPoint y: 316, endPoint x: 197, endPoint y: 318, distance: 26.4
click at [197, 267] on div "Manhole ID 13A" at bounding box center [387, 319] width 565 height 15
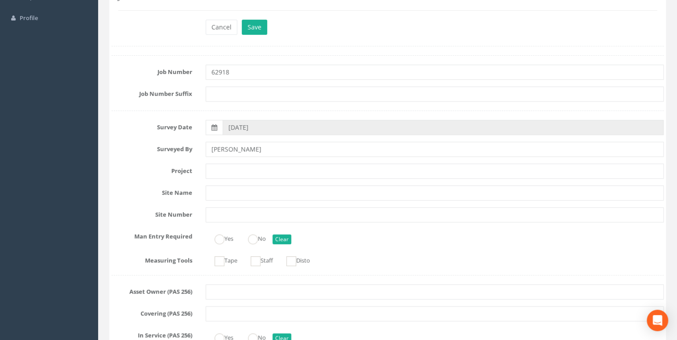
scroll to position [0, 0]
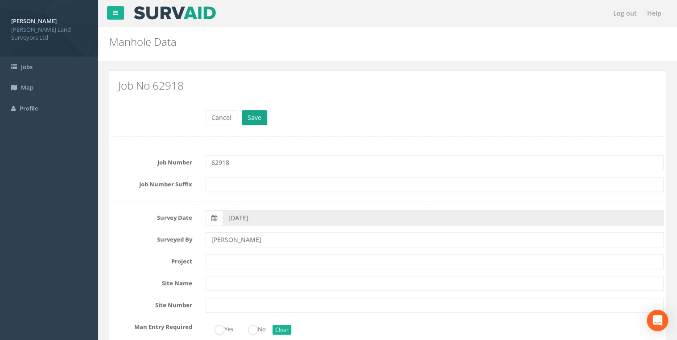
type input "14"
click at [255, 119] on button "Save" at bounding box center [254, 117] width 25 height 15
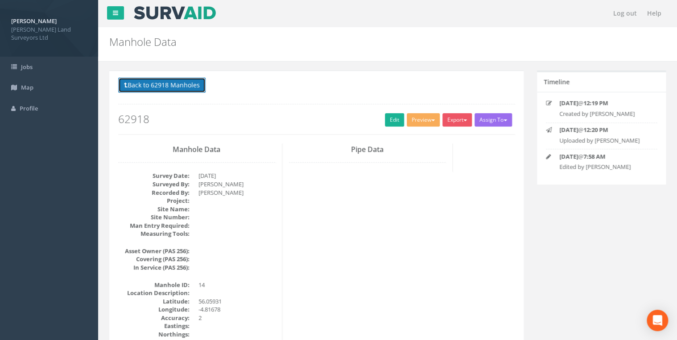
click at [148, 83] on button "Back to 62918 Manholes" at bounding box center [161, 85] width 87 height 15
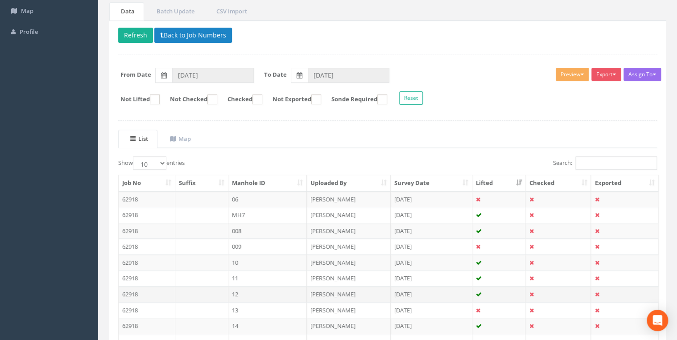
scroll to position [155, 0]
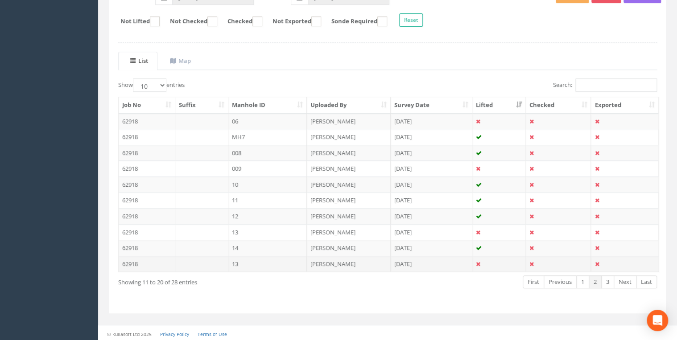
click at [242, 261] on td "13" at bounding box center [267, 264] width 79 height 16
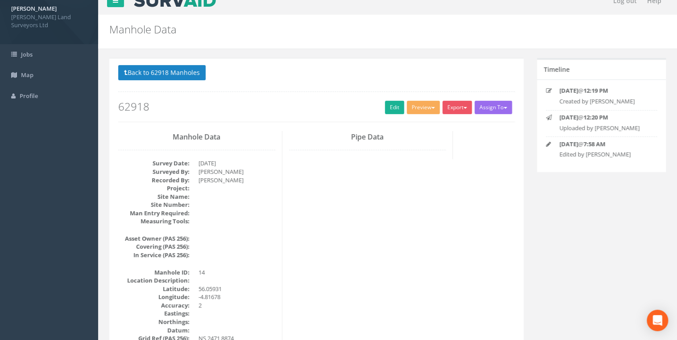
scroll to position [0, 0]
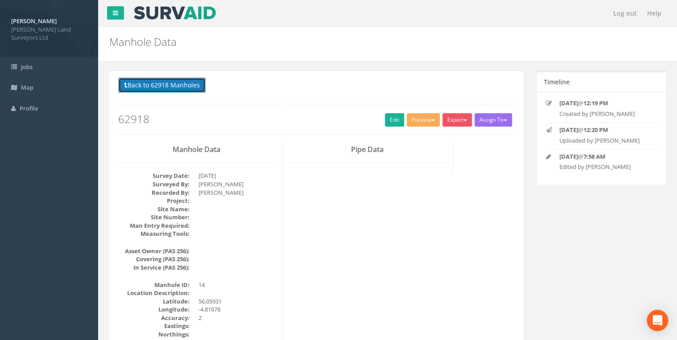
click at [185, 84] on button "Back to 62918 Manholes" at bounding box center [161, 85] width 87 height 15
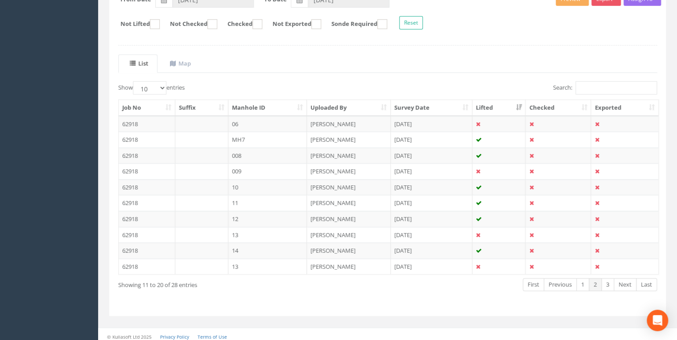
scroll to position [155, 0]
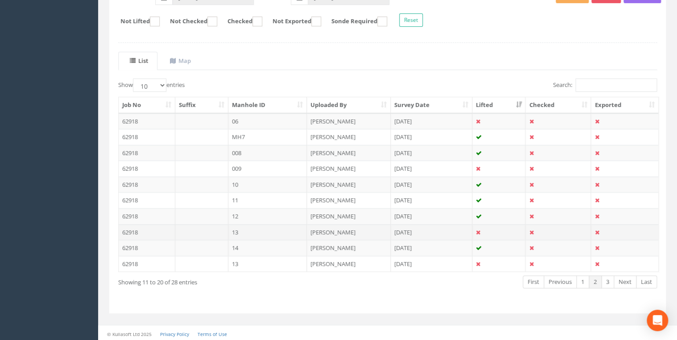
click at [241, 225] on td "13" at bounding box center [267, 232] width 79 height 16
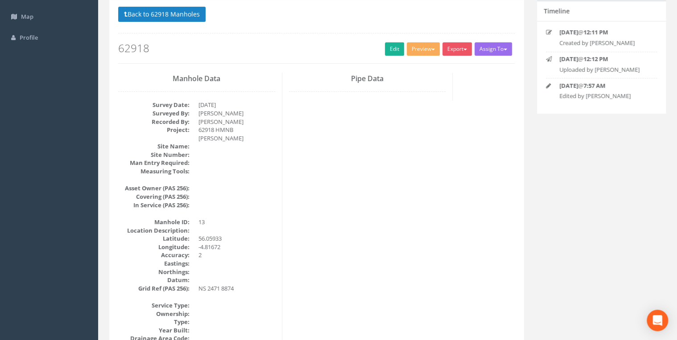
scroll to position [0, 0]
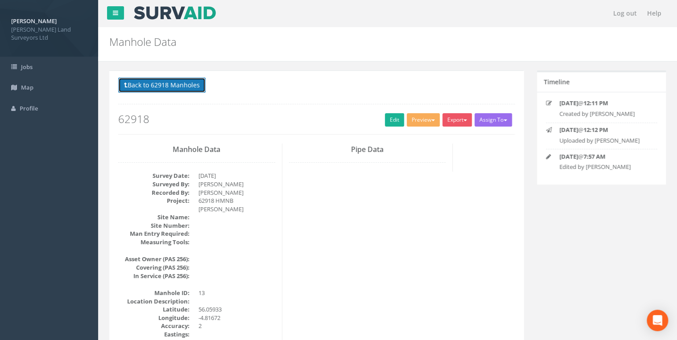
click at [180, 88] on button "Back to 62918 Manholes" at bounding box center [161, 85] width 87 height 15
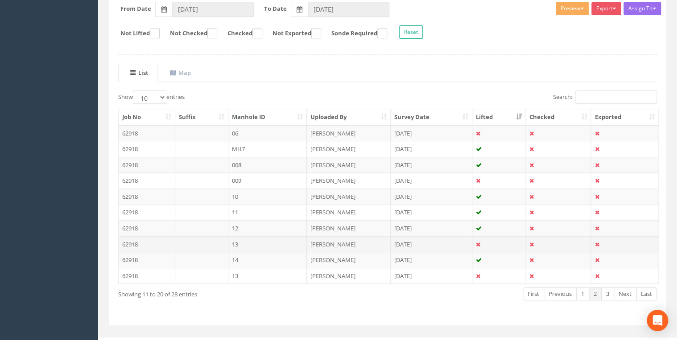
scroll to position [155, 0]
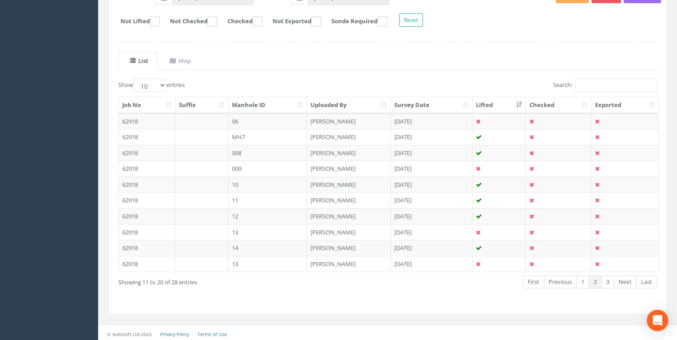
click at [235, 243] on td "14" at bounding box center [267, 248] width 79 height 16
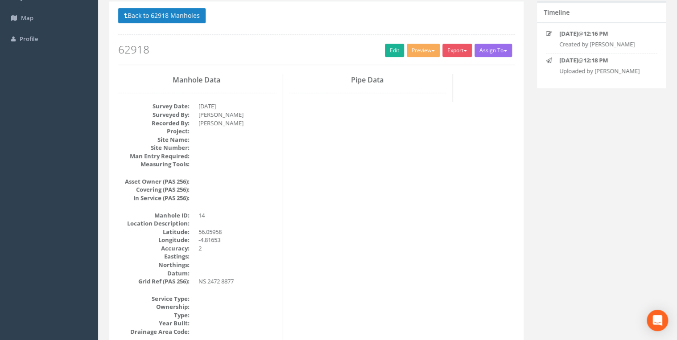
scroll to position [0, 0]
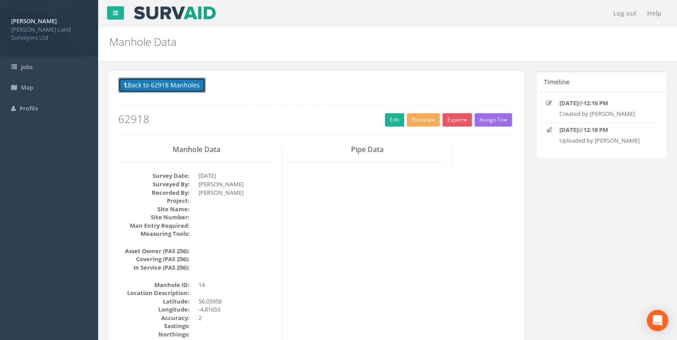
click at [190, 87] on button "Back to 62918 Manholes" at bounding box center [161, 85] width 87 height 15
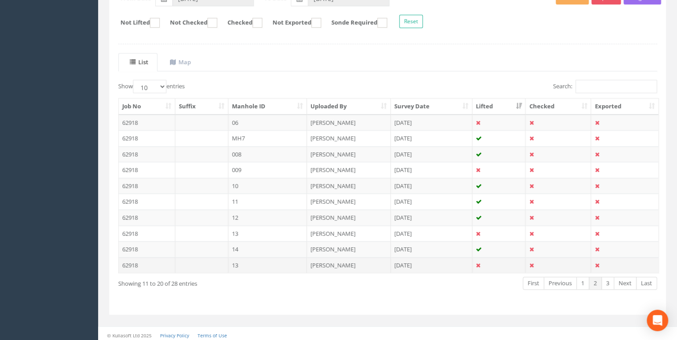
scroll to position [155, 0]
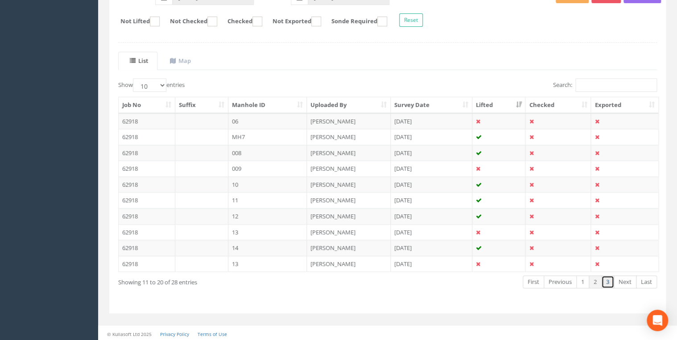
click at [346, 267] on link "3" at bounding box center [607, 281] width 13 height 13
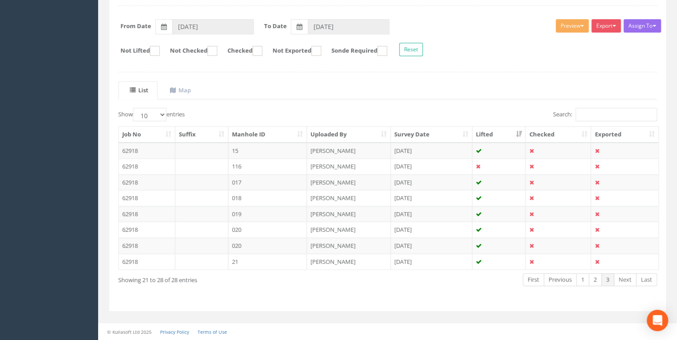
scroll to position [123, 0]
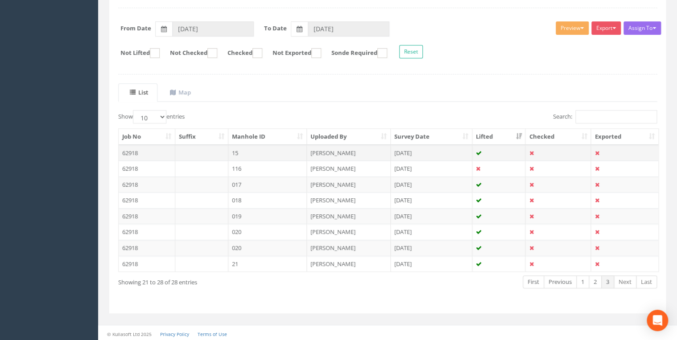
click at [237, 150] on td "15" at bounding box center [267, 153] width 79 height 16
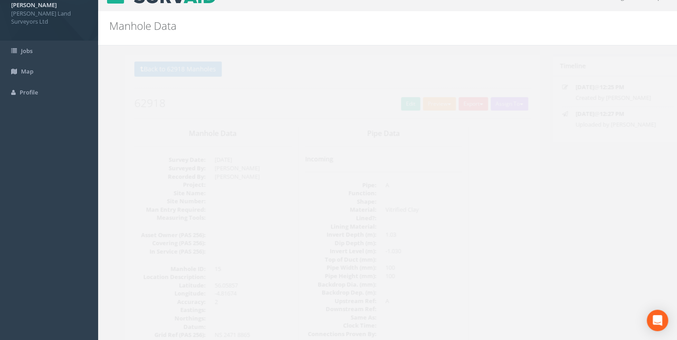
scroll to position [0, 0]
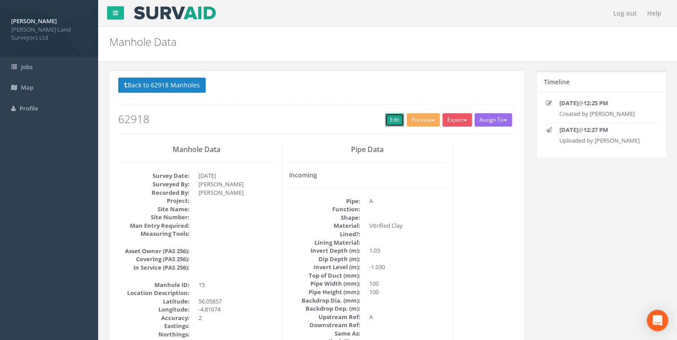
click at [346, 121] on link "Edit" at bounding box center [394, 119] width 19 height 13
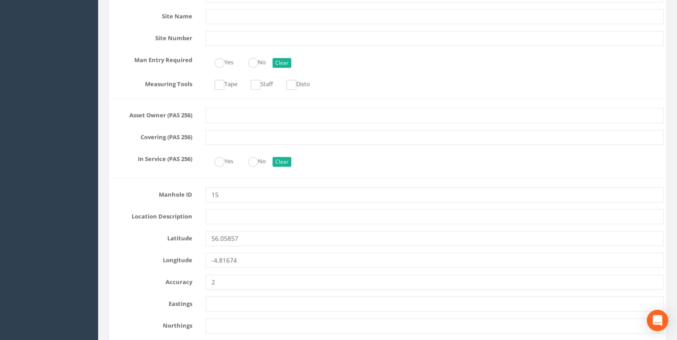
scroll to position [178, 0]
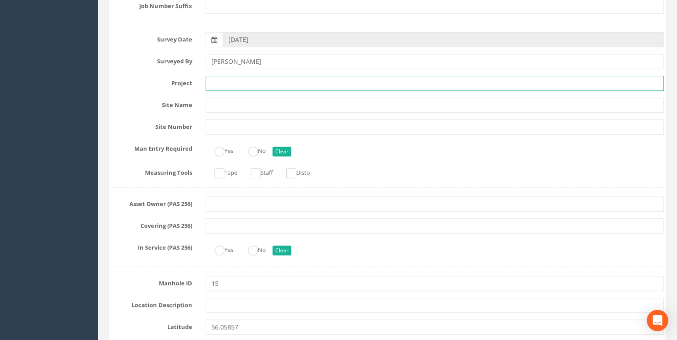
click at [269, 85] on input "text" at bounding box center [434, 83] width 458 height 15
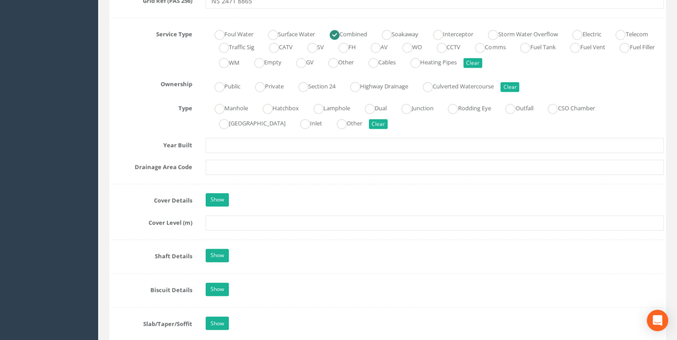
scroll to position [606, 0]
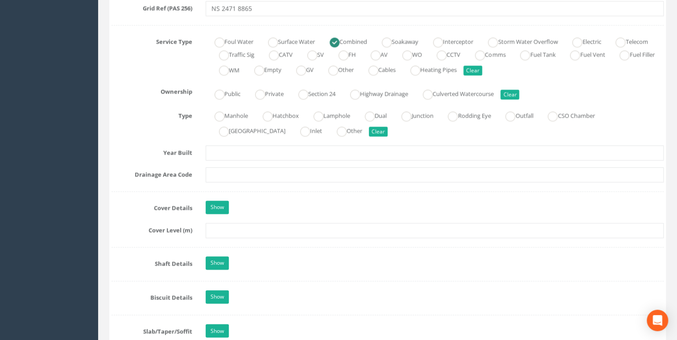
type input "62818 HMNB [PERSON_NAME]"
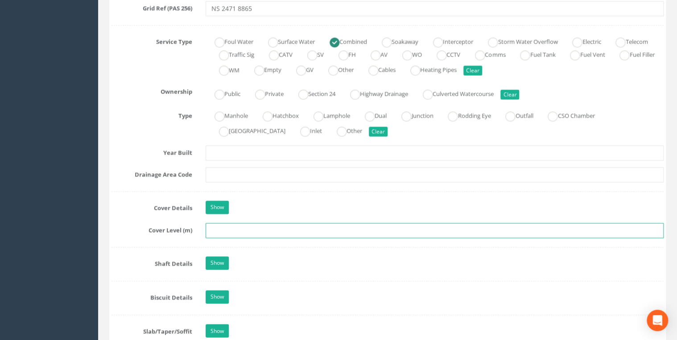
click at [212, 229] on input "text" at bounding box center [434, 230] width 458 height 15
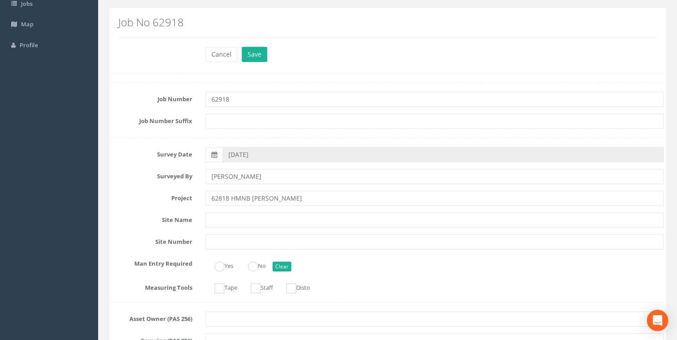
scroll to position [0, 0]
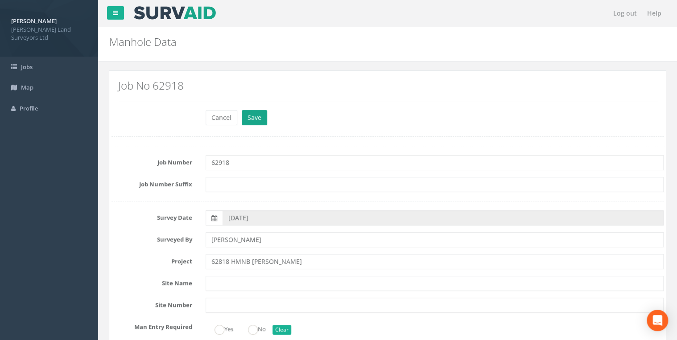
type input "16.13"
click at [262, 118] on button "Save" at bounding box center [254, 117] width 25 height 15
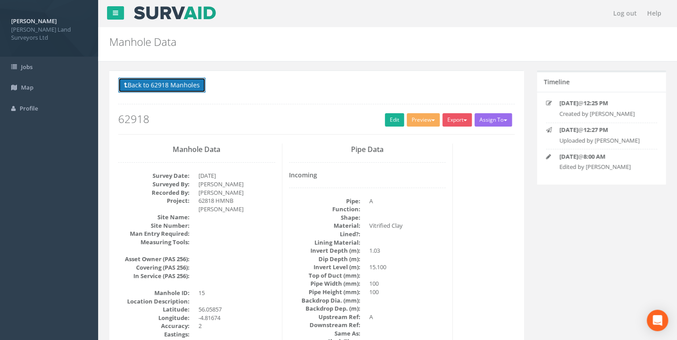
click at [171, 87] on button "Back to 62918 Manholes" at bounding box center [161, 85] width 87 height 15
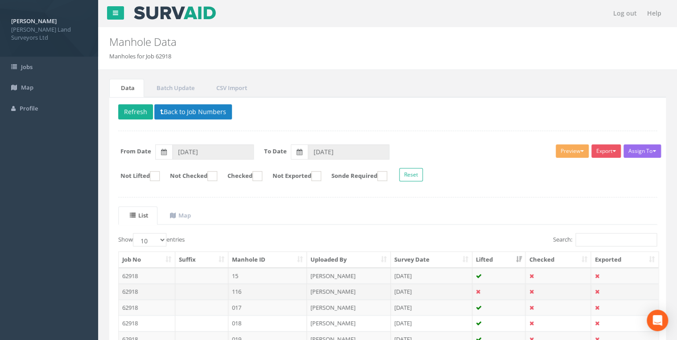
click at [237, 267] on td "116" at bounding box center [267, 291] width 79 height 16
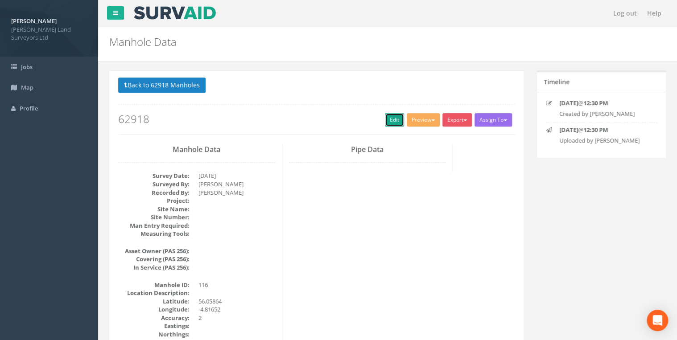
click at [346, 122] on link "Edit" at bounding box center [394, 119] width 19 height 13
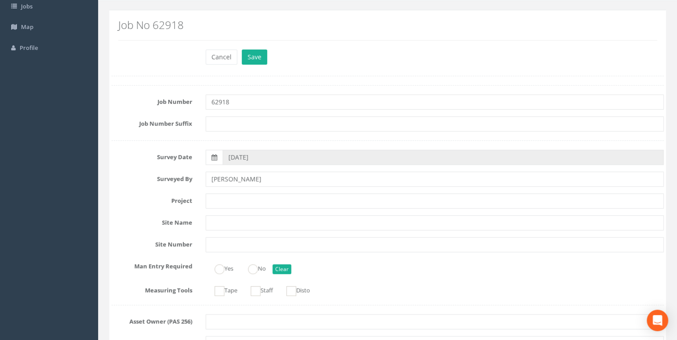
scroll to position [143, 0]
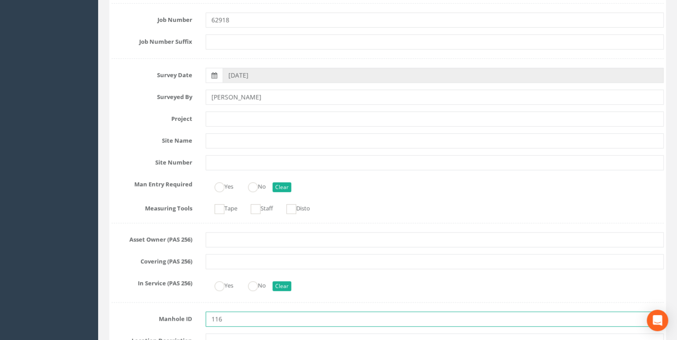
click at [214, 267] on input "116" at bounding box center [434, 319] width 458 height 15
type input "16"
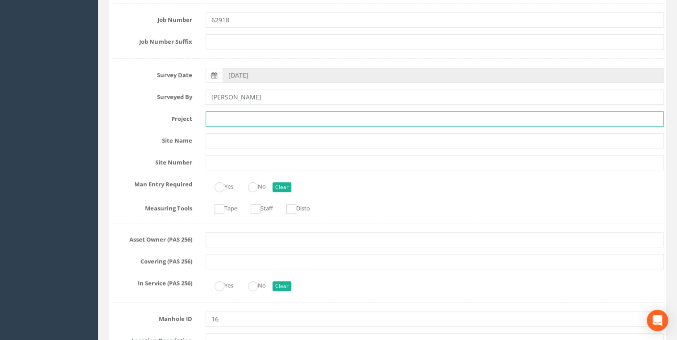
click at [241, 117] on input "text" at bounding box center [434, 118] width 458 height 15
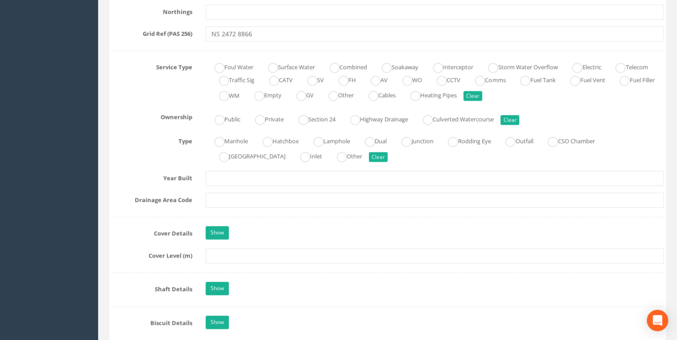
scroll to position [606, 0]
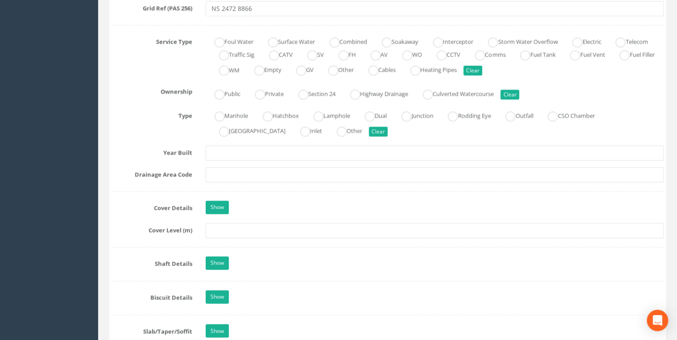
type input "HMNB [PERSON_NAME]"
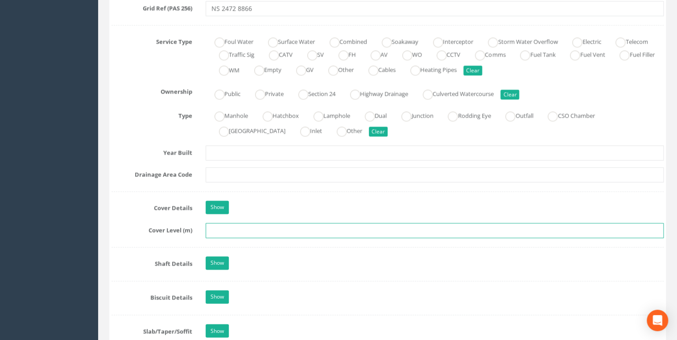
click at [260, 232] on input "text" at bounding box center [434, 230] width 458 height 15
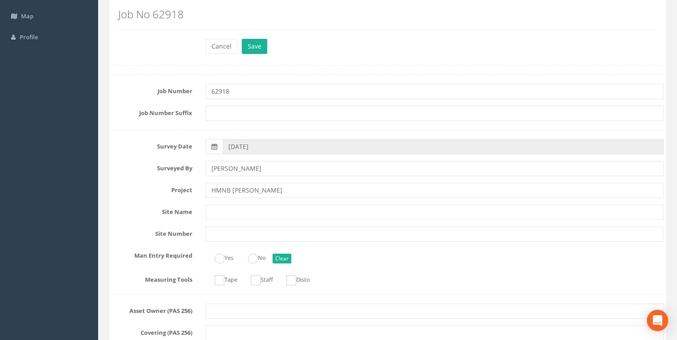
scroll to position [0, 0]
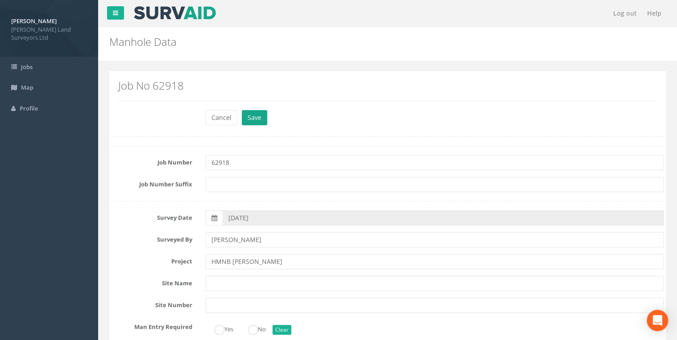
type input "16.13"
click at [258, 117] on button "Save" at bounding box center [254, 117] width 25 height 15
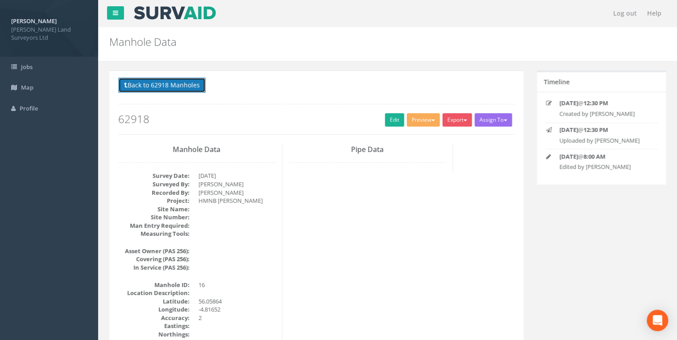
click at [185, 86] on button "Back to 62918 Manholes" at bounding box center [161, 85] width 87 height 15
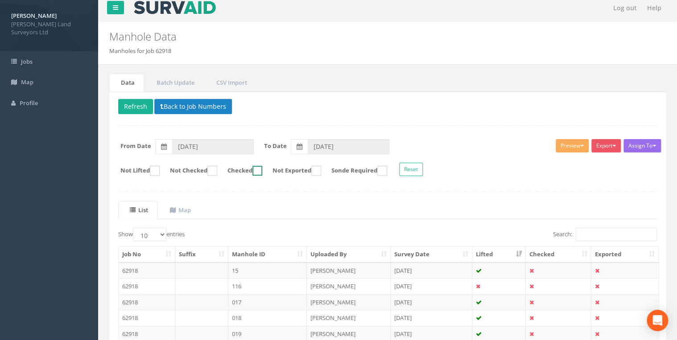
scroll to position [123, 0]
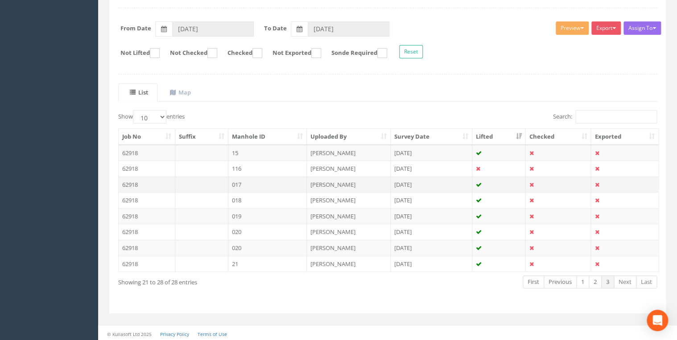
click at [240, 181] on td "017" at bounding box center [267, 184] width 79 height 16
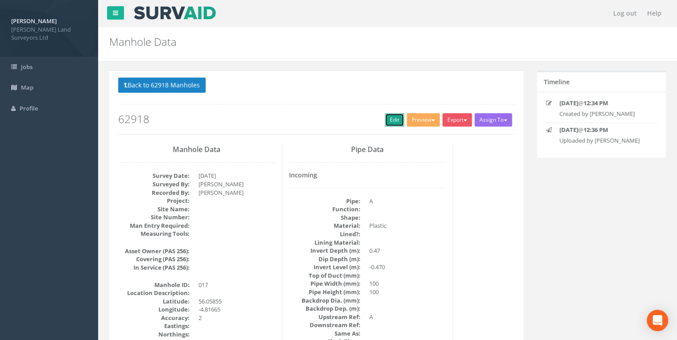
click at [346, 119] on link "Edit" at bounding box center [394, 119] width 19 height 13
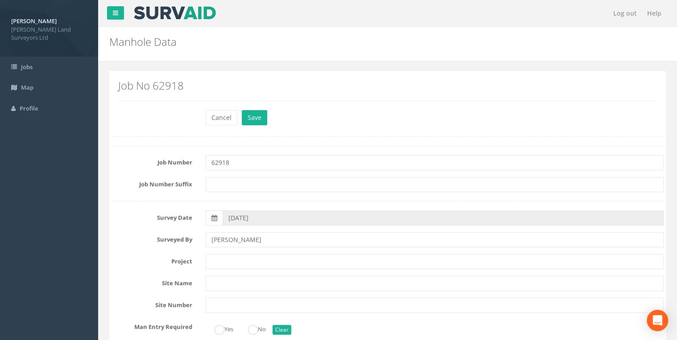
scroll to position [71, 0]
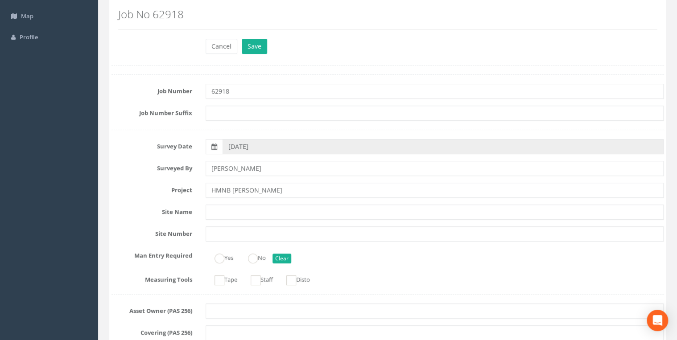
click at [210, 192] on input "HMNB [PERSON_NAME]" at bounding box center [434, 190] width 458 height 15
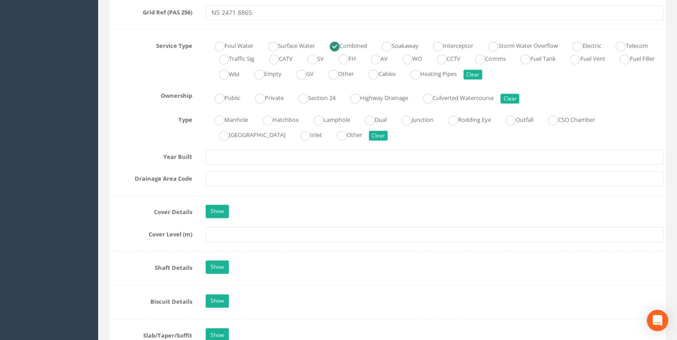
scroll to position [606, 0]
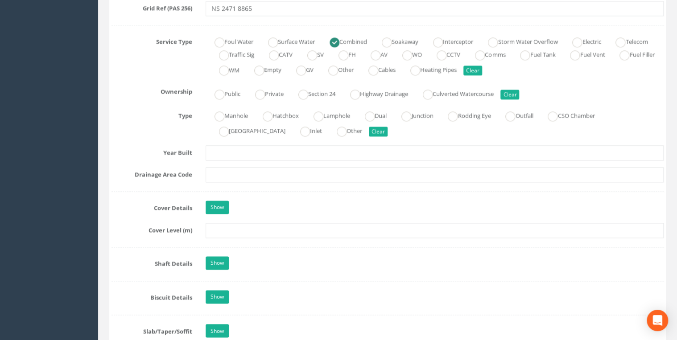
type input "62918 HMNB [PERSON_NAME]"
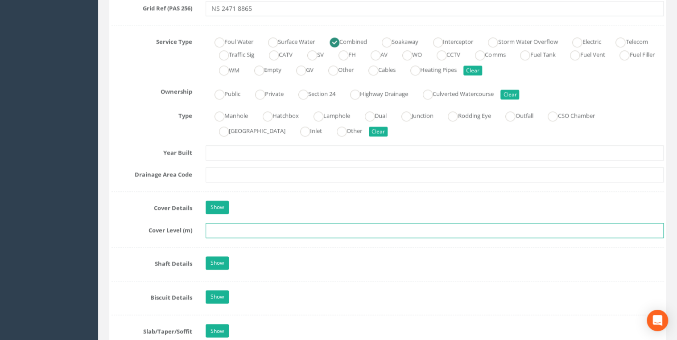
click at [261, 228] on input "text" at bounding box center [434, 230] width 458 height 15
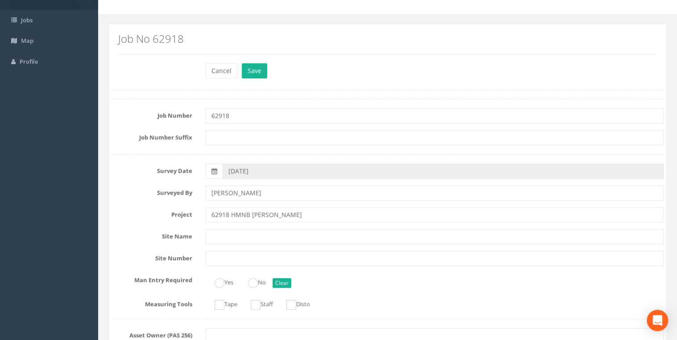
scroll to position [0, 0]
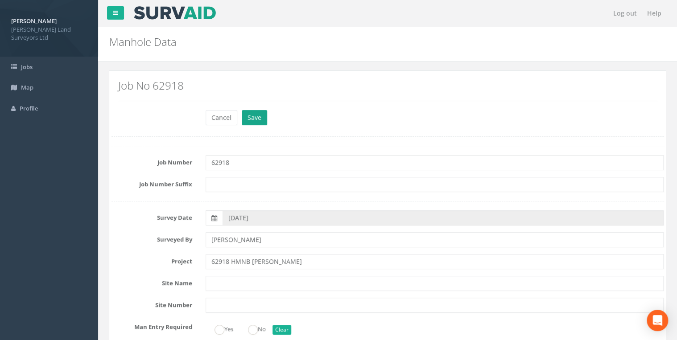
type input "16.07"
click at [248, 116] on button "Save" at bounding box center [254, 117] width 25 height 15
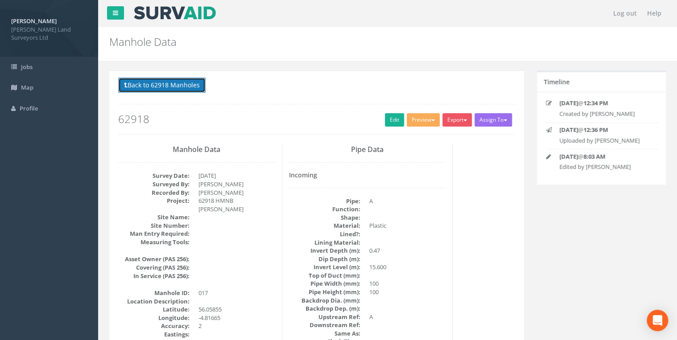
click at [166, 82] on button "Back to 62918 Manholes" at bounding box center [161, 85] width 87 height 15
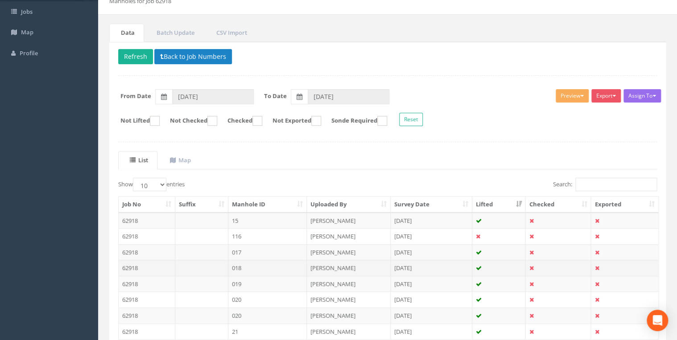
scroll to position [123, 0]
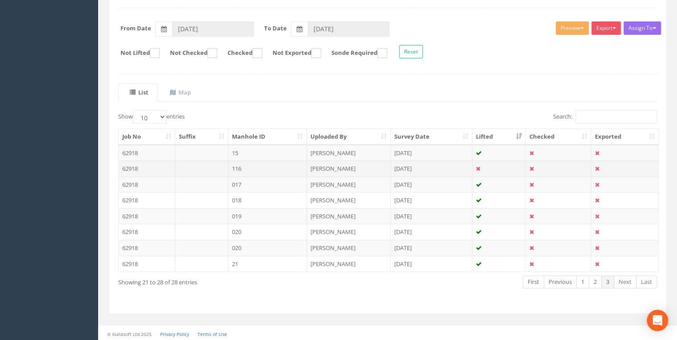
click at [244, 169] on td "116" at bounding box center [267, 168] width 79 height 16
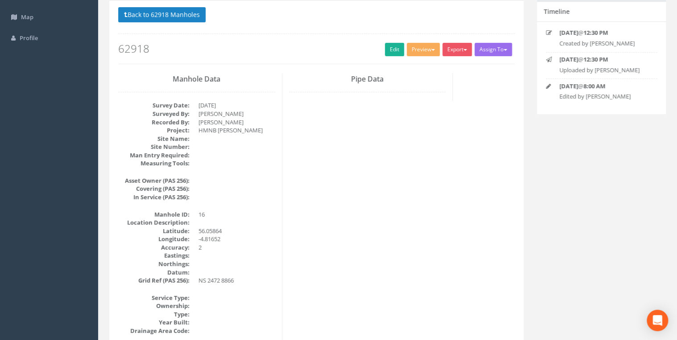
scroll to position [0, 0]
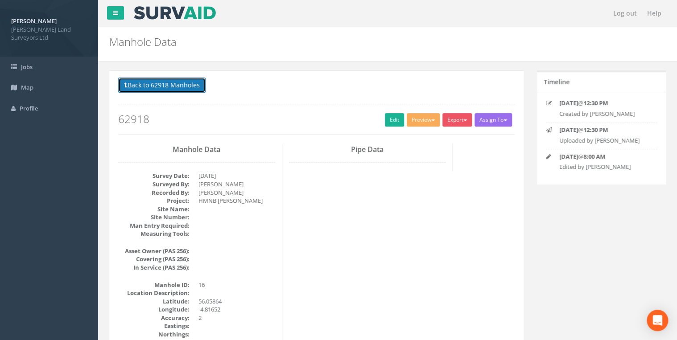
click at [182, 88] on button "Back to 62918 Manholes" at bounding box center [161, 85] width 87 height 15
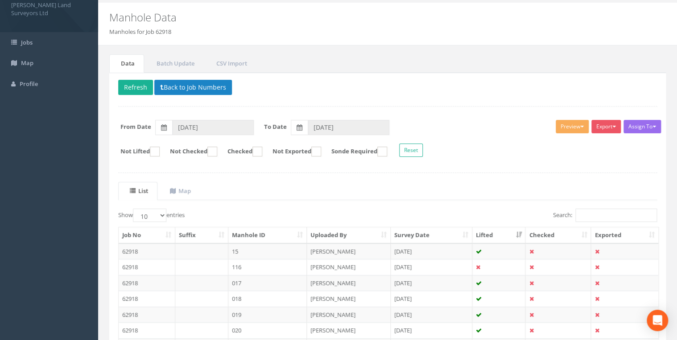
scroll to position [71, 0]
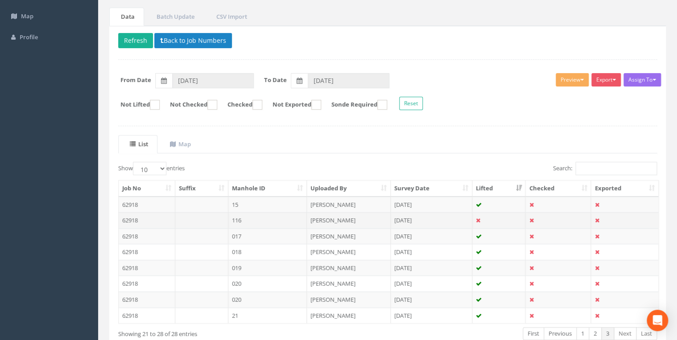
click at [243, 217] on td "116" at bounding box center [267, 220] width 79 height 16
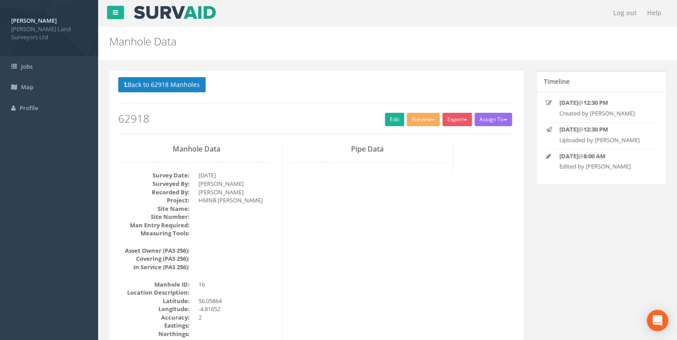
scroll to position [0, 0]
click at [185, 91] on button "Back to 62918 Manholes" at bounding box center [161, 85] width 87 height 15
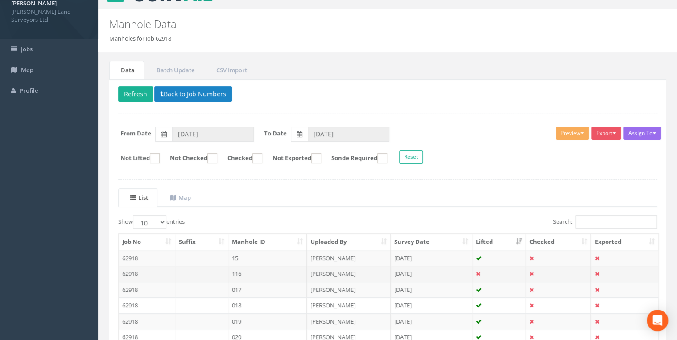
scroll to position [36, 0]
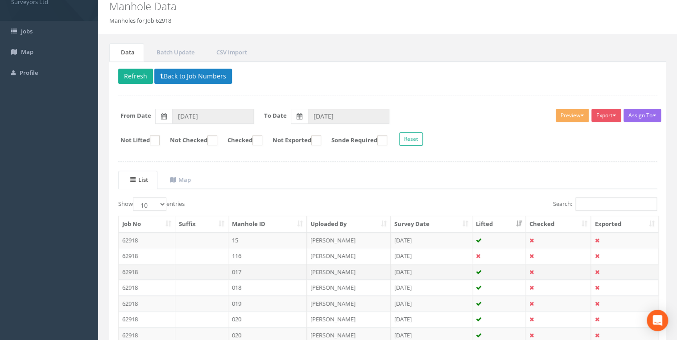
click at [244, 267] on td "017" at bounding box center [267, 272] width 79 height 16
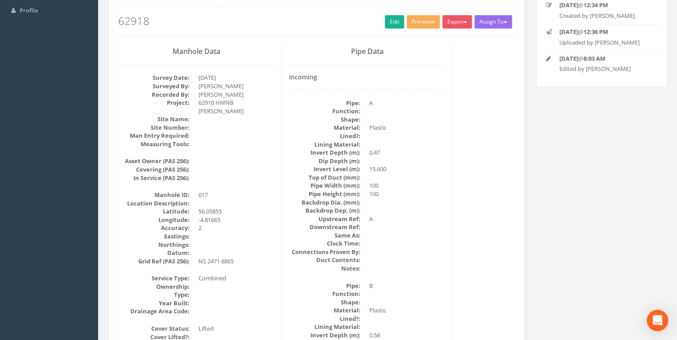
scroll to position [107, 0]
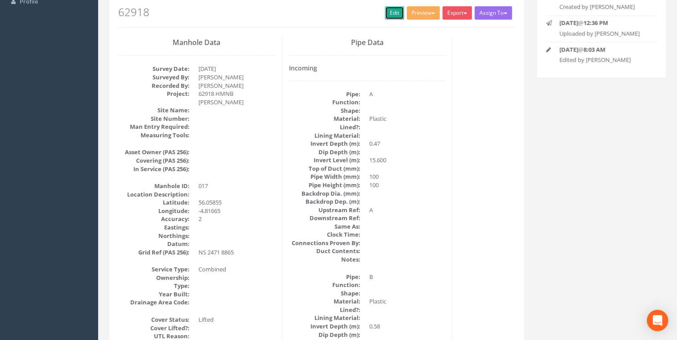
click at [346, 16] on link "Edit" at bounding box center [394, 12] width 19 height 13
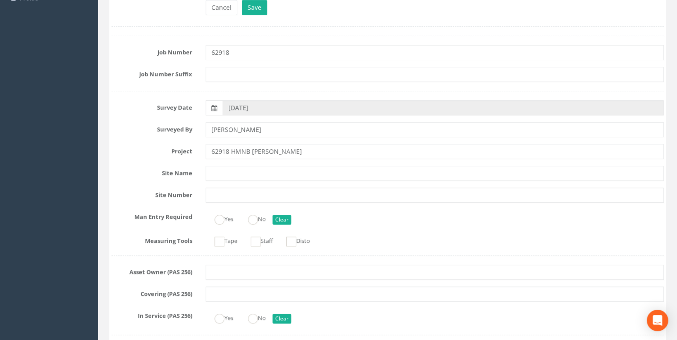
scroll to position [36, 0]
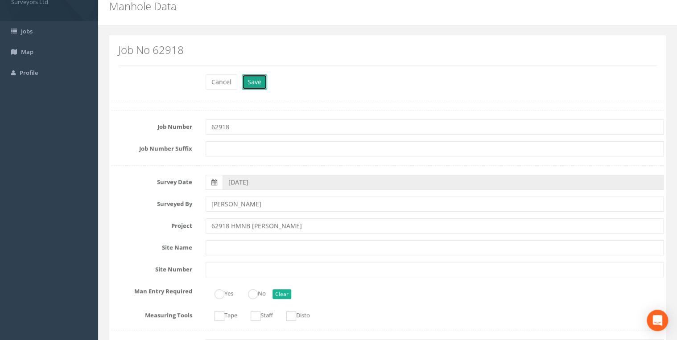
click at [256, 78] on button "Save" at bounding box center [254, 81] width 25 height 15
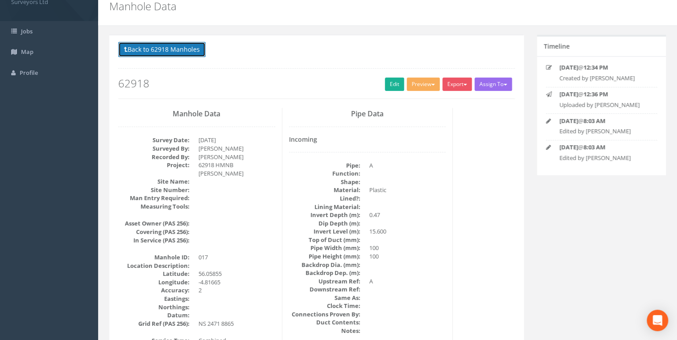
click at [193, 48] on button "Back to 62918 Manholes" at bounding box center [161, 49] width 87 height 15
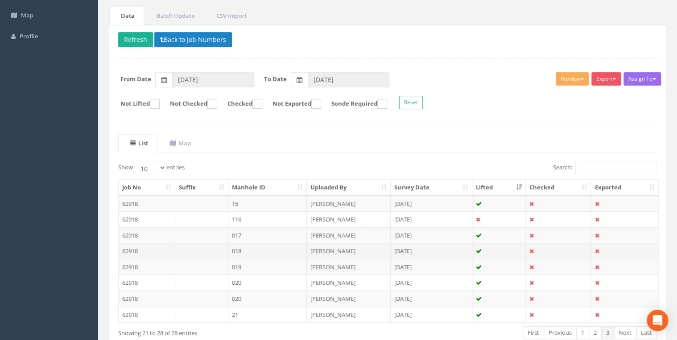
scroll to position [107, 0]
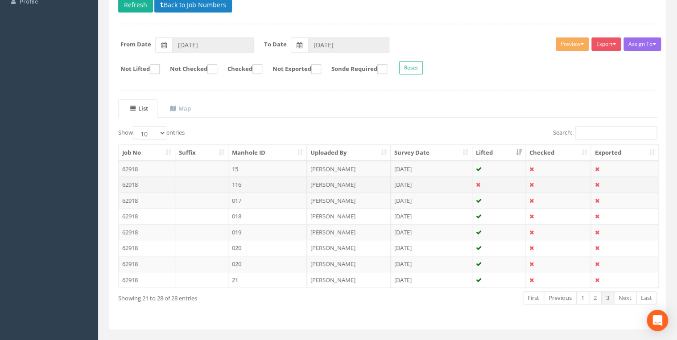
click at [243, 184] on td "116" at bounding box center [267, 184] width 79 height 16
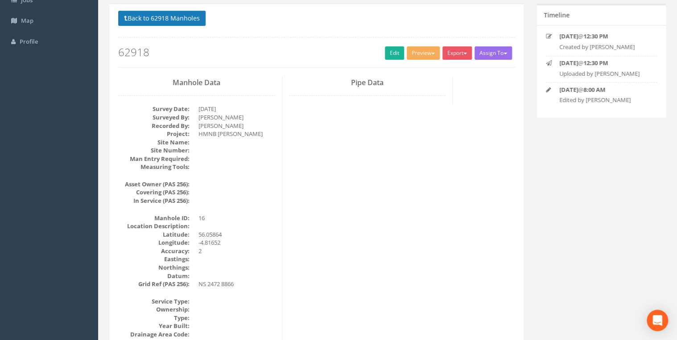
scroll to position [0, 0]
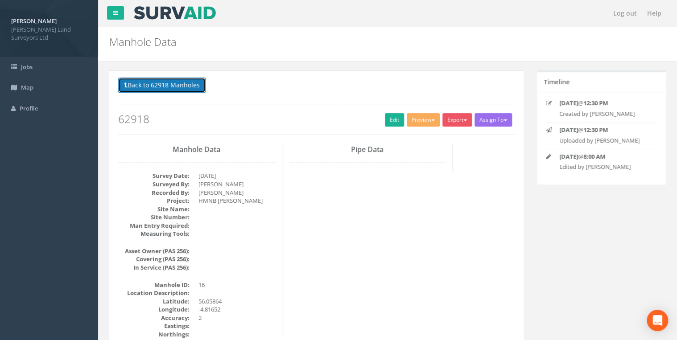
click at [177, 84] on button "Back to 62918 Manholes" at bounding box center [161, 85] width 87 height 15
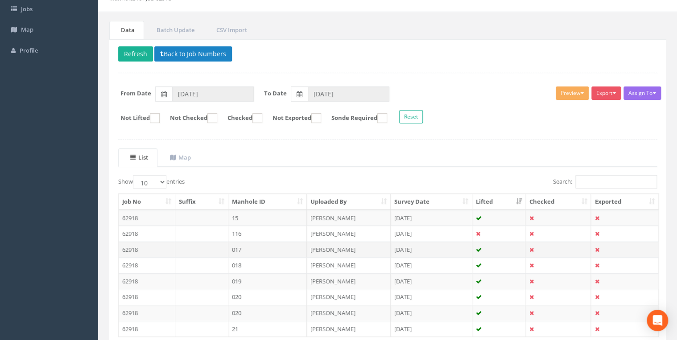
scroll to position [123, 0]
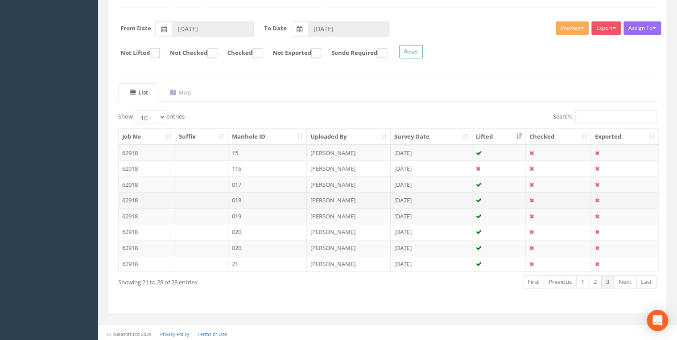
click at [242, 203] on td "018" at bounding box center [267, 200] width 79 height 16
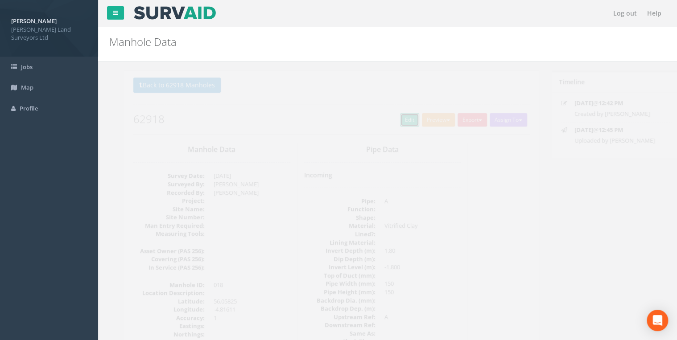
click at [346, 121] on link "Edit" at bounding box center [394, 119] width 19 height 13
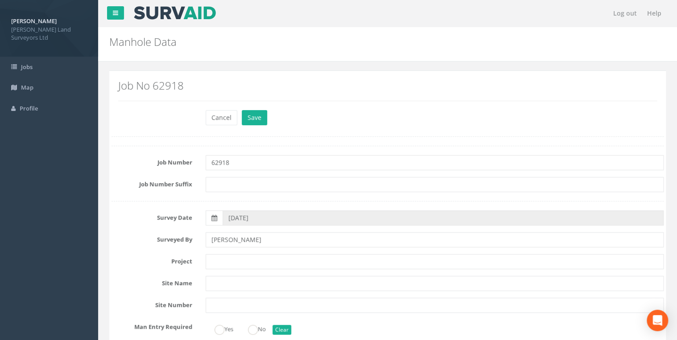
click at [226, 262] on input "text" at bounding box center [434, 261] width 458 height 15
click at [241, 262] on input "62918 HMN [PERSON_NAME]" at bounding box center [434, 261] width 458 height 15
click at [245, 261] on input "62918 HMN [PERSON_NAME]" at bounding box center [434, 261] width 458 height 15
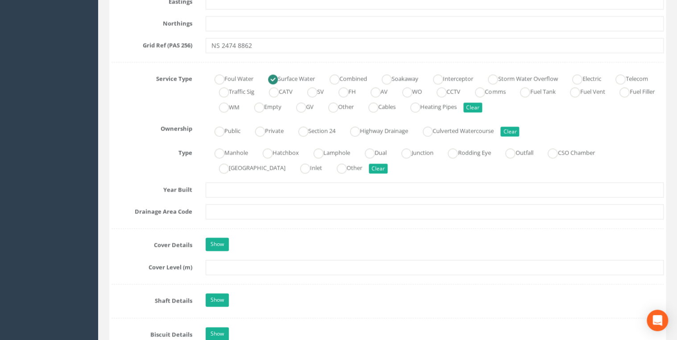
scroll to position [570, 0]
type input "62918 HMNB [PERSON_NAME]"
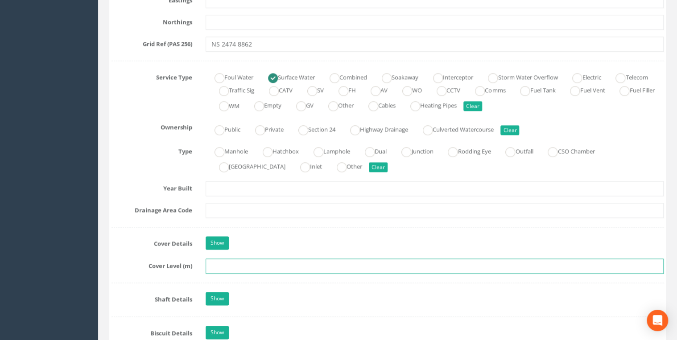
click at [232, 260] on input "text" at bounding box center [434, 265] width 458 height 15
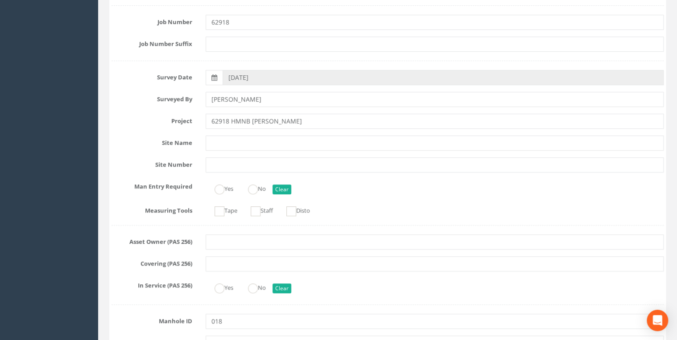
scroll to position [0, 0]
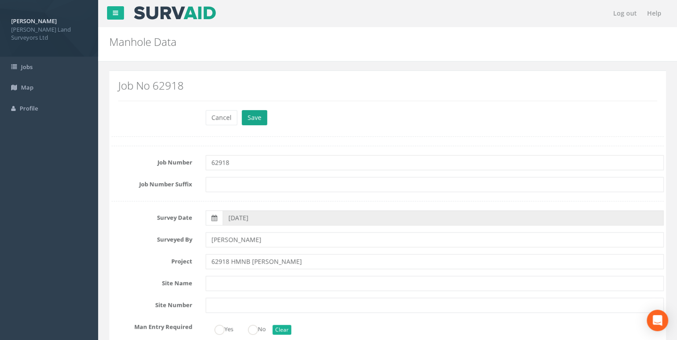
type input "21.01"
click at [258, 122] on button "Save" at bounding box center [254, 117] width 25 height 15
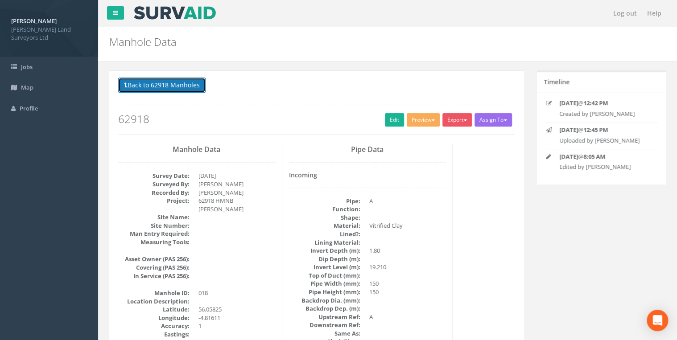
click at [174, 82] on button "Back to 62918 Manholes" at bounding box center [161, 85] width 87 height 15
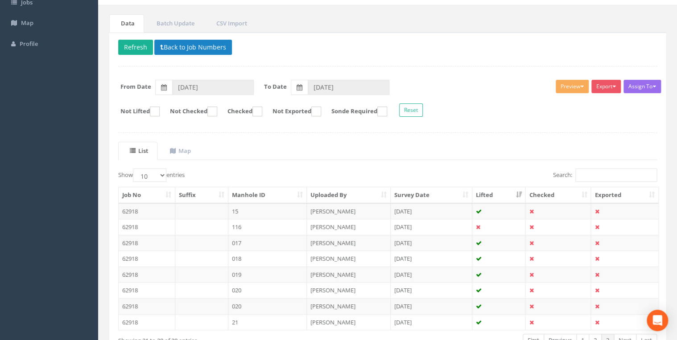
scroll to position [123, 0]
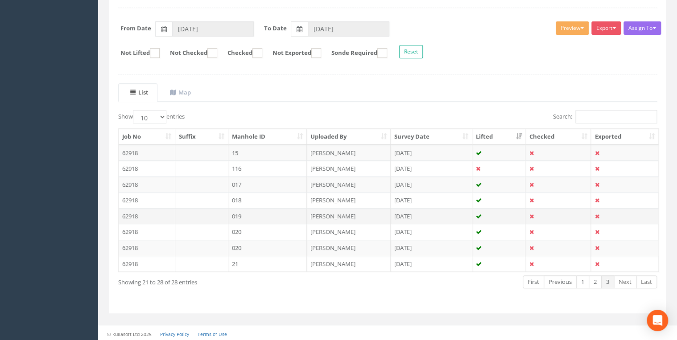
click at [244, 214] on td "019" at bounding box center [267, 216] width 79 height 16
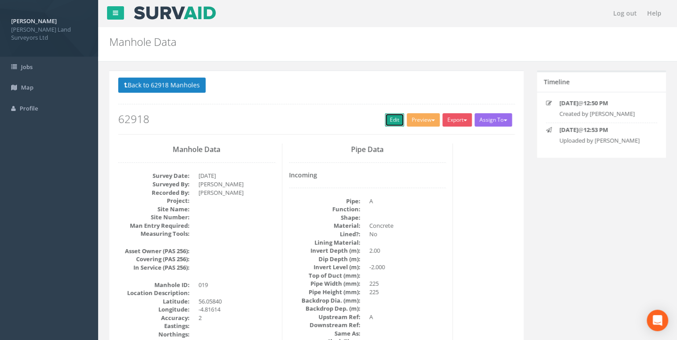
click at [346, 123] on link "Edit" at bounding box center [394, 119] width 19 height 13
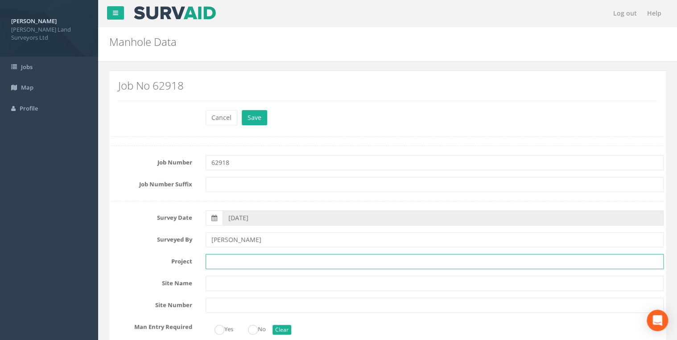
click at [239, 266] on input "text" at bounding box center [434, 261] width 458 height 15
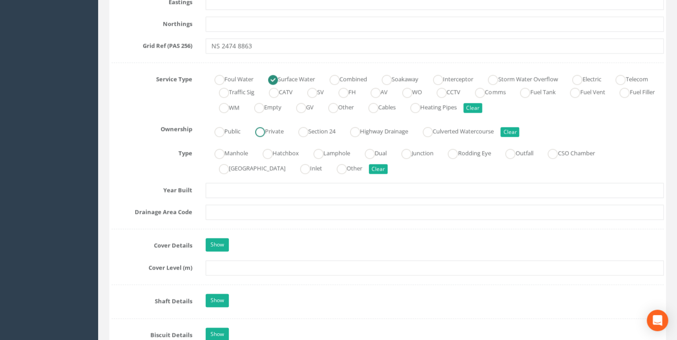
scroll to position [570, 0]
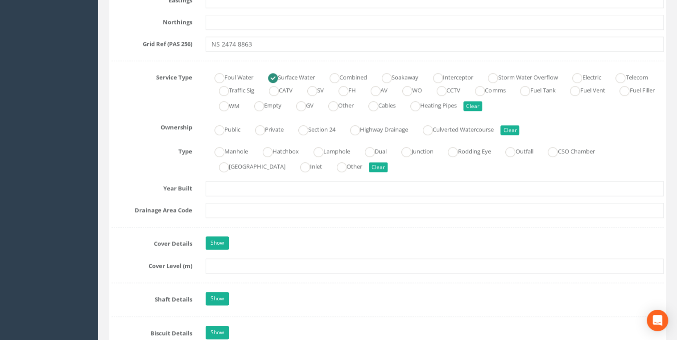
type input "62918 HMNB [PERSON_NAME]"
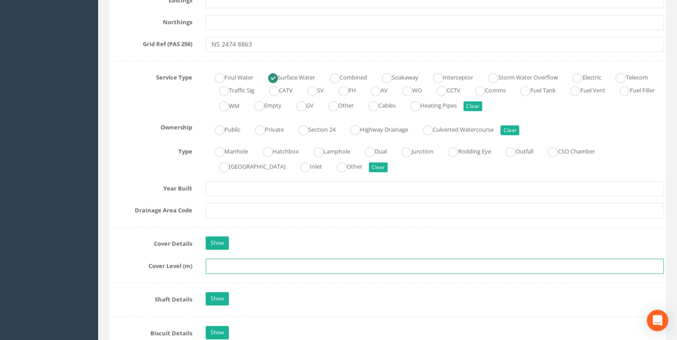
click at [255, 265] on input "text" at bounding box center [434, 265] width 458 height 15
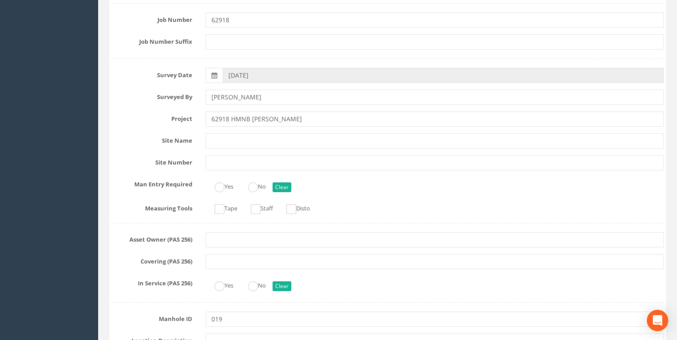
scroll to position [0, 0]
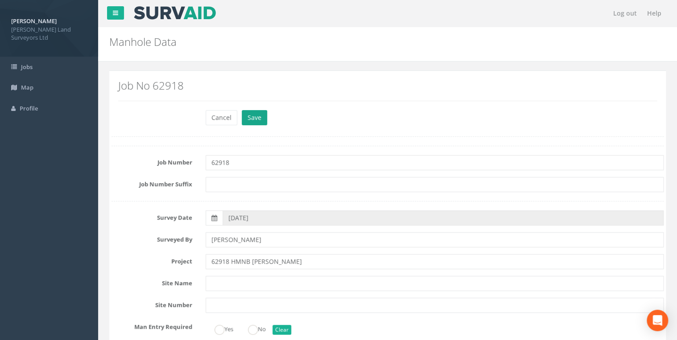
type input "20.72"
click at [257, 116] on button "Save" at bounding box center [254, 117] width 25 height 15
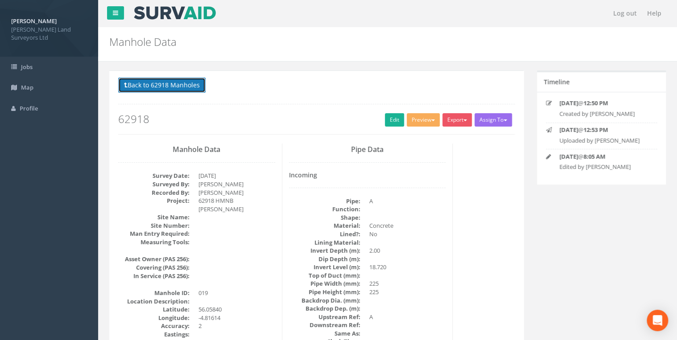
click at [175, 86] on button "Back to 62918 Manholes" at bounding box center [161, 85] width 87 height 15
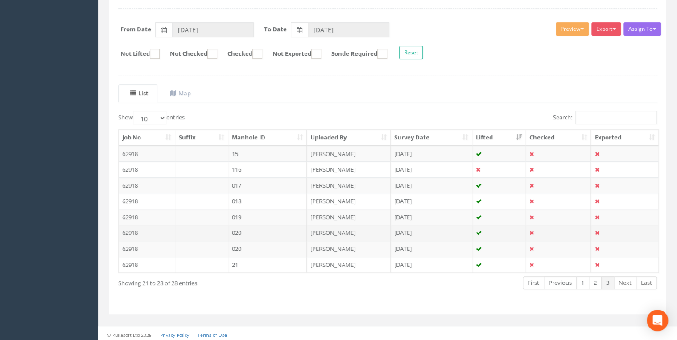
scroll to position [123, 0]
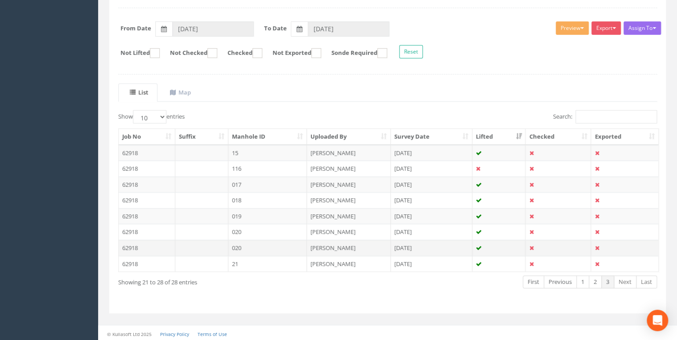
click at [264, 248] on td "020" at bounding box center [267, 248] width 79 height 16
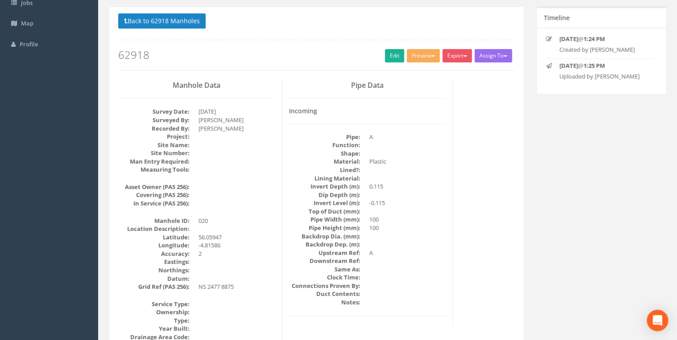
scroll to position [0, 0]
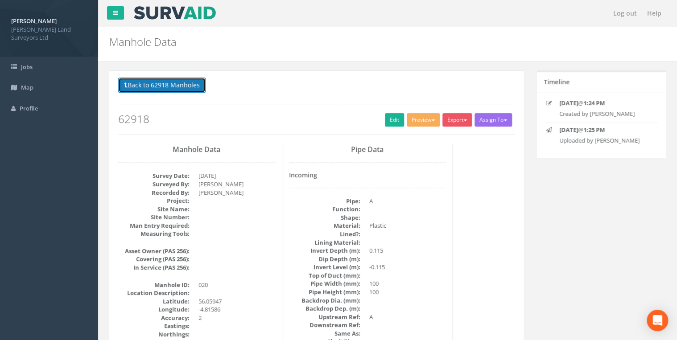
click at [179, 78] on button "Back to 62918 Manholes" at bounding box center [161, 85] width 87 height 15
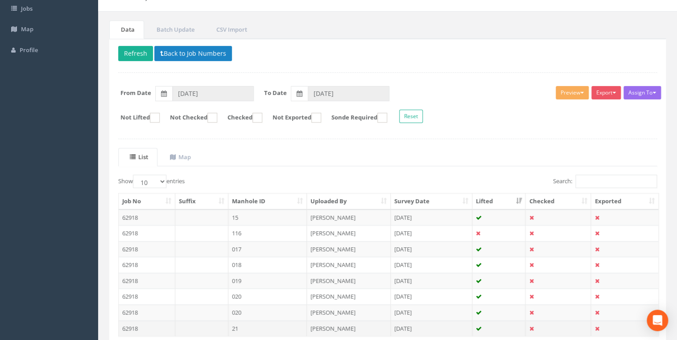
scroll to position [123, 0]
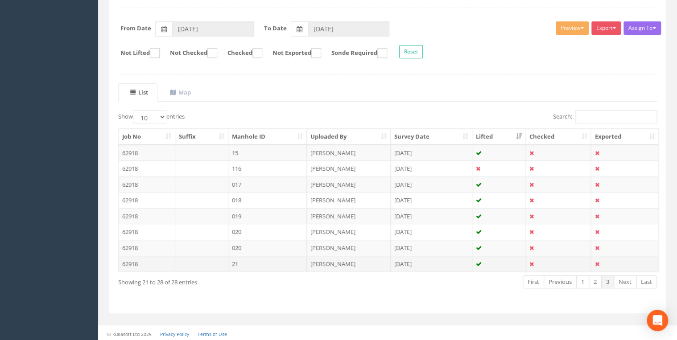
click at [235, 260] on td "21" at bounding box center [267, 264] width 79 height 16
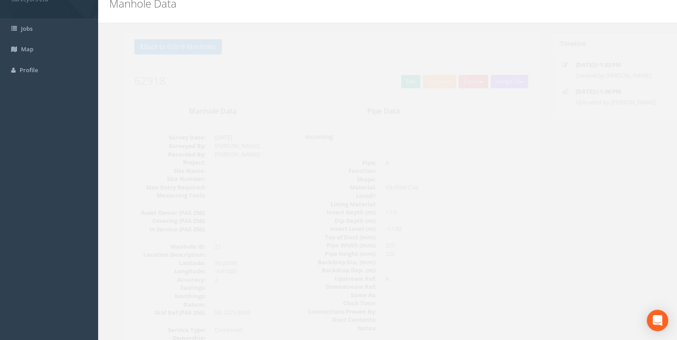
scroll to position [36, 0]
click at [346, 82] on link "Edit" at bounding box center [394, 84] width 19 height 13
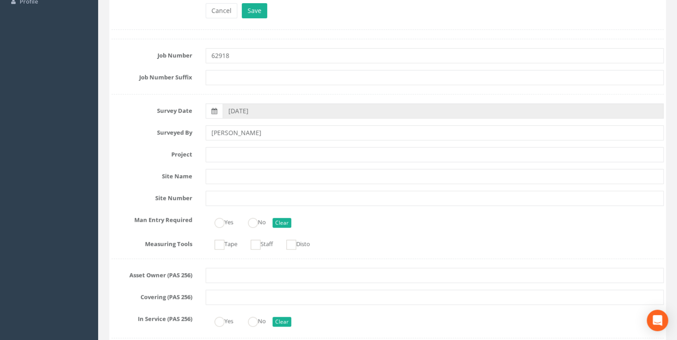
scroll to position [0, 0]
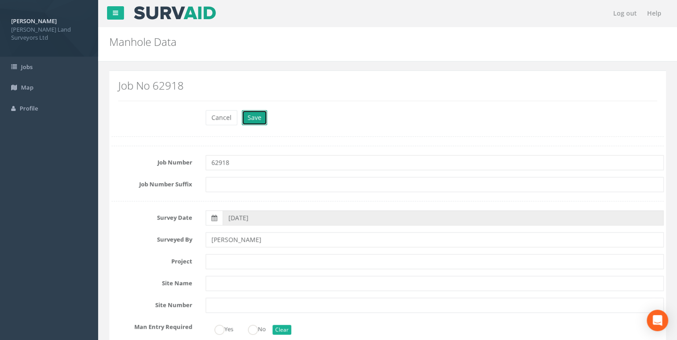
click at [254, 116] on button "Save" at bounding box center [254, 117] width 25 height 15
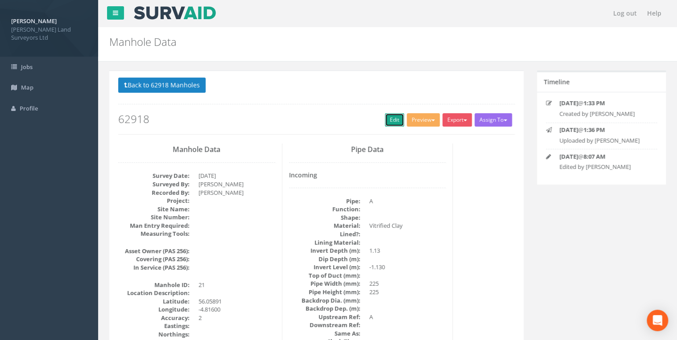
click at [346, 120] on link "Edit" at bounding box center [394, 119] width 19 height 13
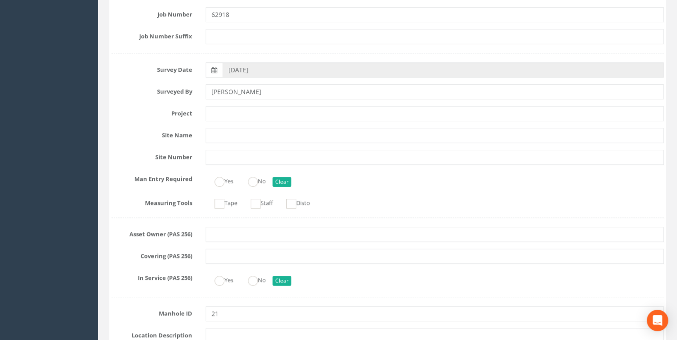
scroll to position [107, 0]
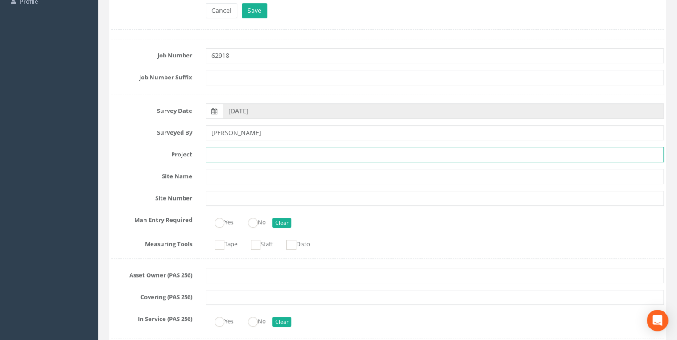
click at [287, 156] on input "text" at bounding box center [434, 154] width 458 height 15
type input "62918 HMNB [PERSON_NAME]"
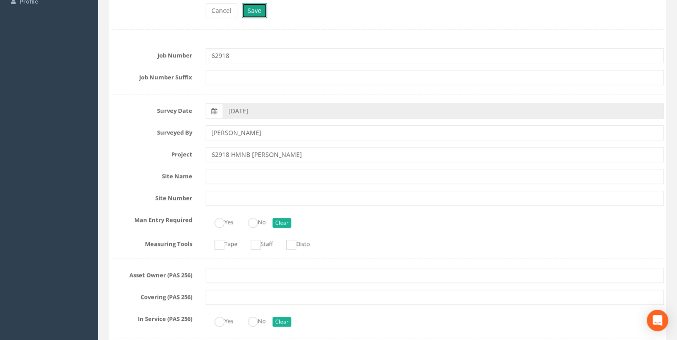
click at [259, 12] on button "Save" at bounding box center [254, 10] width 25 height 15
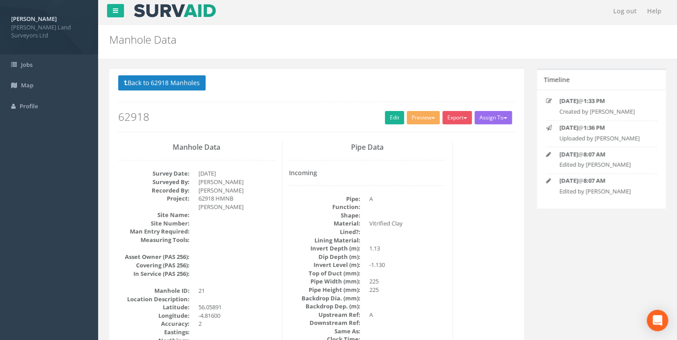
scroll to position [0, 0]
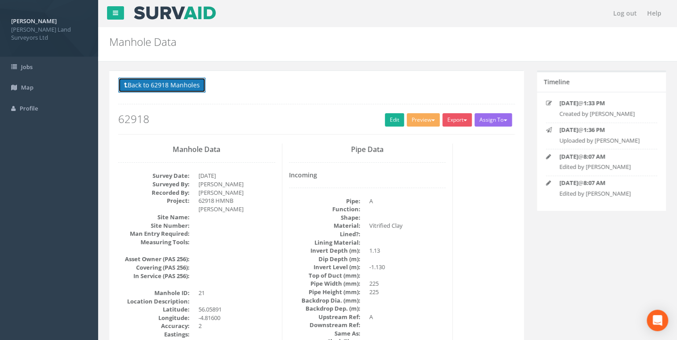
click at [173, 92] on button "Back to 62918 Manholes" at bounding box center [161, 85] width 87 height 15
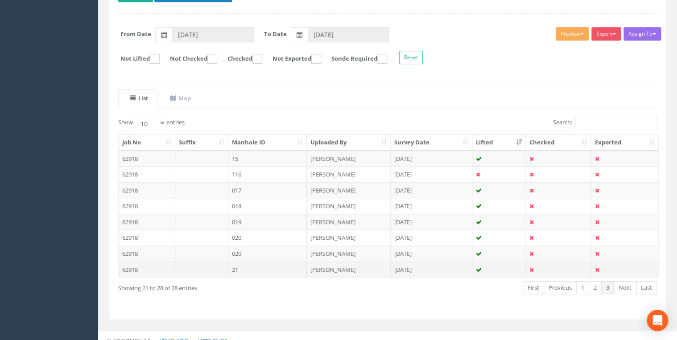
scroll to position [123, 0]
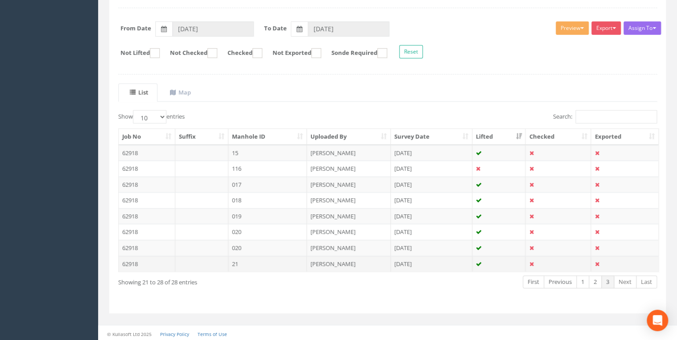
click at [235, 260] on td "21" at bounding box center [267, 264] width 79 height 16
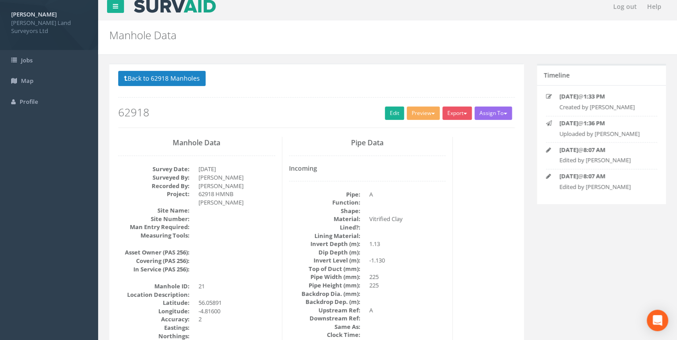
scroll to position [0, 0]
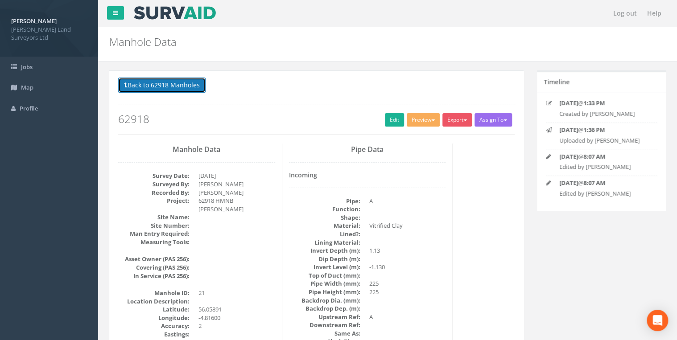
click at [187, 81] on button "Back to 62918 Manholes" at bounding box center [161, 85] width 87 height 15
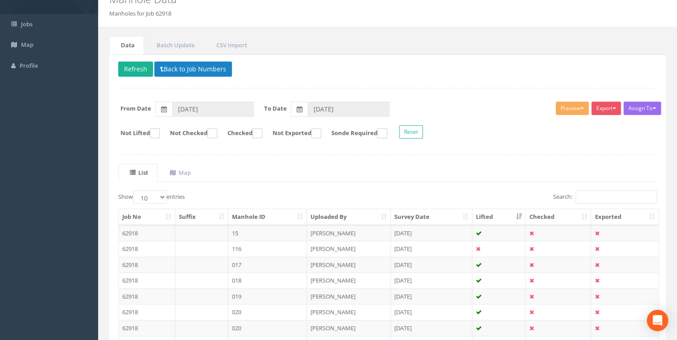
scroll to position [123, 0]
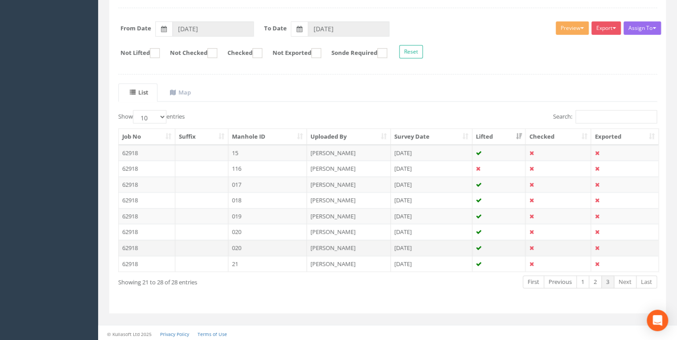
click at [237, 241] on td "020" at bounding box center [267, 248] width 79 height 16
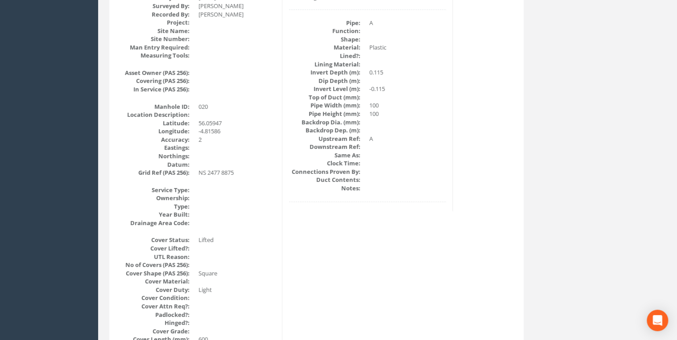
scroll to position [36, 0]
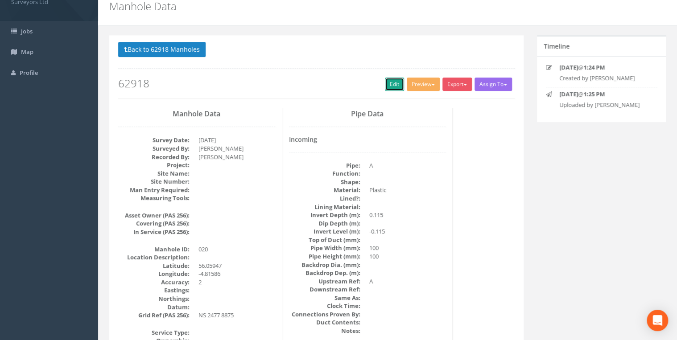
click at [346, 86] on link "Edit" at bounding box center [394, 84] width 19 height 13
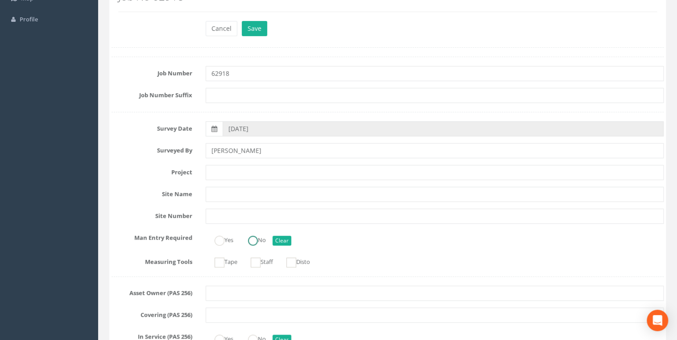
scroll to position [178, 0]
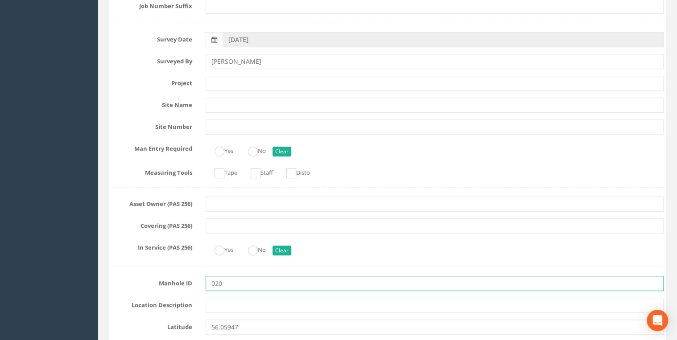
click at [236, 267] on input "020" at bounding box center [434, 283] width 458 height 15
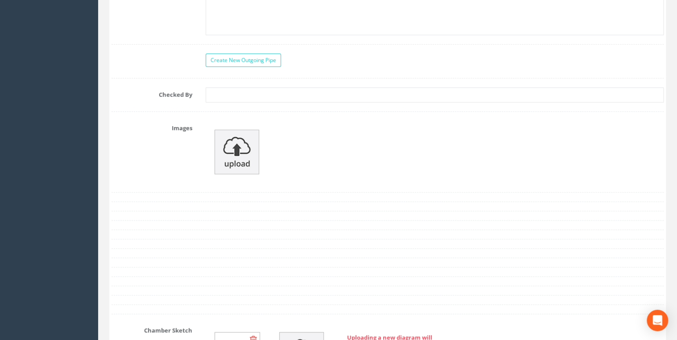
scroll to position [1744, 0]
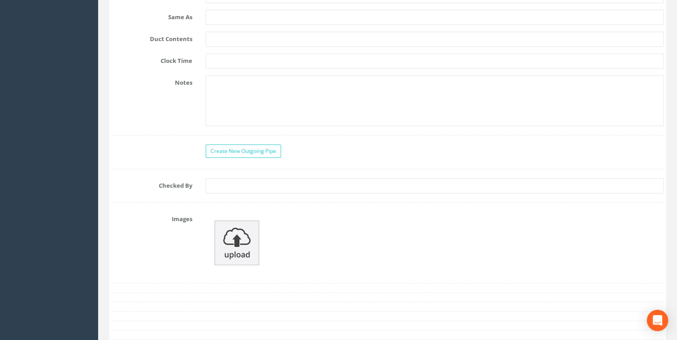
type input "022"
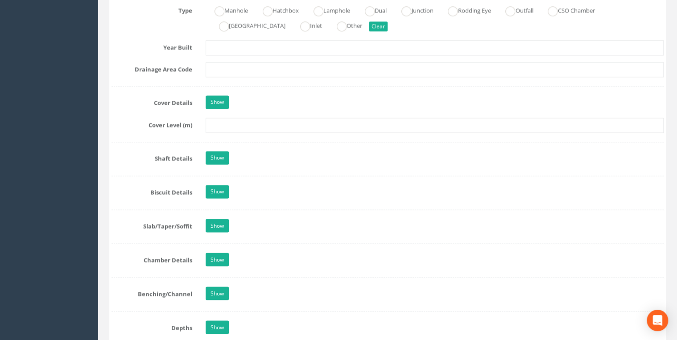
scroll to position [710, 0]
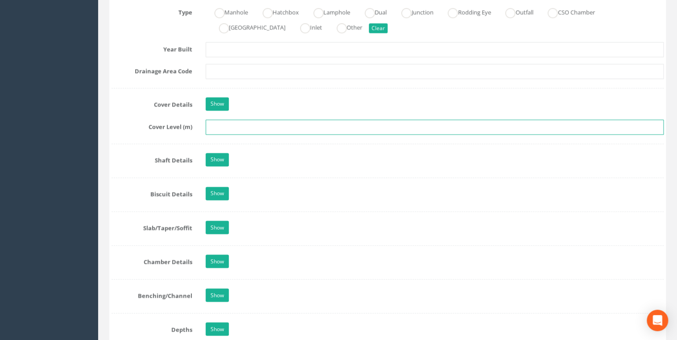
click at [257, 126] on input "text" at bounding box center [434, 126] width 458 height 15
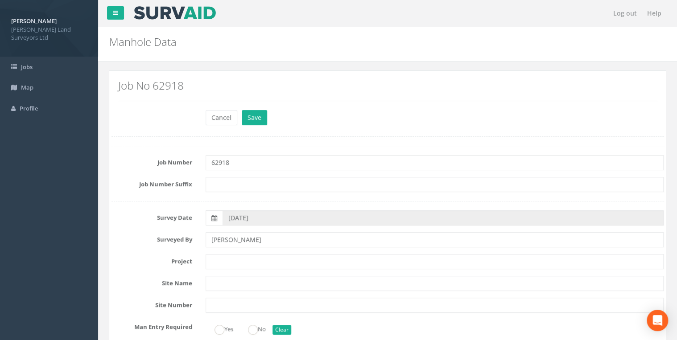
scroll to position [0, 0]
type input "20.35"
click at [257, 119] on button "Save" at bounding box center [254, 117] width 25 height 15
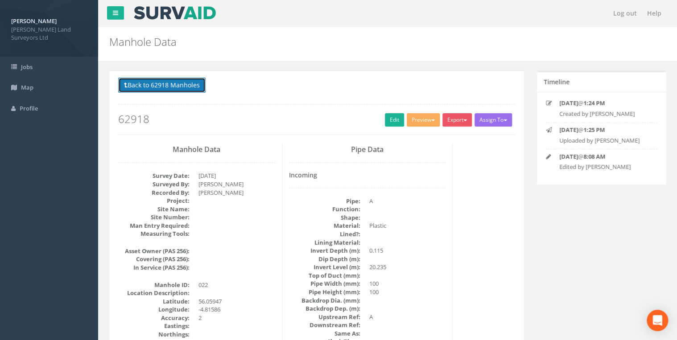
click at [184, 78] on button "Back to 62918 Manholes" at bounding box center [161, 85] width 87 height 15
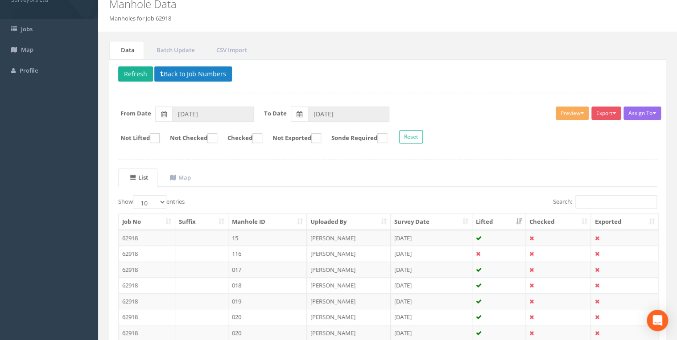
scroll to position [123, 0]
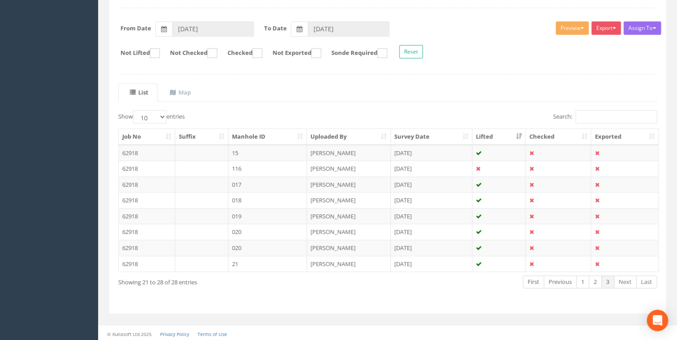
click at [237, 244] on td "020" at bounding box center [267, 248] width 79 height 16
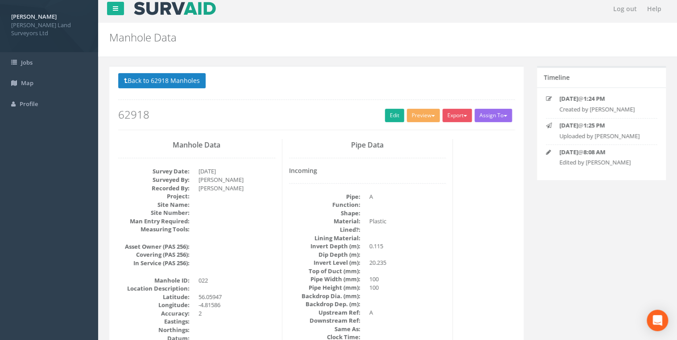
scroll to position [0, 0]
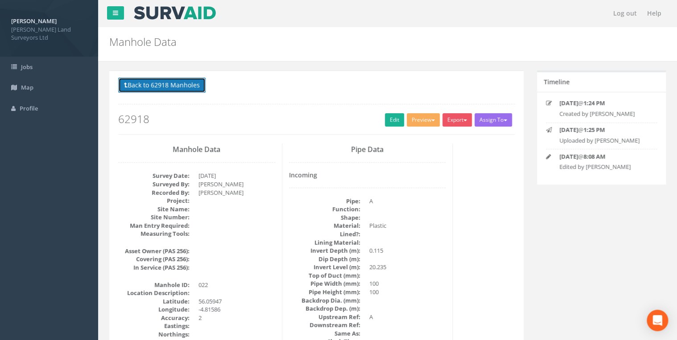
click at [189, 82] on button "Back to 62918 Manholes" at bounding box center [161, 85] width 87 height 15
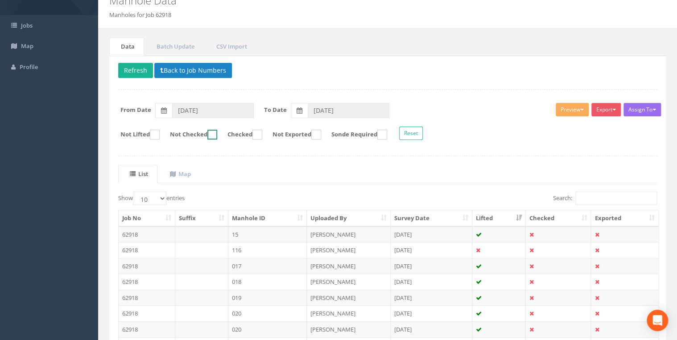
scroll to position [107, 0]
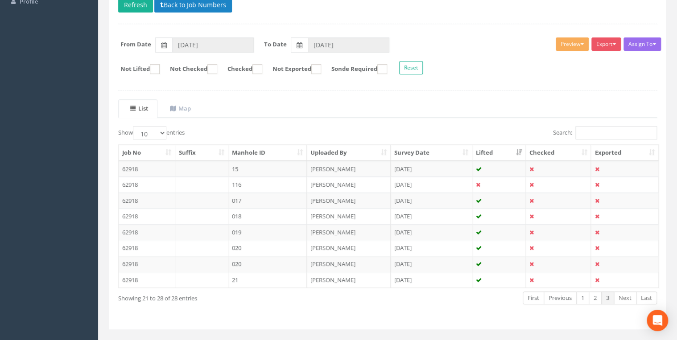
click at [263, 153] on th "Manhole ID" at bounding box center [267, 153] width 79 height 16
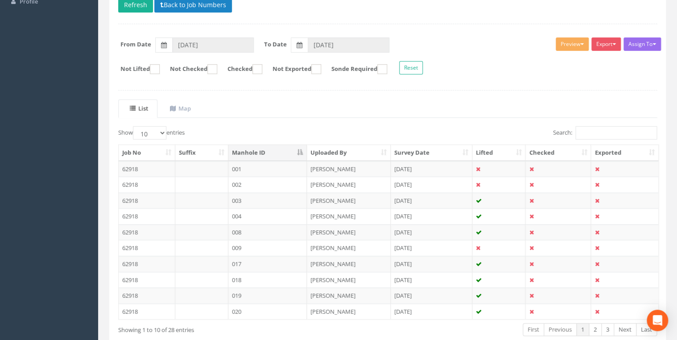
click at [263, 153] on th "Manhole ID" at bounding box center [267, 153] width 79 height 16
click at [289, 152] on th "Manhole ID" at bounding box center [267, 153] width 79 height 16
click at [346, 154] on th "Survey Date" at bounding box center [431, 153] width 82 height 16
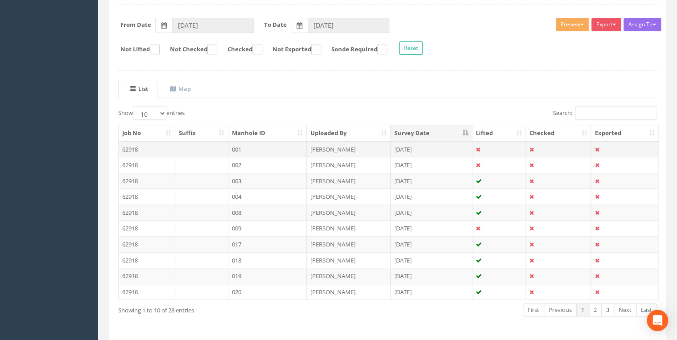
scroll to position [155, 0]
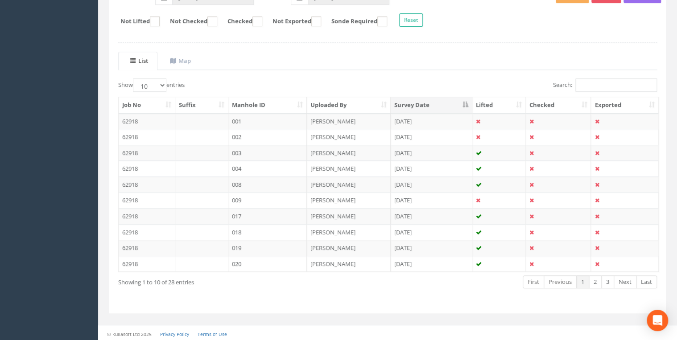
click at [280, 106] on th "Manhole ID" at bounding box center [267, 105] width 79 height 16
click at [346, 267] on link "3" at bounding box center [607, 281] width 13 height 13
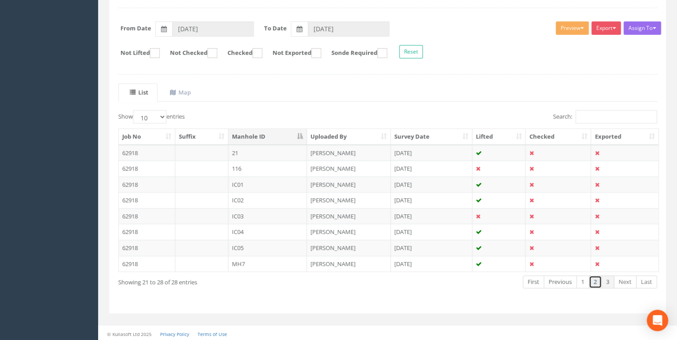
click at [346, 267] on link "2" at bounding box center [594, 281] width 13 height 13
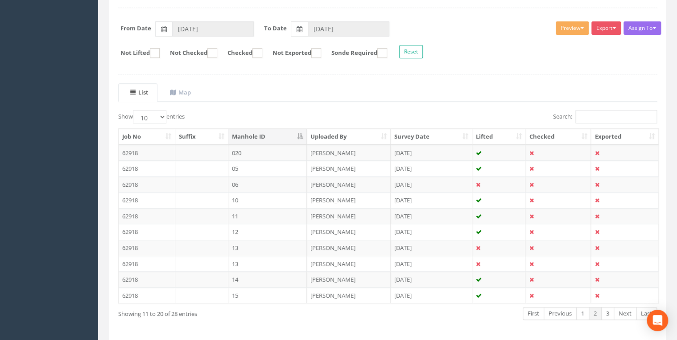
click at [151, 132] on th "Job No" at bounding box center [147, 137] width 57 height 16
click at [294, 131] on th "Manhole ID" at bounding box center [267, 137] width 79 height 16
click at [346, 134] on th "Survey Date" at bounding box center [431, 137] width 82 height 16
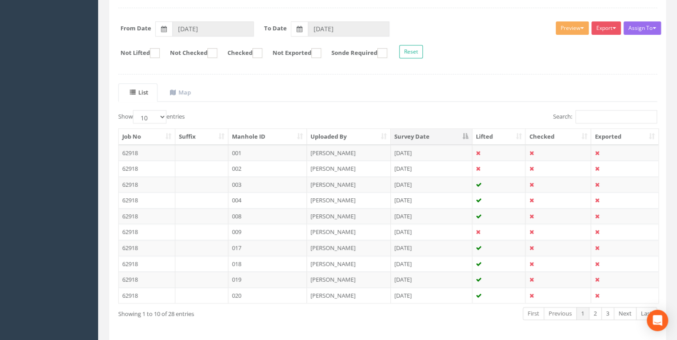
click at [335, 134] on th "Uploaded By" at bounding box center [349, 137] width 84 height 16
click at [264, 139] on th "Manhole ID" at bounding box center [267, 137] width 79 height 16
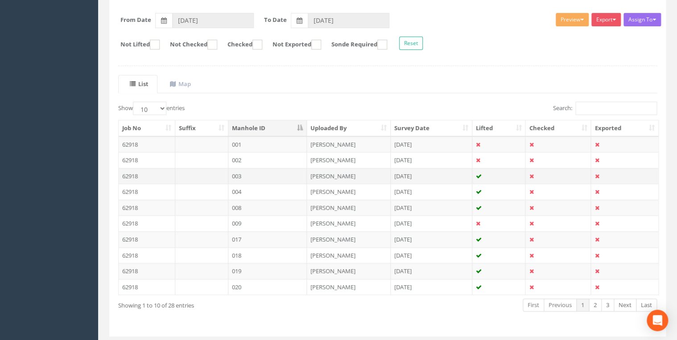
scroll to position [119, 0]
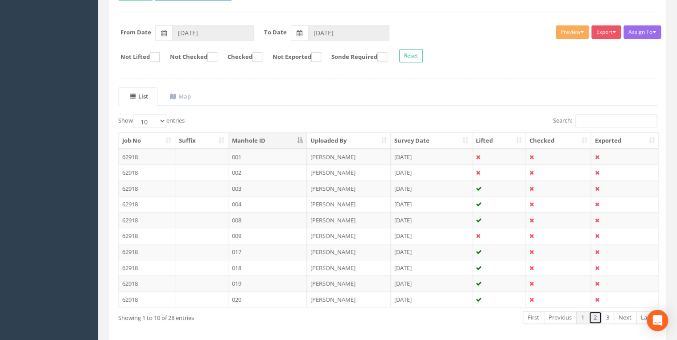
click at [346, 267] on link "2" at bounding box center [594, 317] width 13 height 13
click at [346, 267] on link "3" at bounding box center [607, 317] width 13 height 13
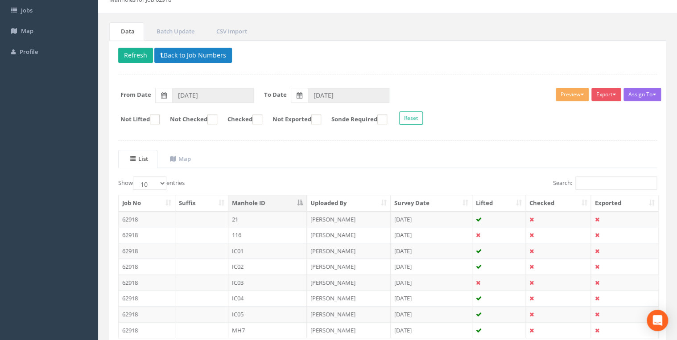
scroll to position [123, 0]
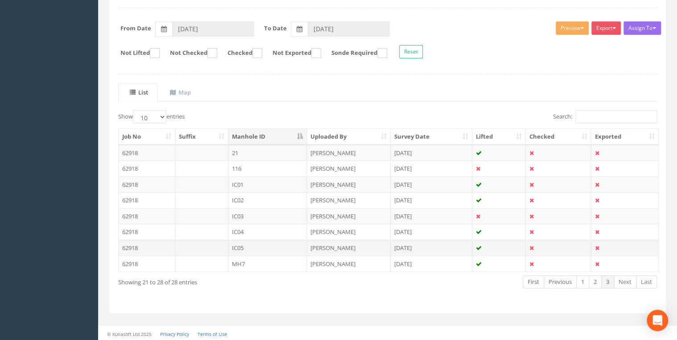
click at [239, 247] on td "IC05" at bounding box center [267, 248] width 79 height 16
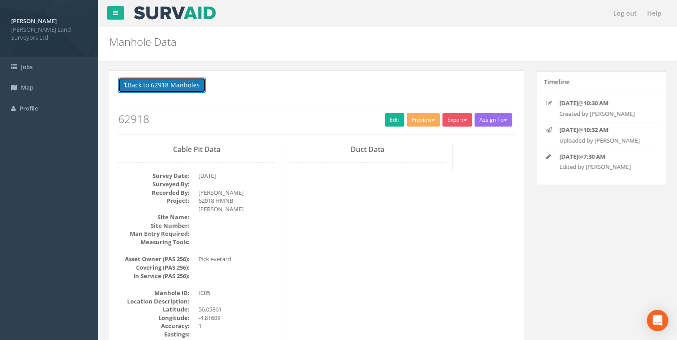
click at [185, 91] on button "Back to 62918 Manholes" at bounding box center [161, 85] width 87 height 15
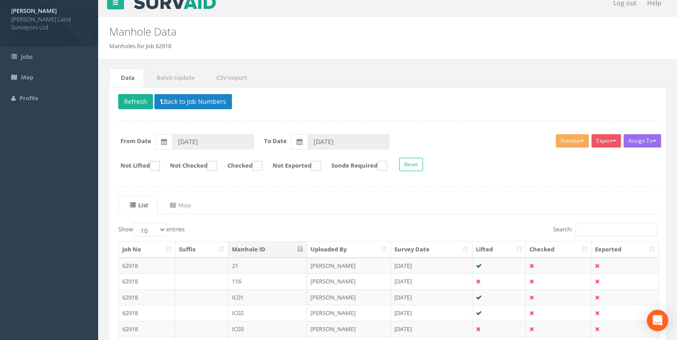
scroll to position [107, 0]
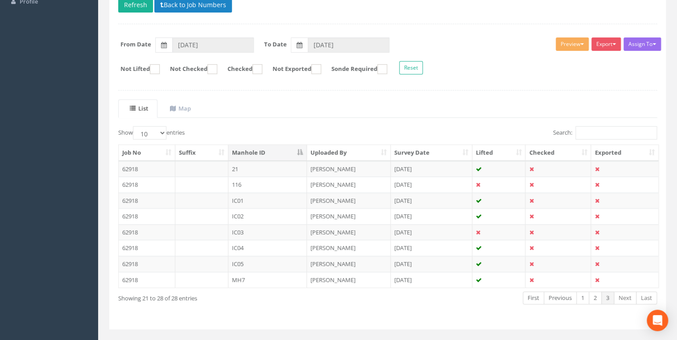
click at [266, 152] on th "Manhole ID" at bounding box center [267, 153] width 79 height 16
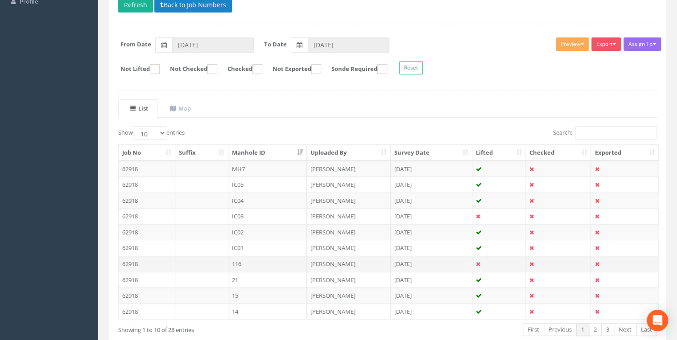
click at [346, 263] on icon at bounding box center [478, 264] width 4 height 6
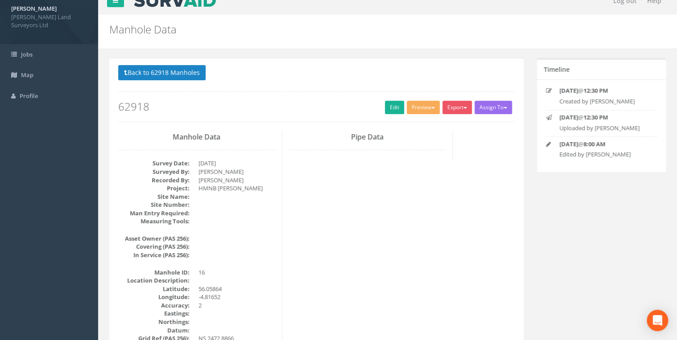
scroll to position [0, 0]
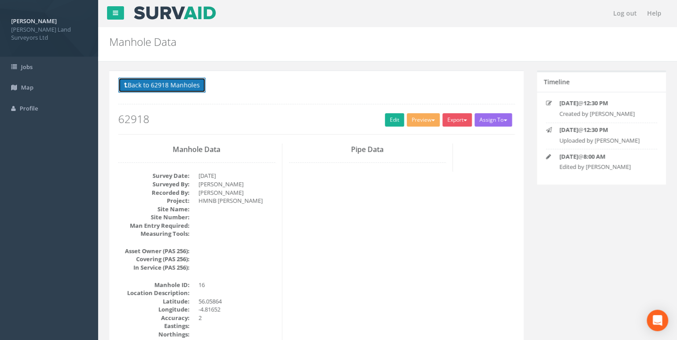
click at [181, 84] on button "Back to 62918 Manholes" at bounding box center [161, 85] width 87 height 15
